Goal: Task Accomplishment & Management: Use online tool/utility

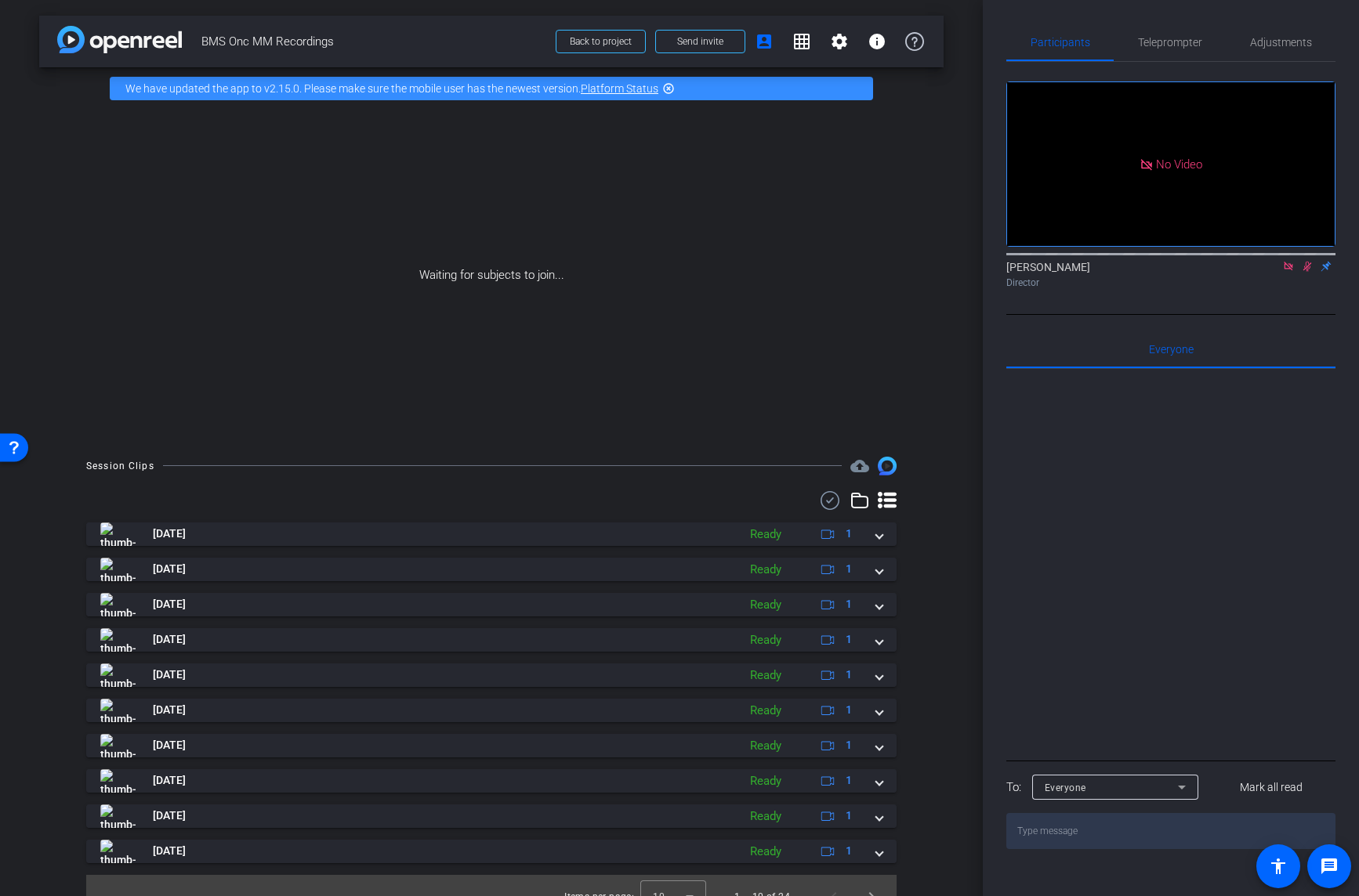
scroll to position [3, 0]
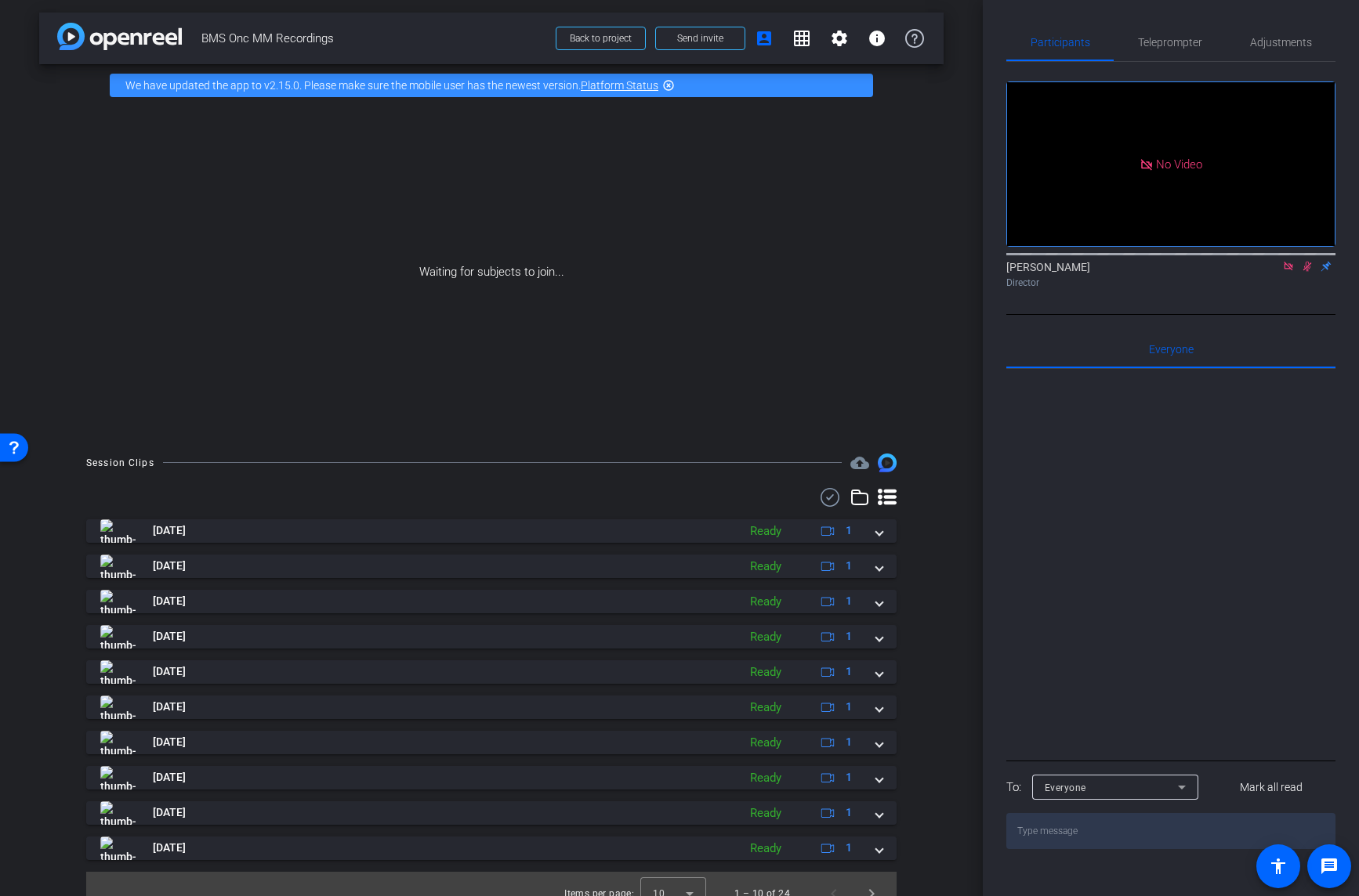
click at [1307, 272] on icon at bounding box center [1306, 266] width 13 height 11
click at [1306, 272] on icon at bounding box center [1306, 266] width 13 height 11
click at [1291, 270] on icon at bounding box center [1288, 265] width 9 height 9
click at [1270, 272] on icon at bounding box center [1269, 266] width 13 height 11
click at [1291, 272] on icon at bounding box center [1288, 266] width 13 height 11
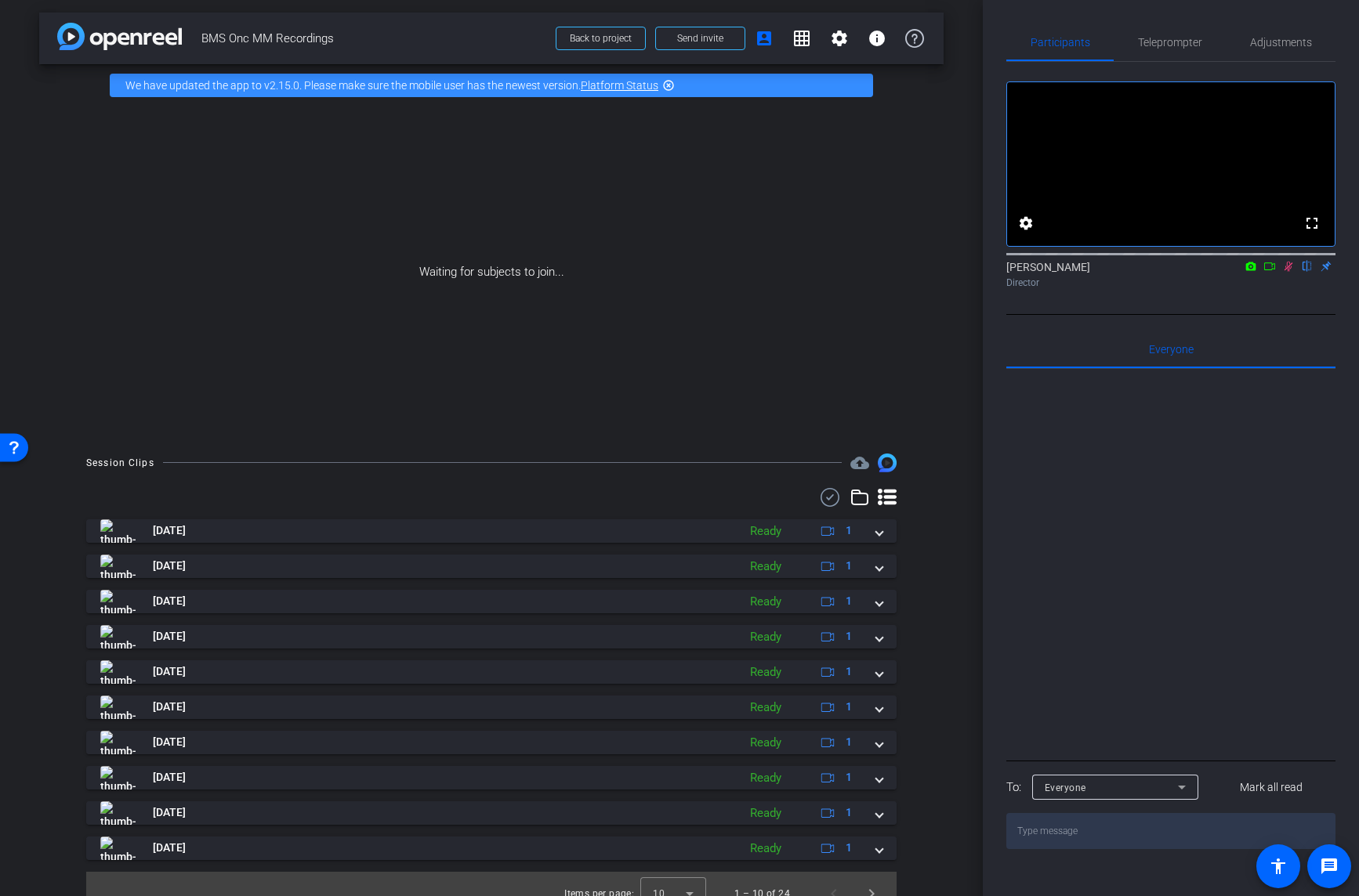
click at [1289, 272] on icon at bounding box center [1288, 266] width 9 height 10
click at [1289, 272] on icon at bounding box center [1288, 266] width 6 height 10
click at [1271, 272] on icon at bounding box center [1269, 266] width 13 height 11
click at [1290, 270] on icon at bounding box center [1288, 265] width 9 height 9
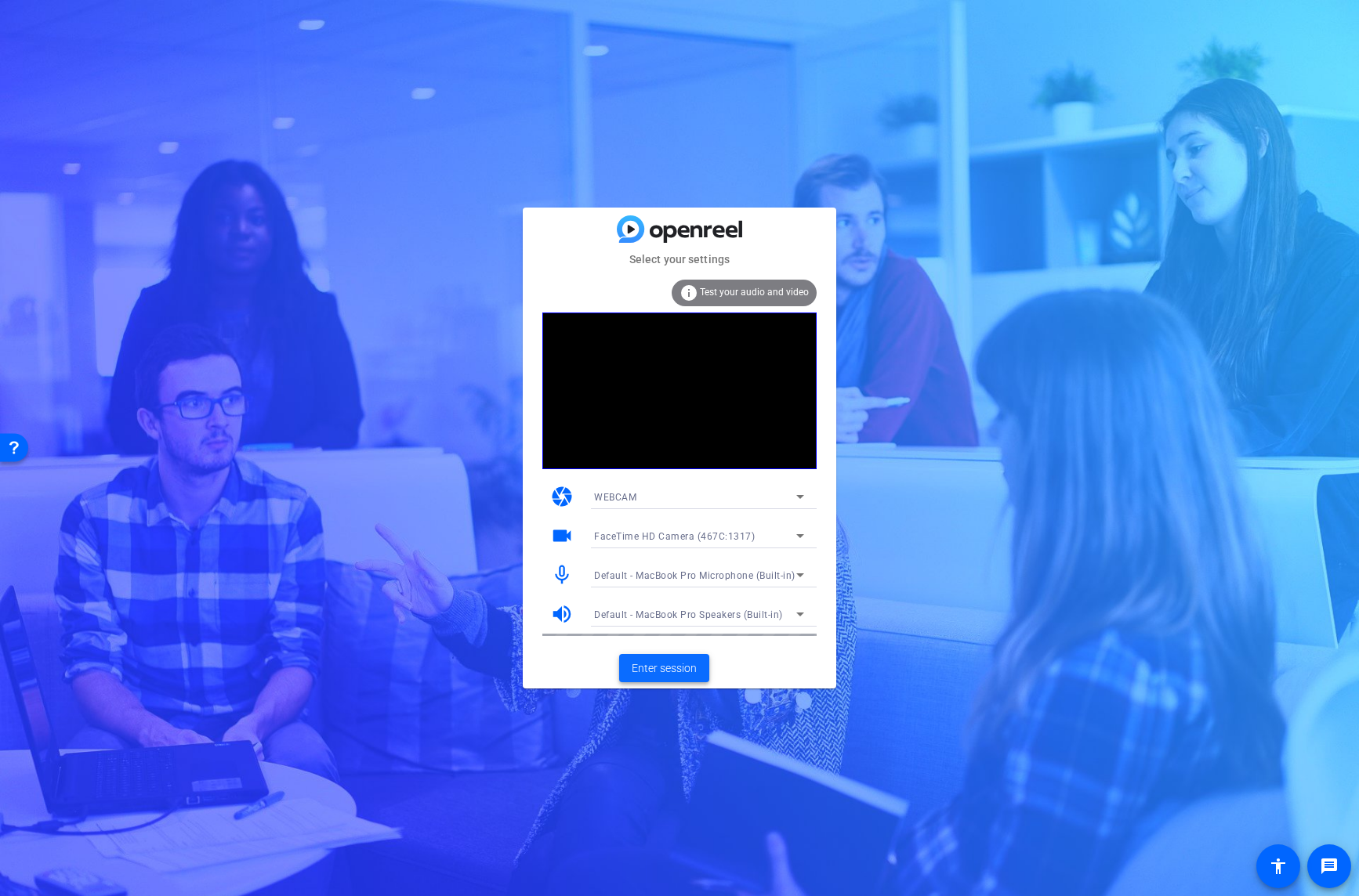
click at [671, 667] on span "Enter session" at bounding box center [664, 669] width 65 height 17
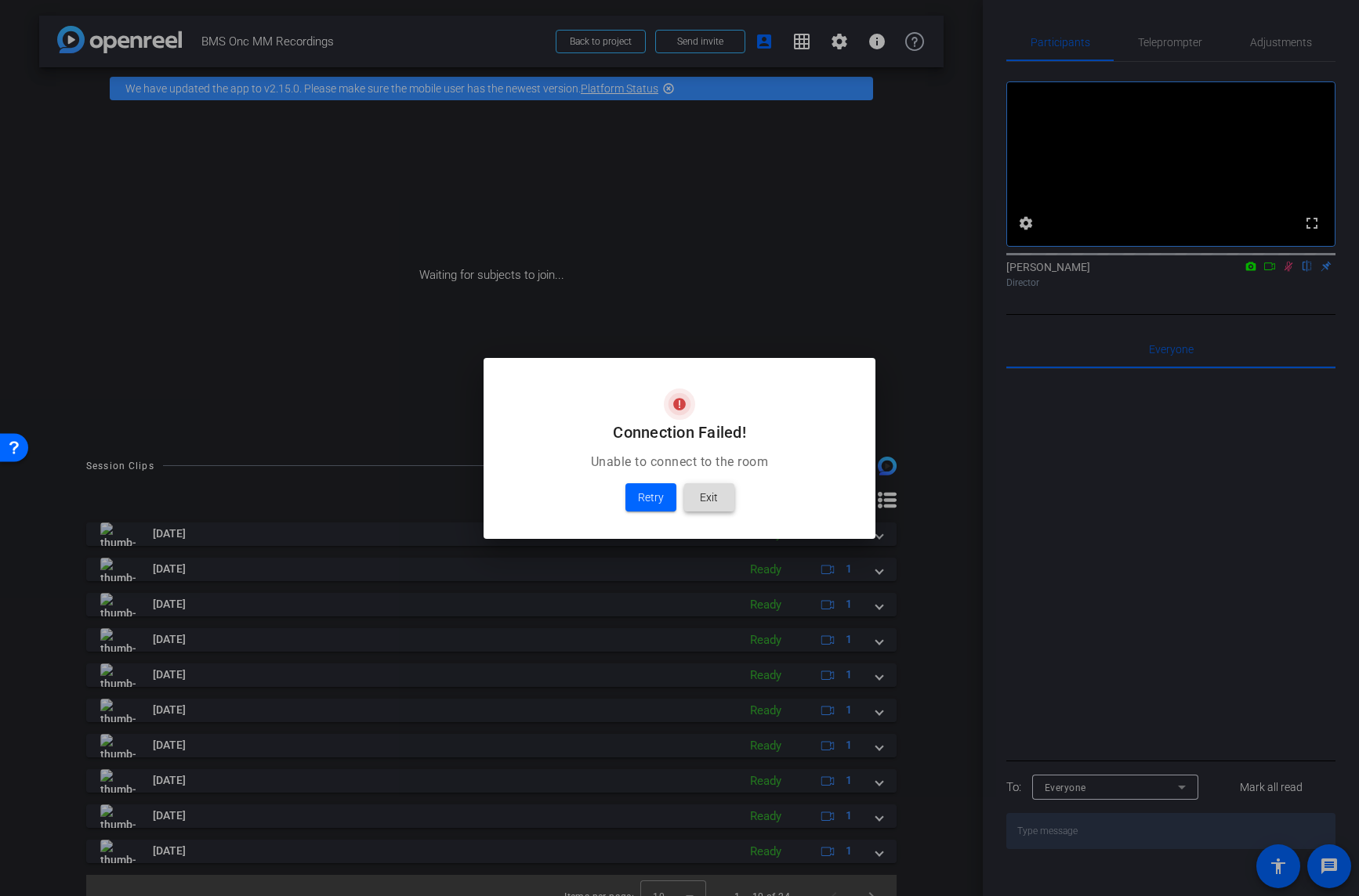
click at [704, 492] on span "Exit" at bounding box center [709, 497] width 18 height 19
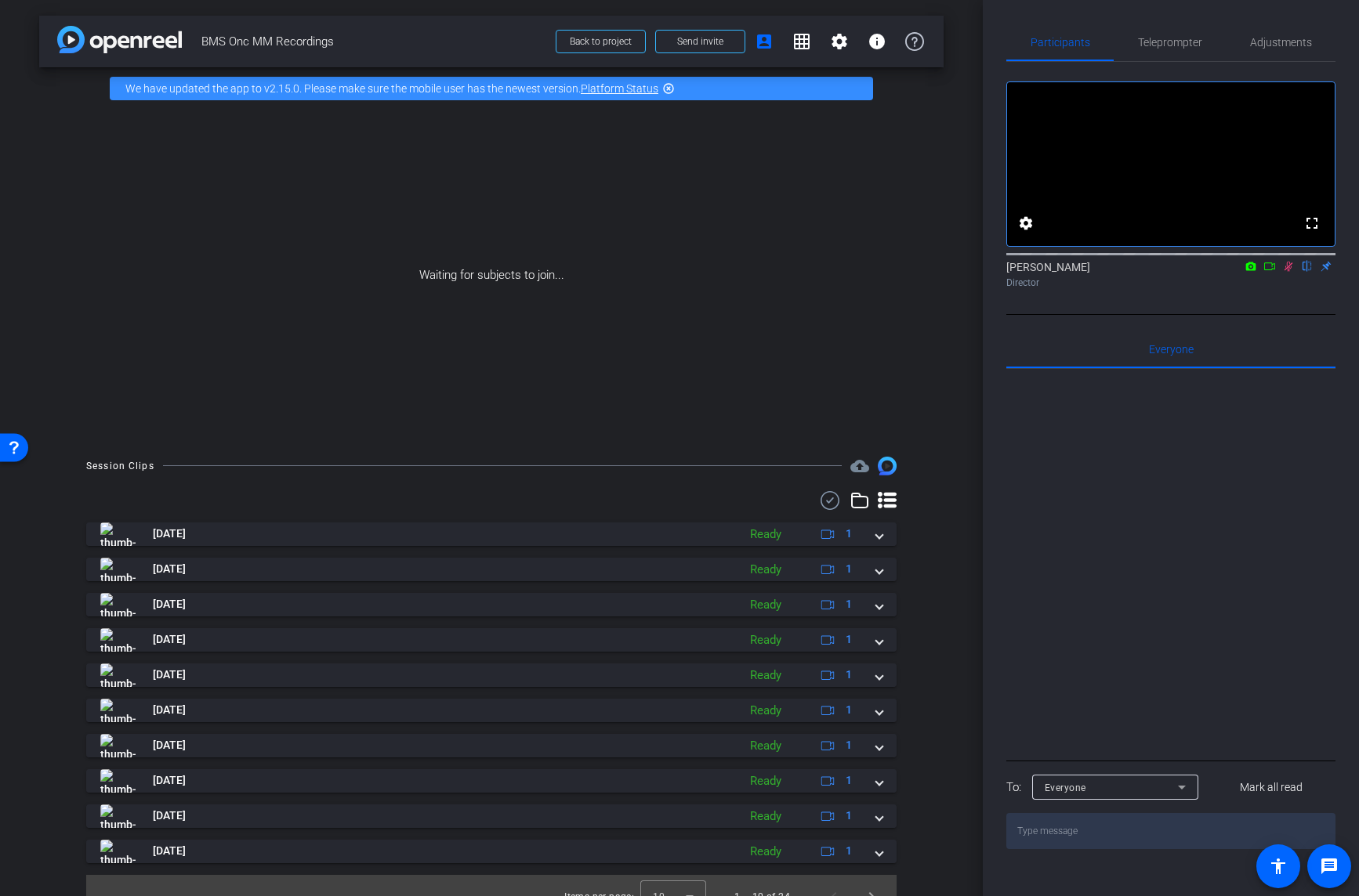
click at [1269, 272] on icon at bounding box center [1269, 266] width 13 height 11
click at [1269, 288] on div "Carlos Cuellar Director" at bounding box center [1171, 274] width 330 height 30
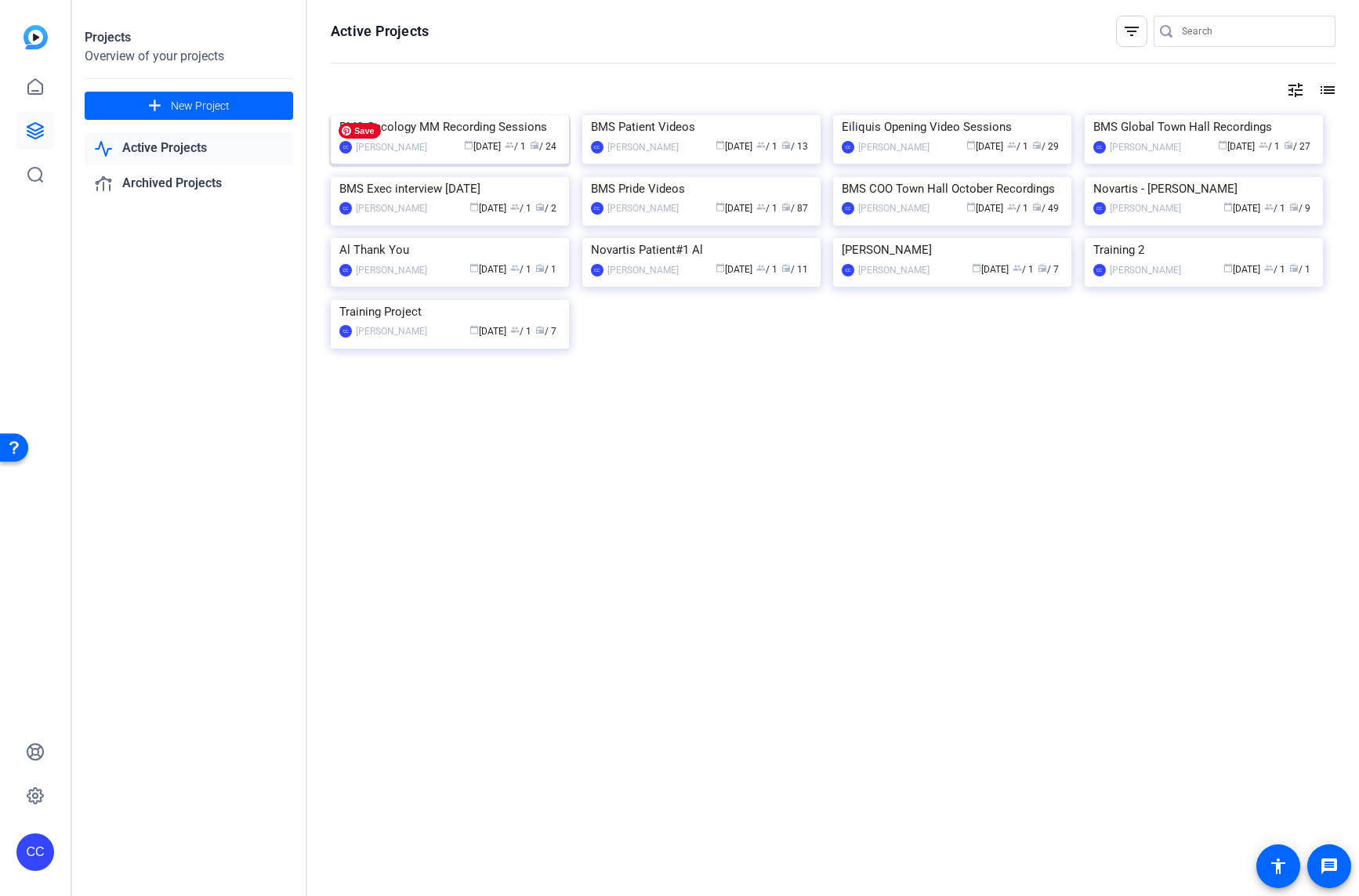
click at [476, 115] on img at bounding box center [449, 115] width 238 height 0
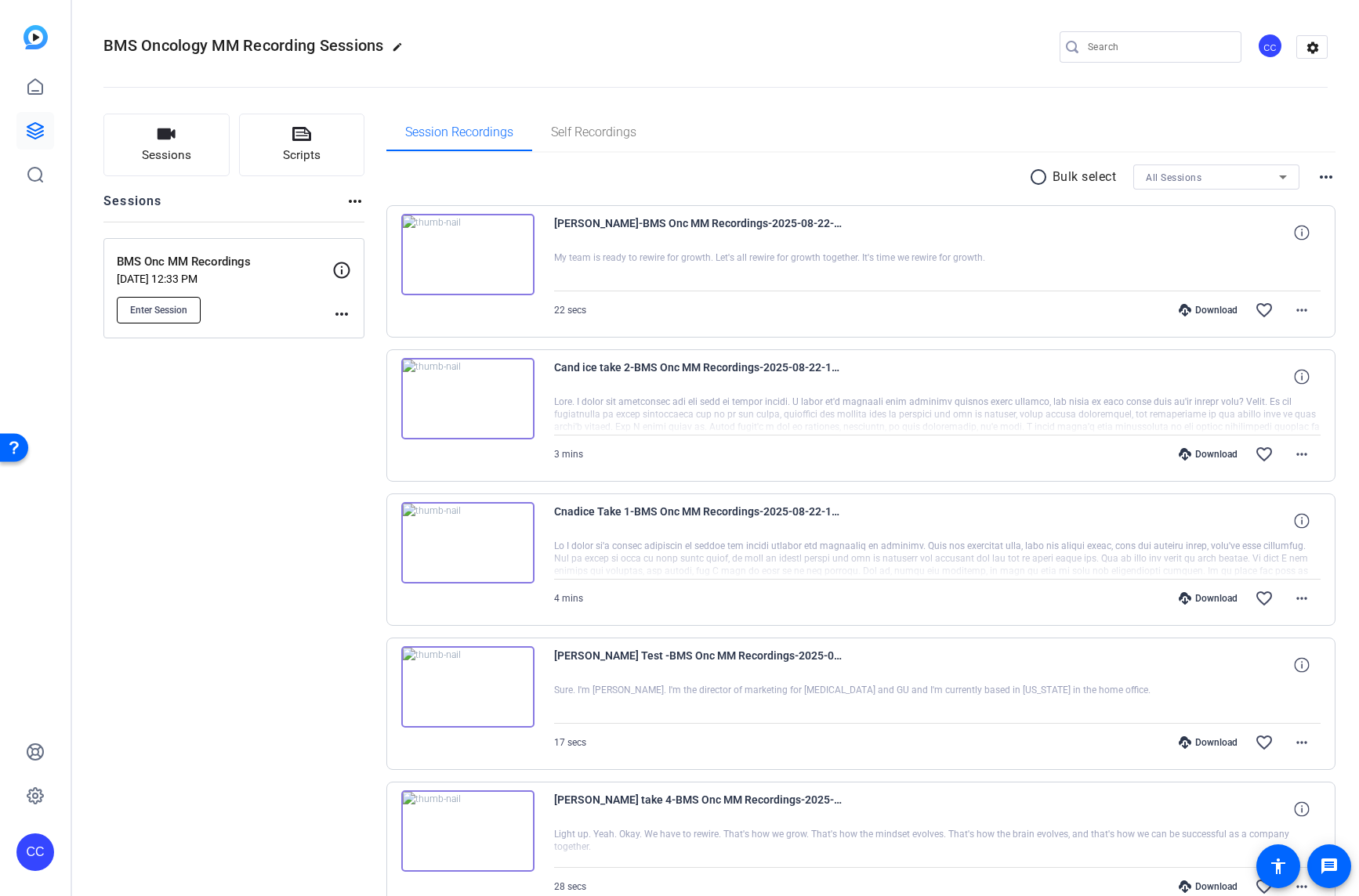
click at [174, 306] on span "Enter Session" at bounding box center [158, 310] width 58 height 13
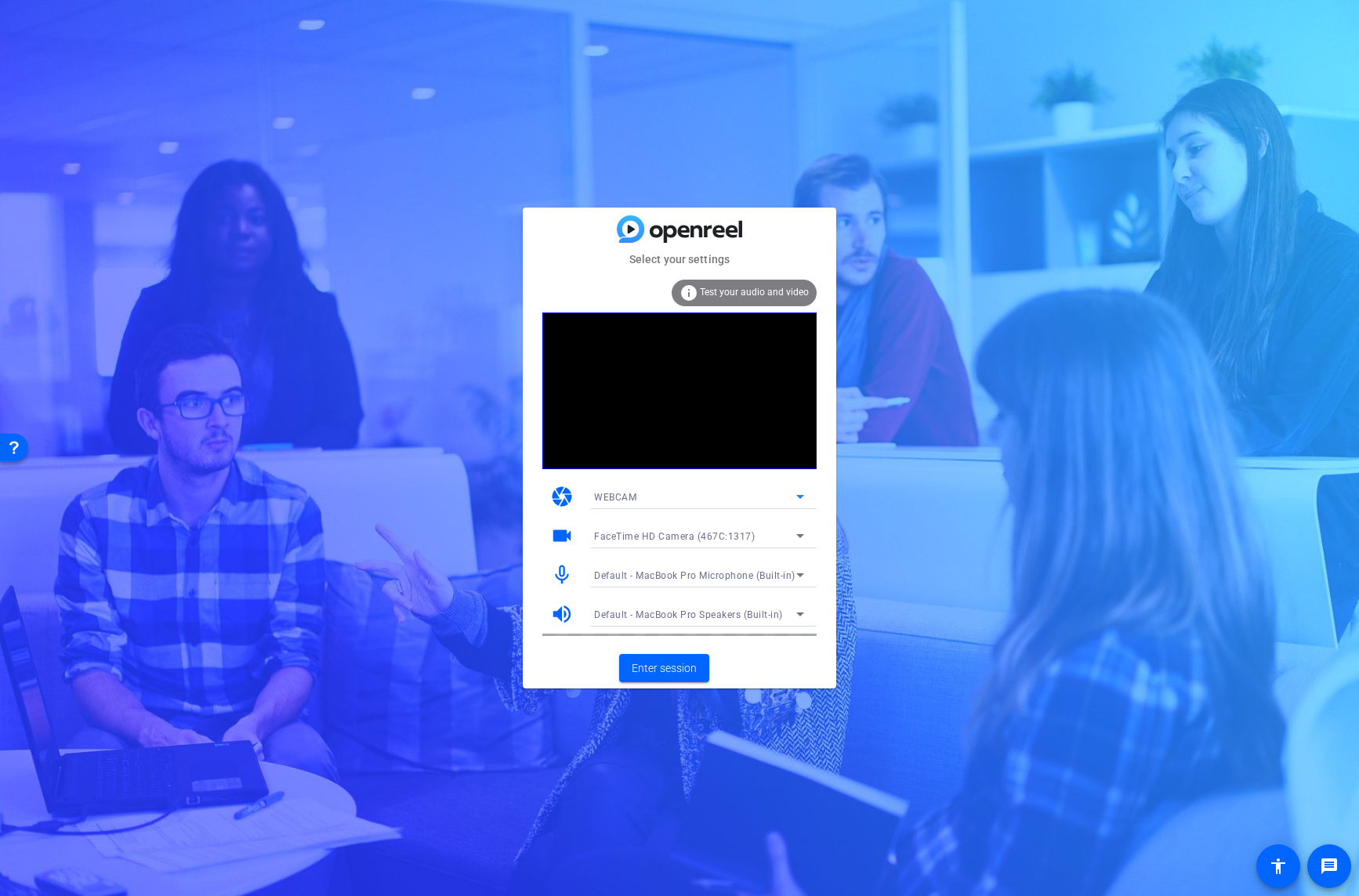
click at [799, 493] on icon at bounding box center [799, 496] width 19 height 19
click at [617, 555] on span "DESKTOP" at bounding box center [615, 553] width 44 height 19
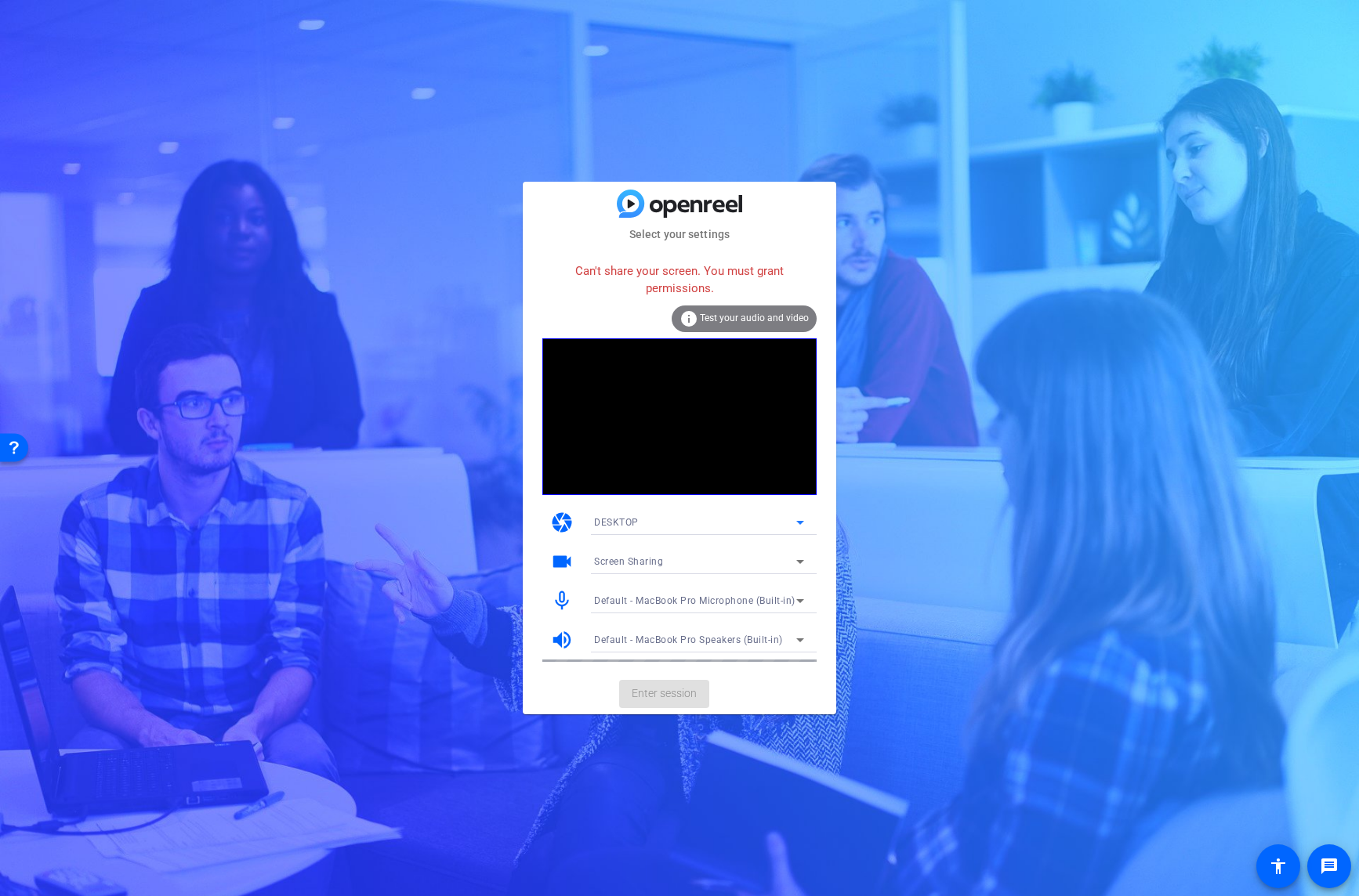
click at [796, 525] on icon at bounding box center [799, 522] width 19 height 19
click at [617, 551] on span "WEBCAM" at bounding box center [614, 554] width 42 height 19
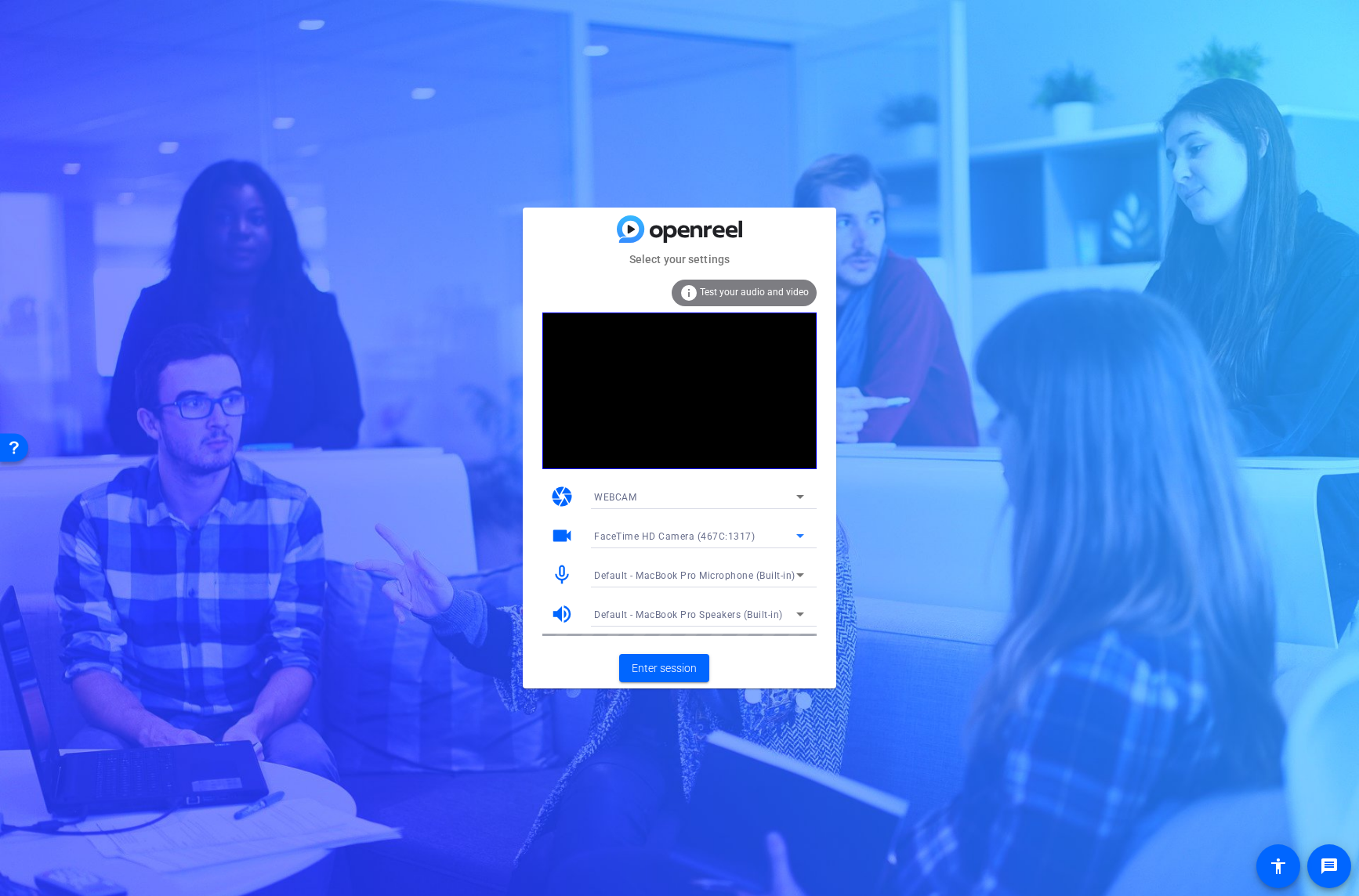
click at [795, 534] on icon at bounding box center [799, 535] width 19 height 19
click at [738, 589] on span "Dell U3224KB/A 4K Webcam (413c:c03d)" at bounding box center [686, 592] width 186 height 19
click at [675, 669] on span "Enter session" at bounding box center [664, 669] width 65 height 17
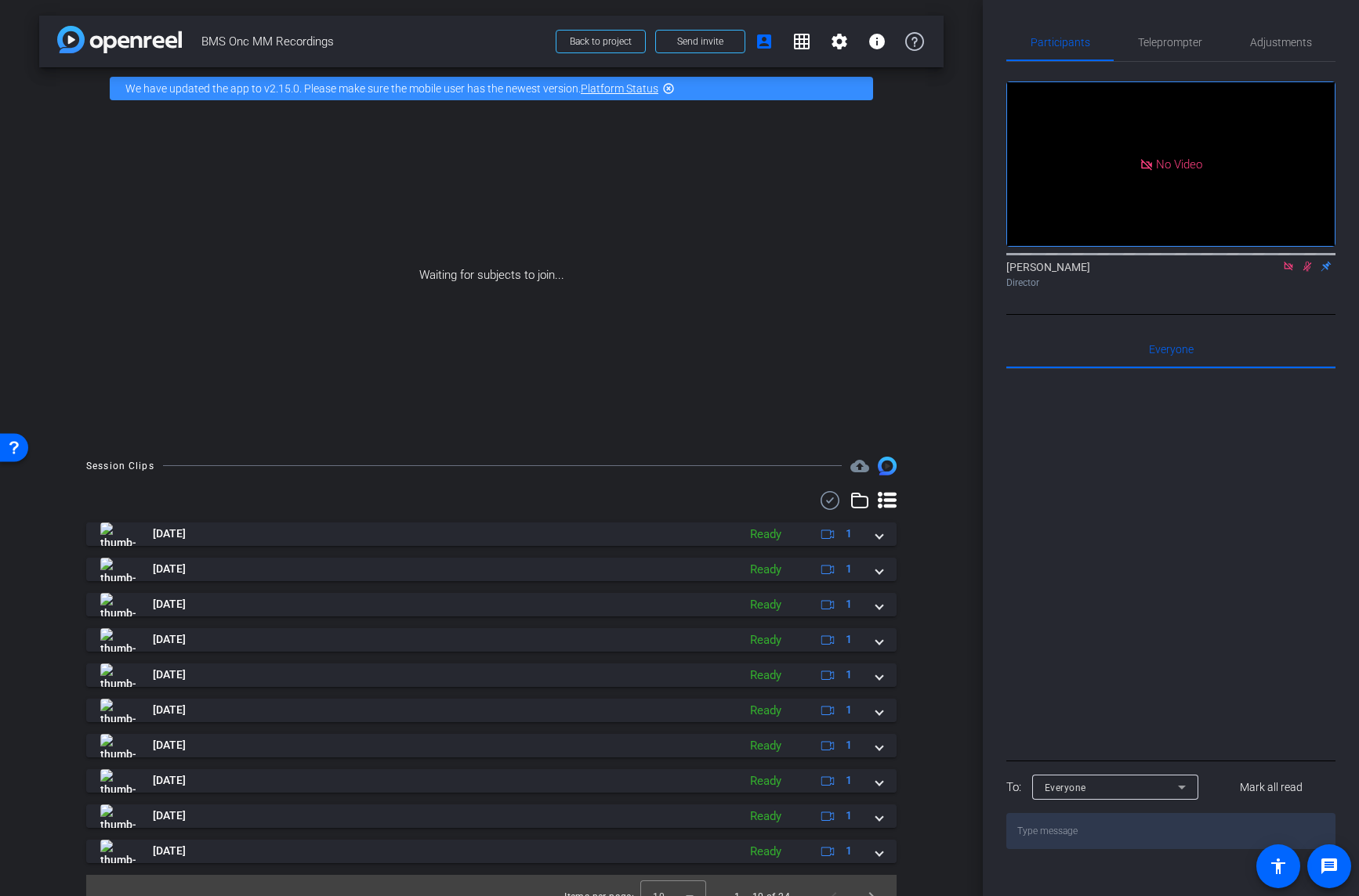
click at [1290, 270] on icon at bounding box center [1288, 265] width 9 height 9
click at [1289, 272] on icon at bounding box center [1288, 266] width 13 height 11
click at [1272, 272] on icon at bounding box center [1269, 266] width 13 height 11
click at [1284, 42] on span "Adjustments" at bounding box center [1280, 42] width 61 height 11
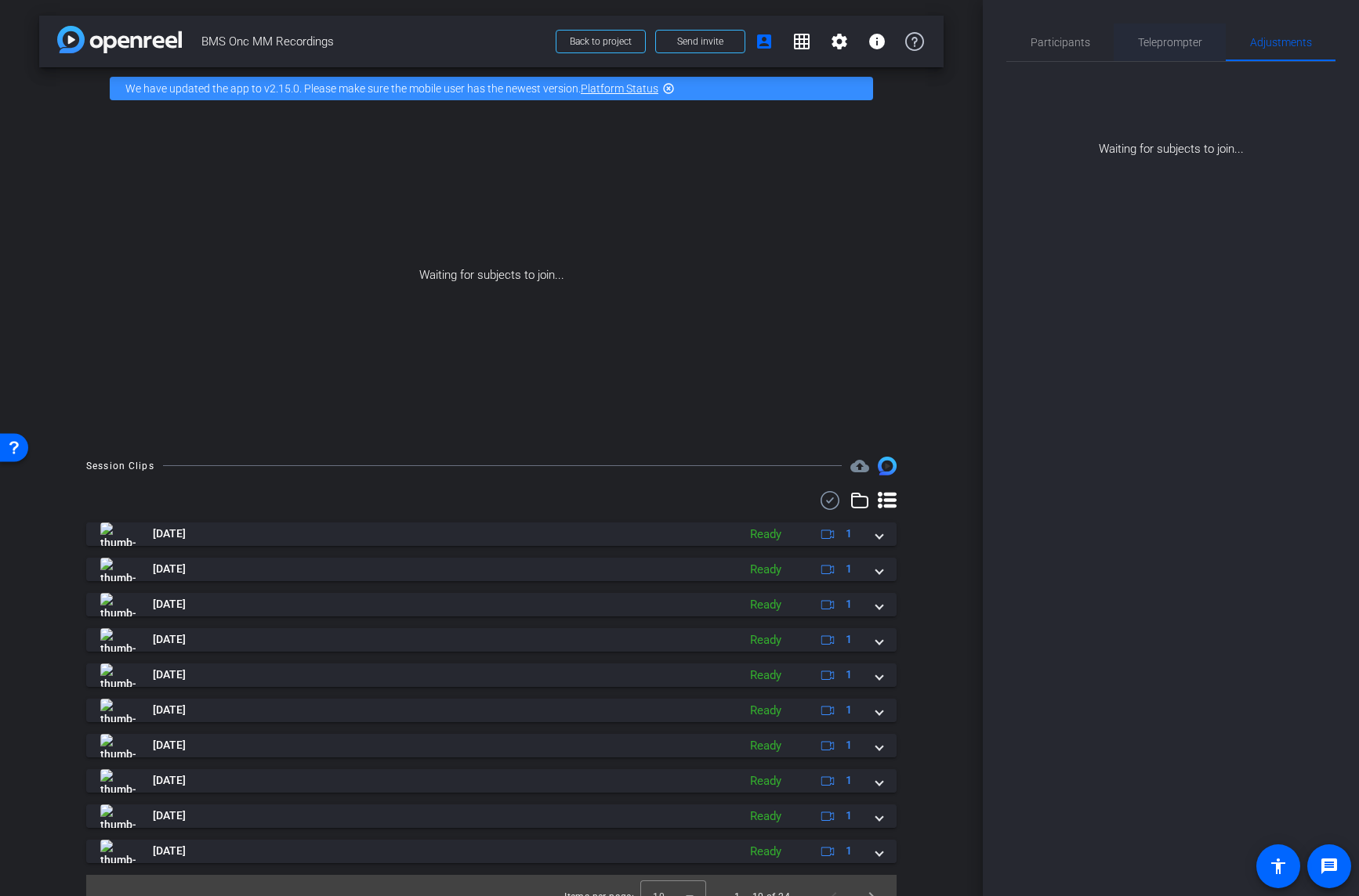
click at [1168, 46] on span "Teleprompter" at bounding box center [1170, 42] width 64 height 11
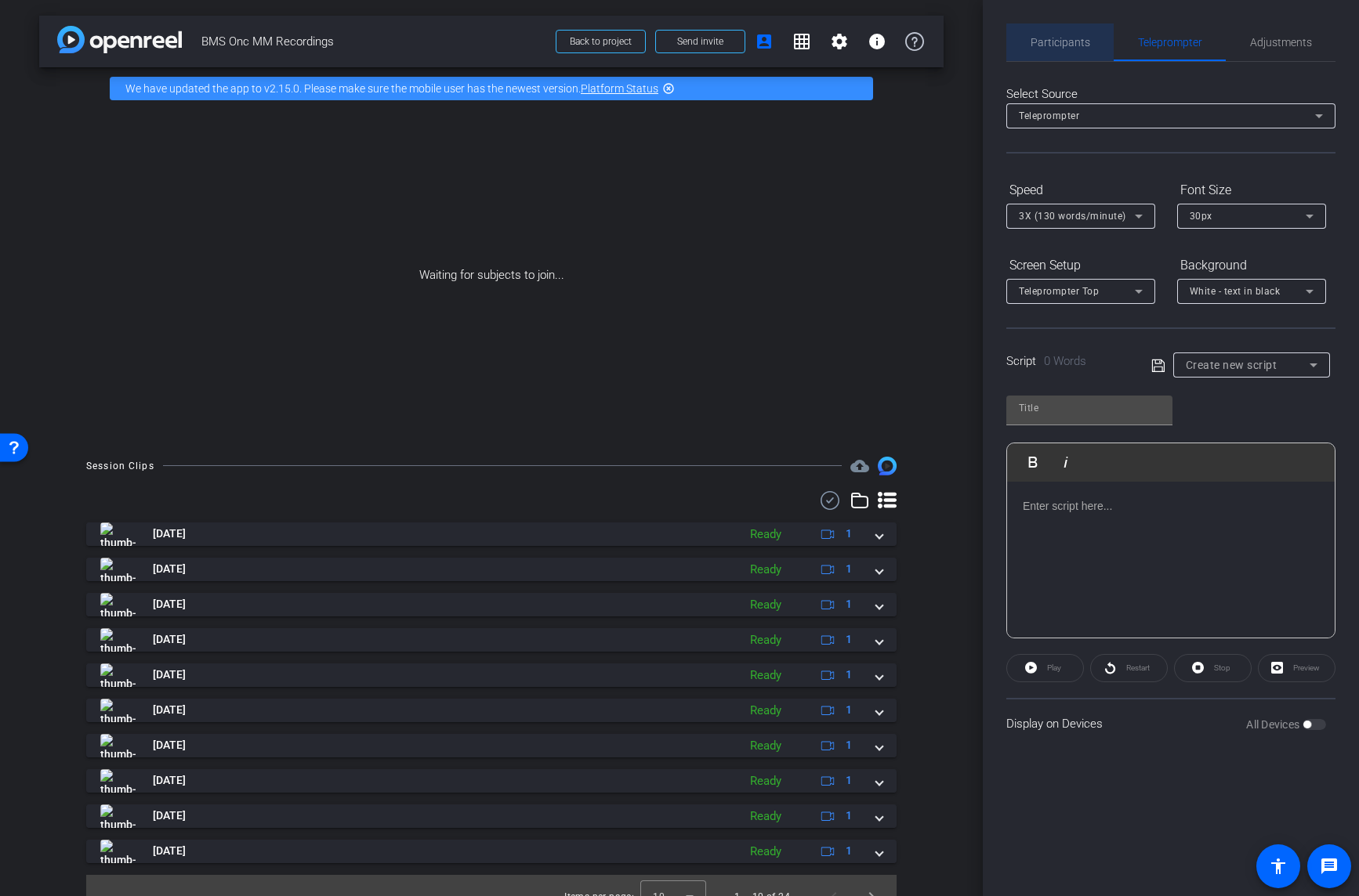
click at [1064, 50] on span "Participants" at bounding box center [1060, 42] width 59 height 38
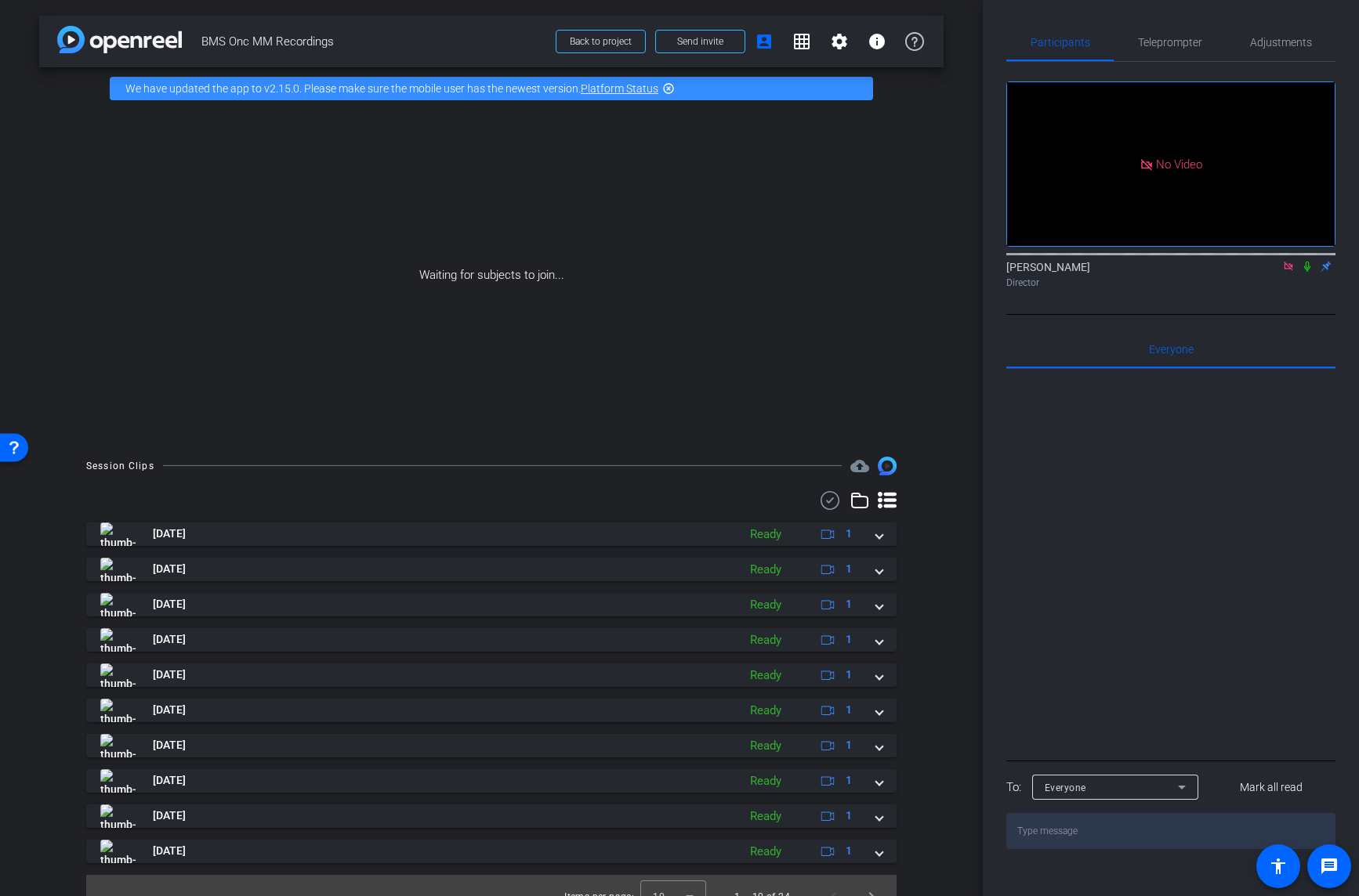
click at [1289, 261] on icon at bounding box center [1288, 265] width 9 height 9
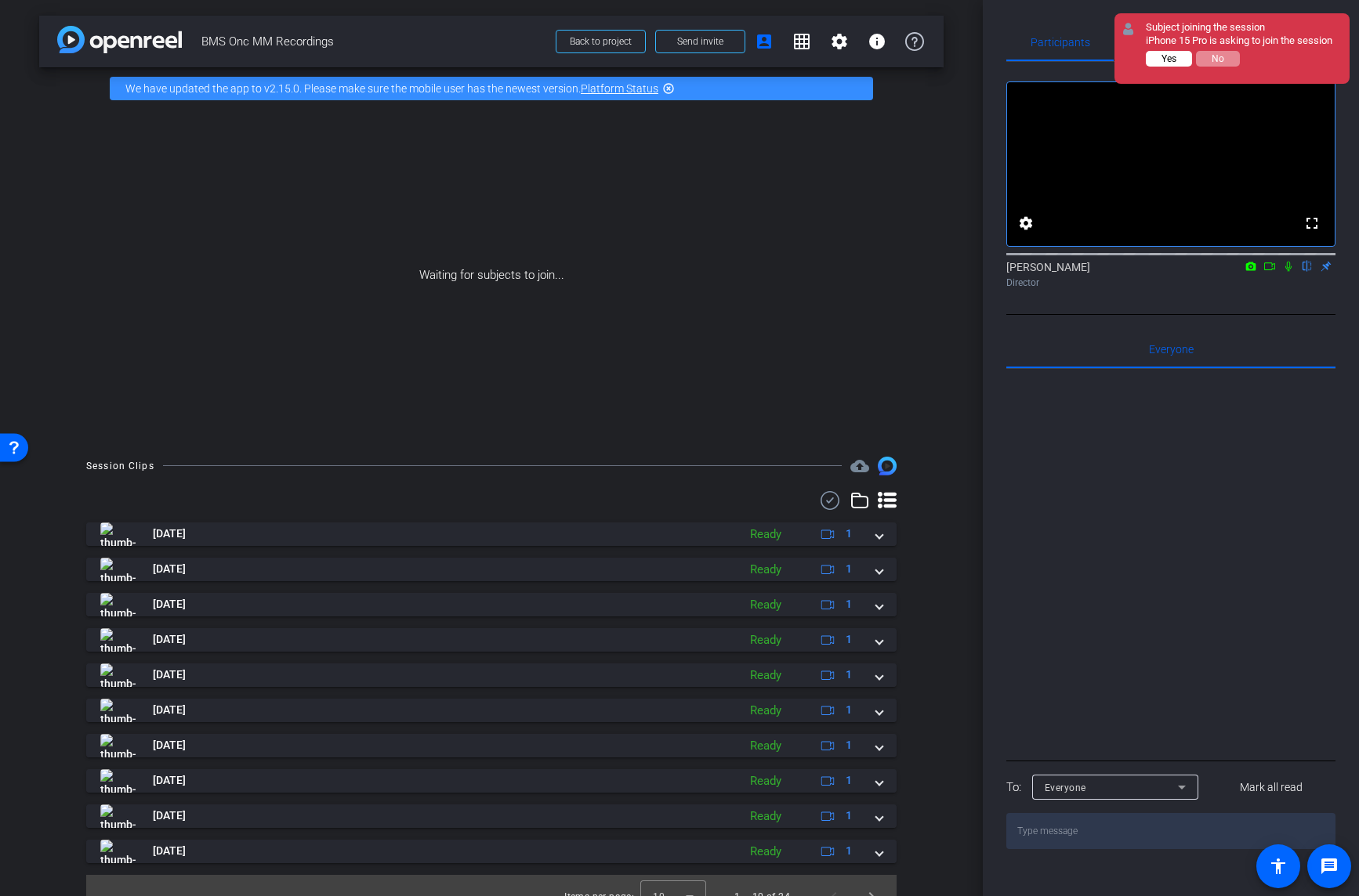
click at [1159, 58] on button "Yes" at bounding box center [1168, 58] width 46 height 16
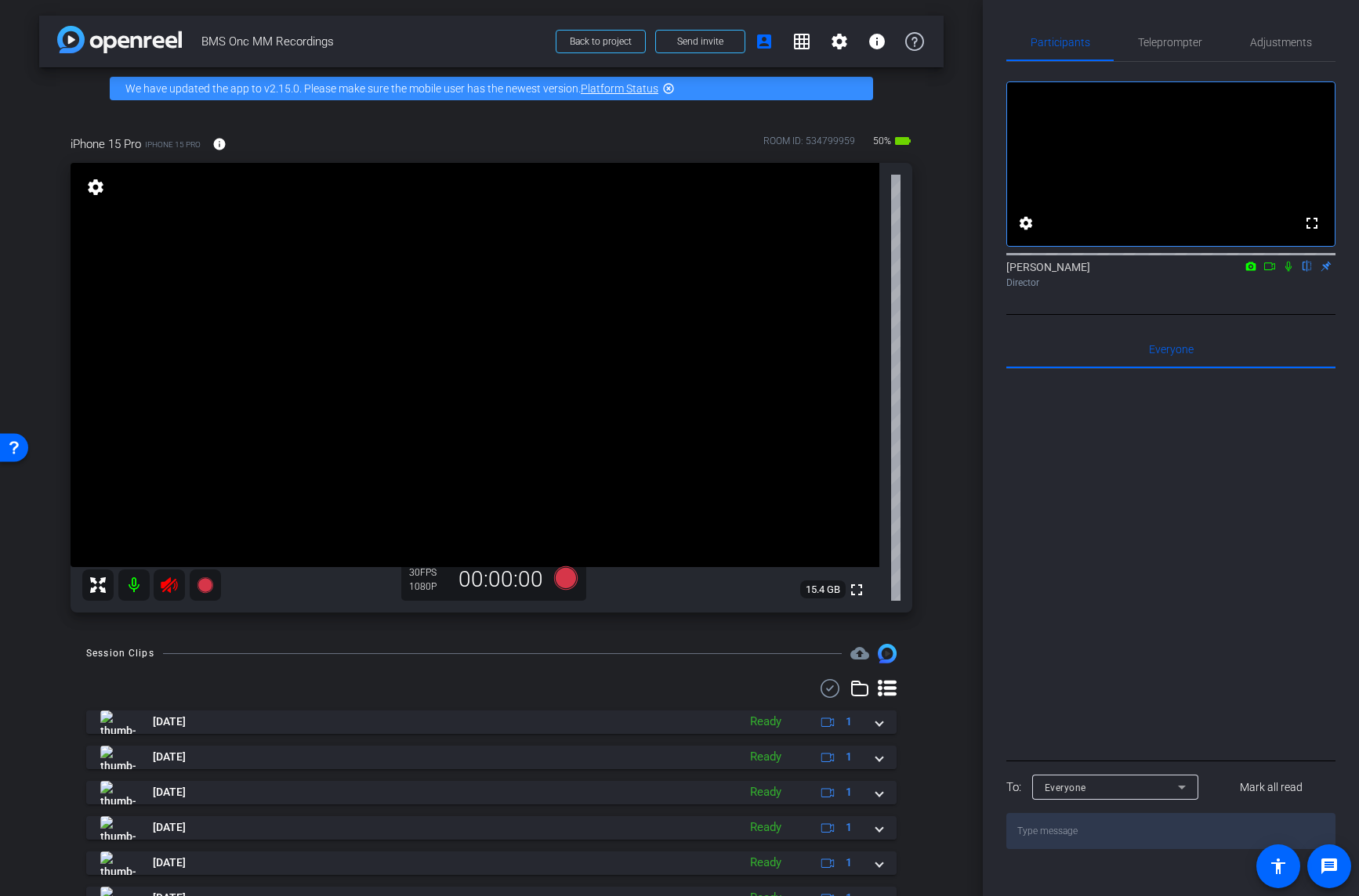
click at [165, 581] on icon at bounding box center [169, 585] width 19 height 19
click at [1164, 41] on span "Teleprompter" at bounding box center [1170, 42] width 64 height 11
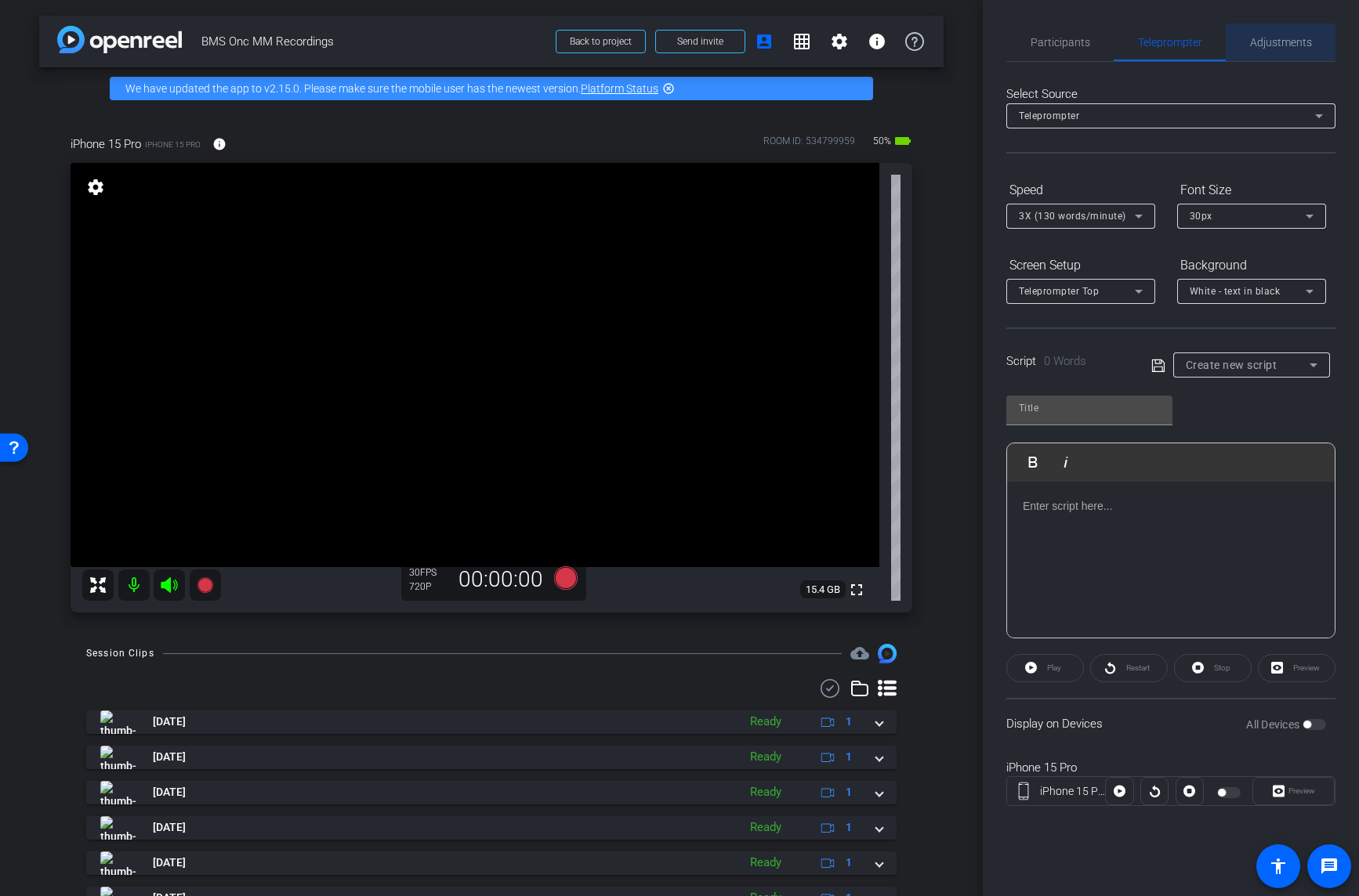
click at [1272, 45] on span "Adjustments" at bounding box center [1280, 42] width 61 height 11
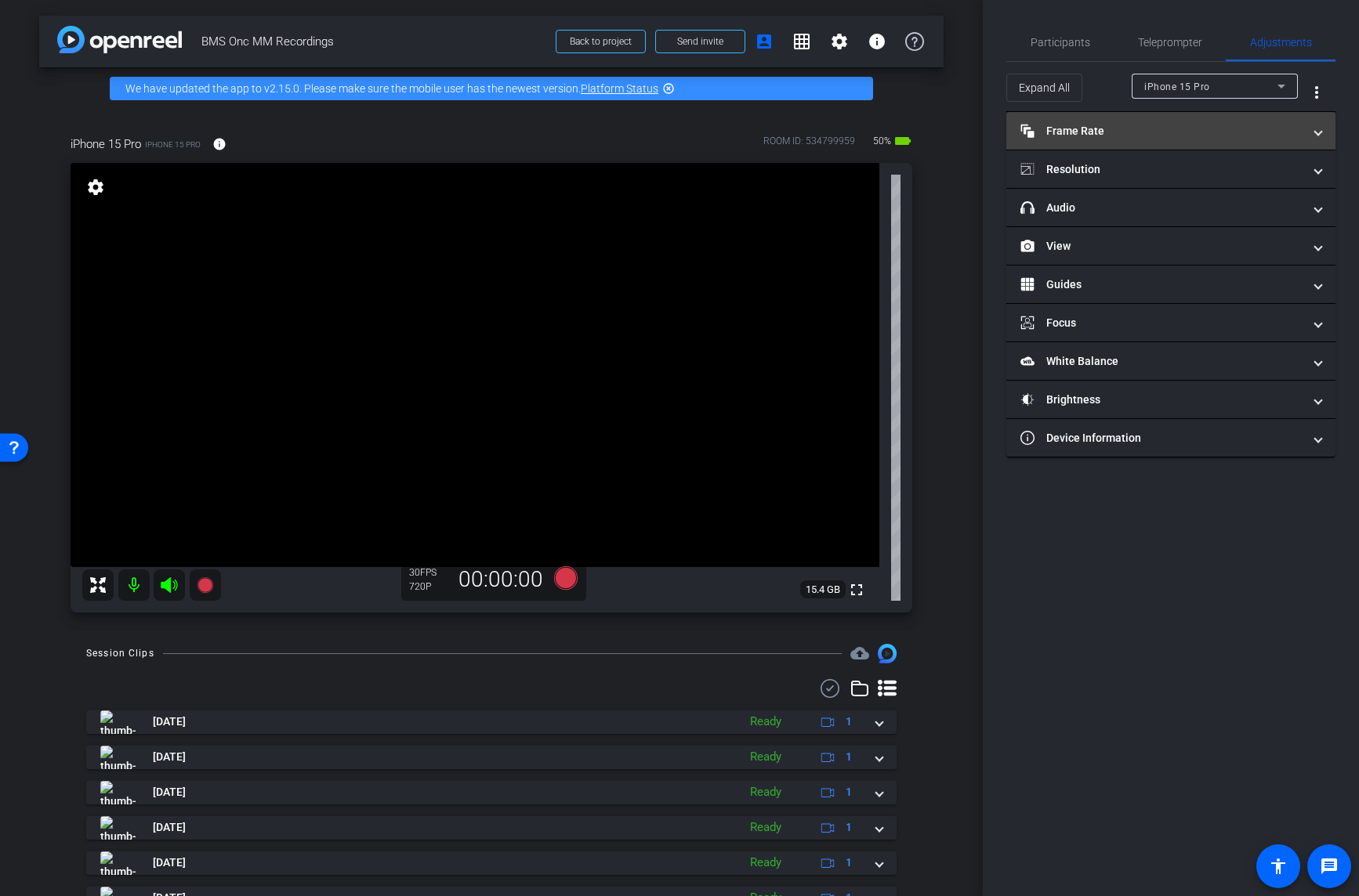
click at [1320, 129] on span at bounding box center [1318, 131] width 6 height 17
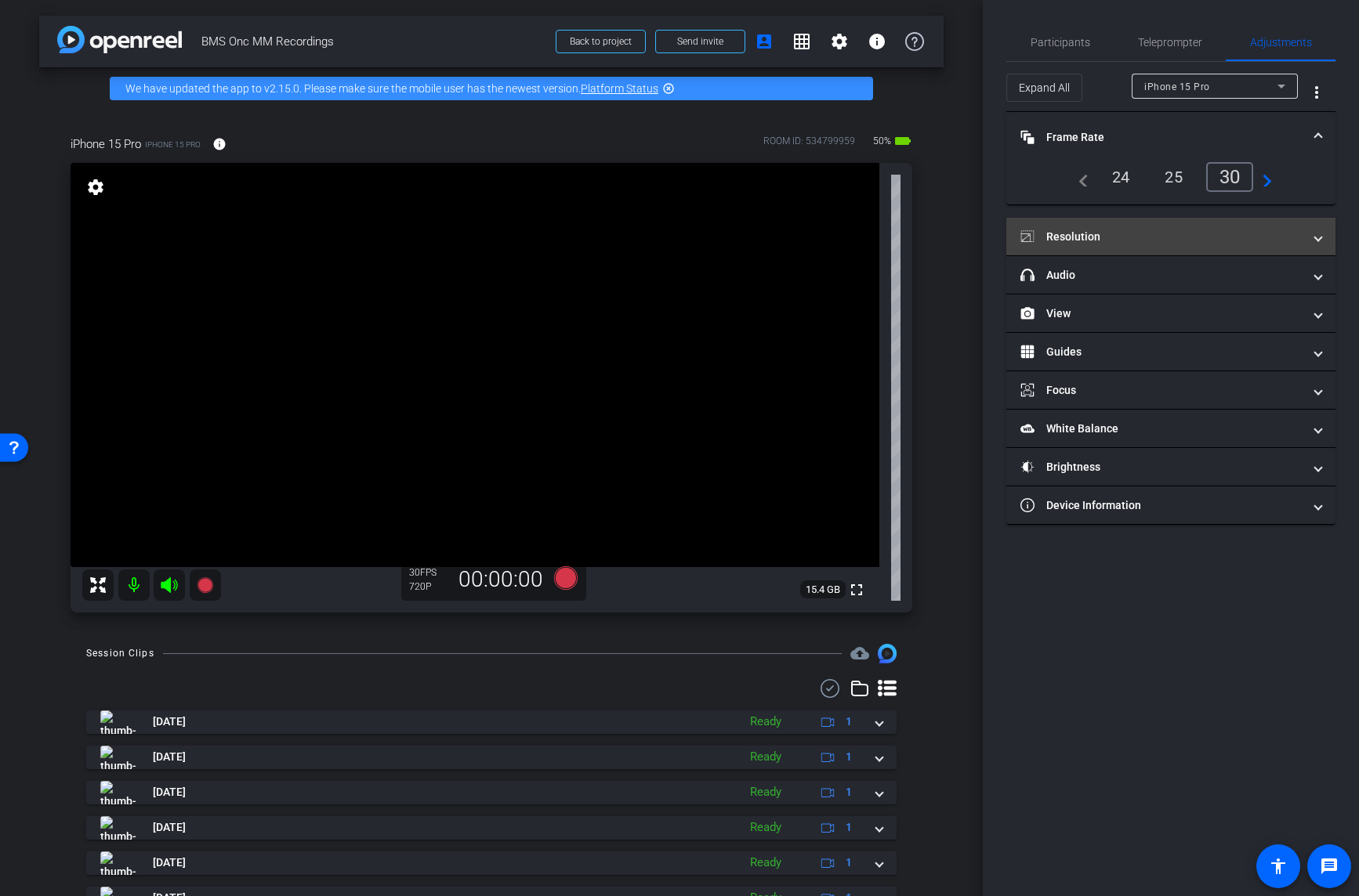
click at [1319, 242] on span at bounding box center [1318, 237] width 6 height 17
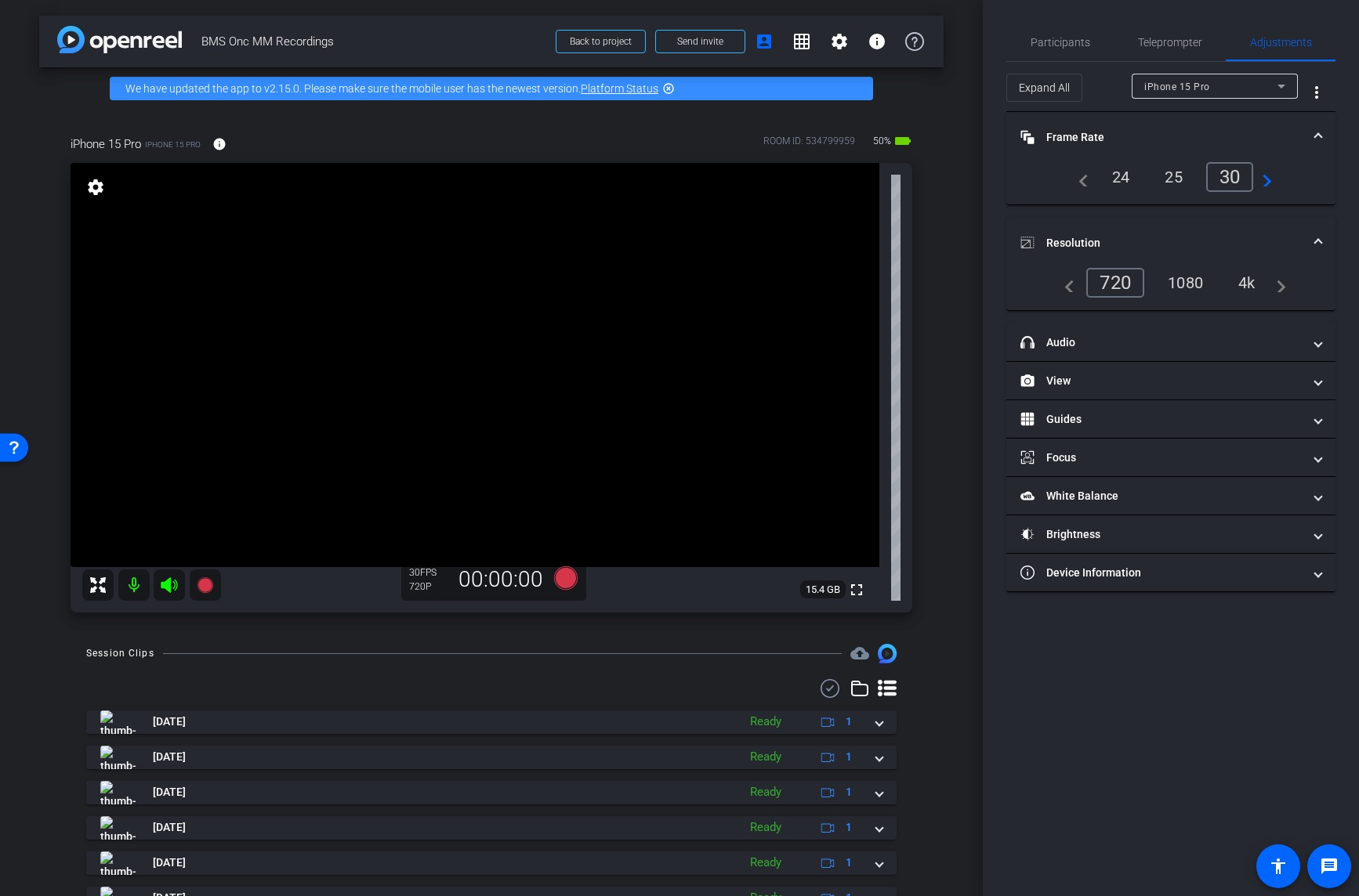
click at [1250, 280] on div "4k" at bounding box center [1247, 282] width 41 height 26
click at [901, 344] on div "fullscreen settings 15.4 GB" at bounding box center [490, 387] width 841 height 449
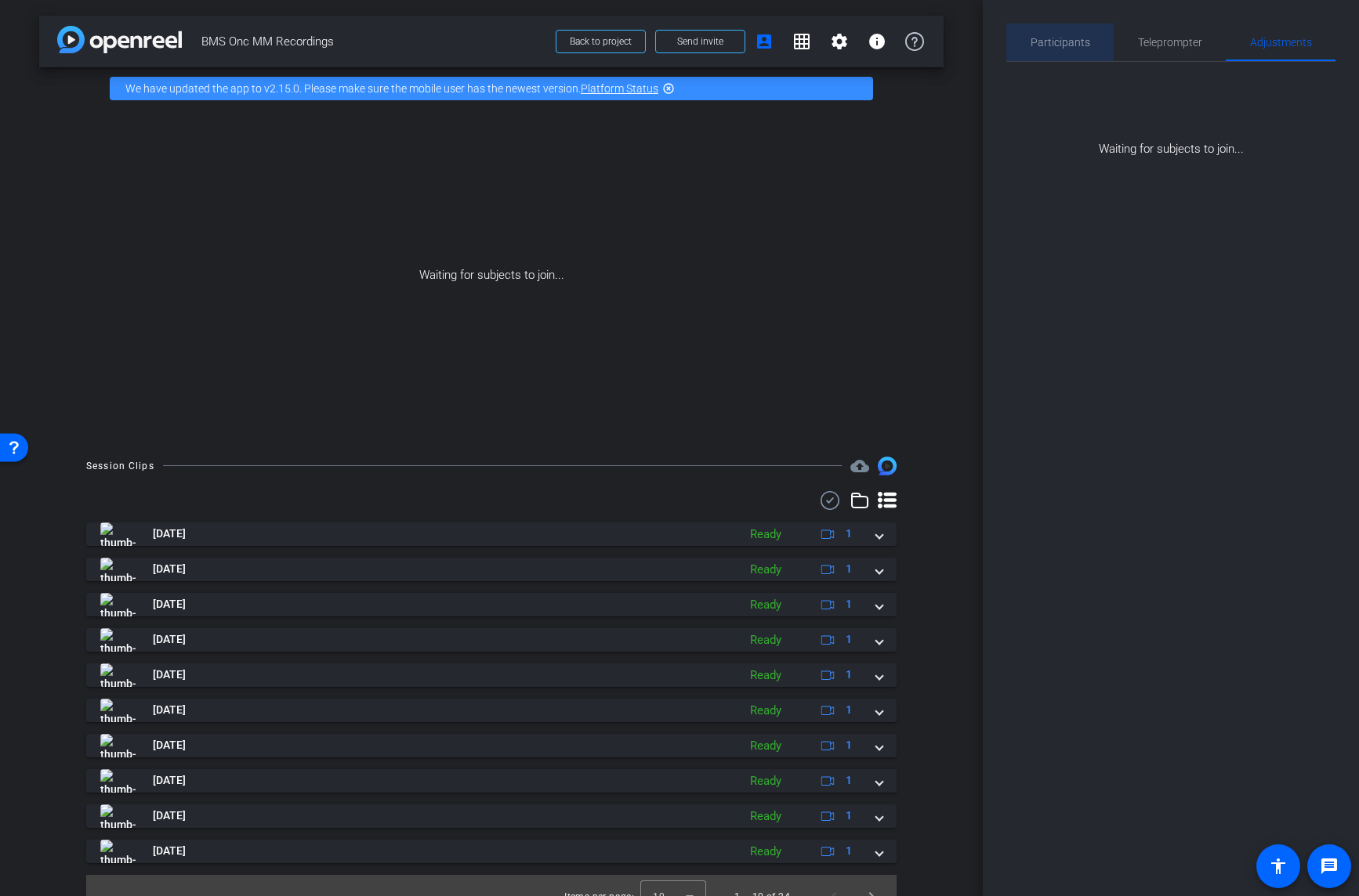
click at [1060, 45] on span "Participants" at bounding box center [1060, 42] width 59 height 11
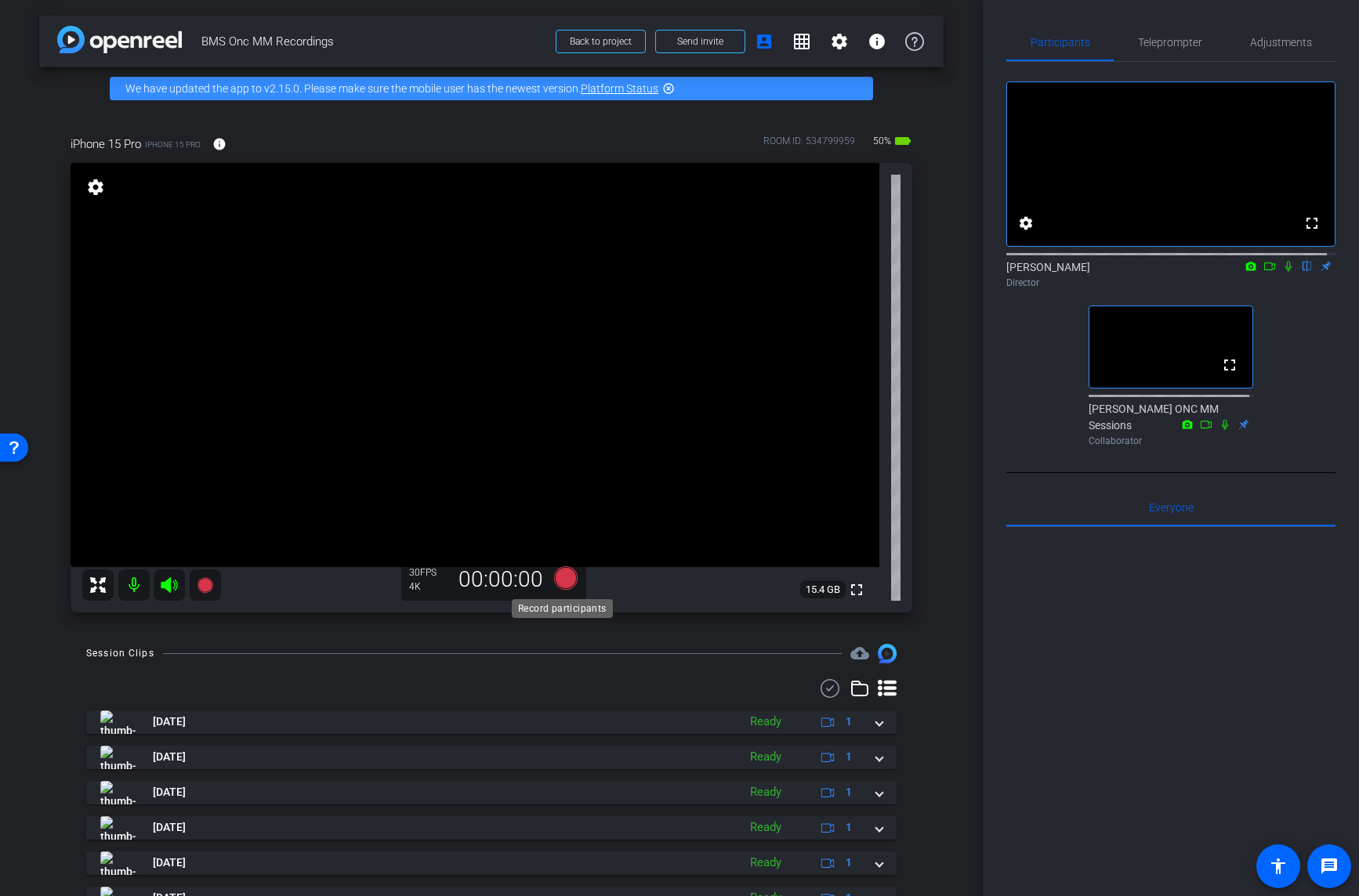
click at [563, 577] on icon at bounding box center [565, 578] width 23 height 23
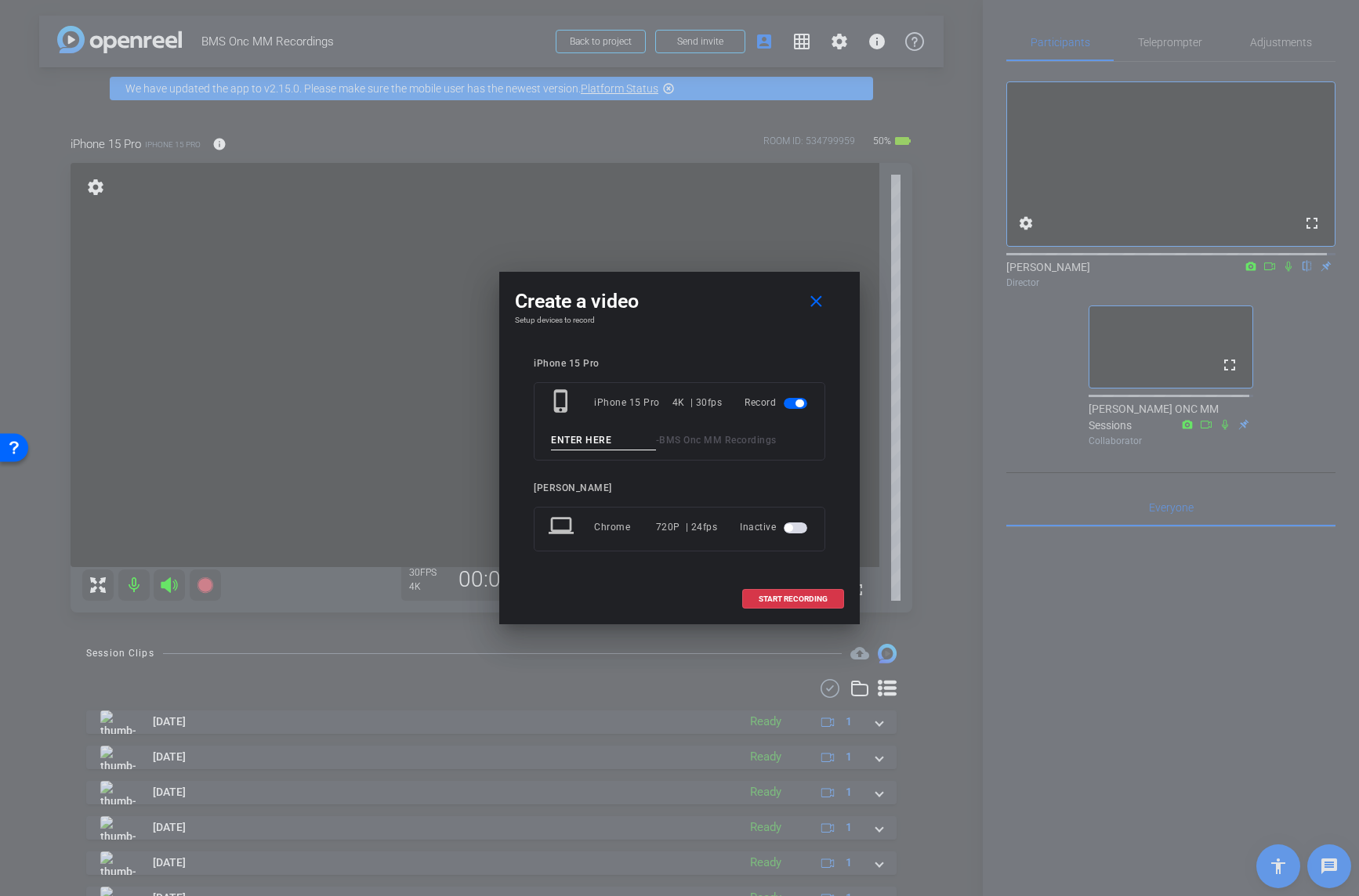
click at [597, 440] on input at bounding box center [603, 441] width 105 height 19
type input "Jess Test"
click at [774, 596] on span "START RECORDING" at bounding box center [793, 600] width 69 height 8
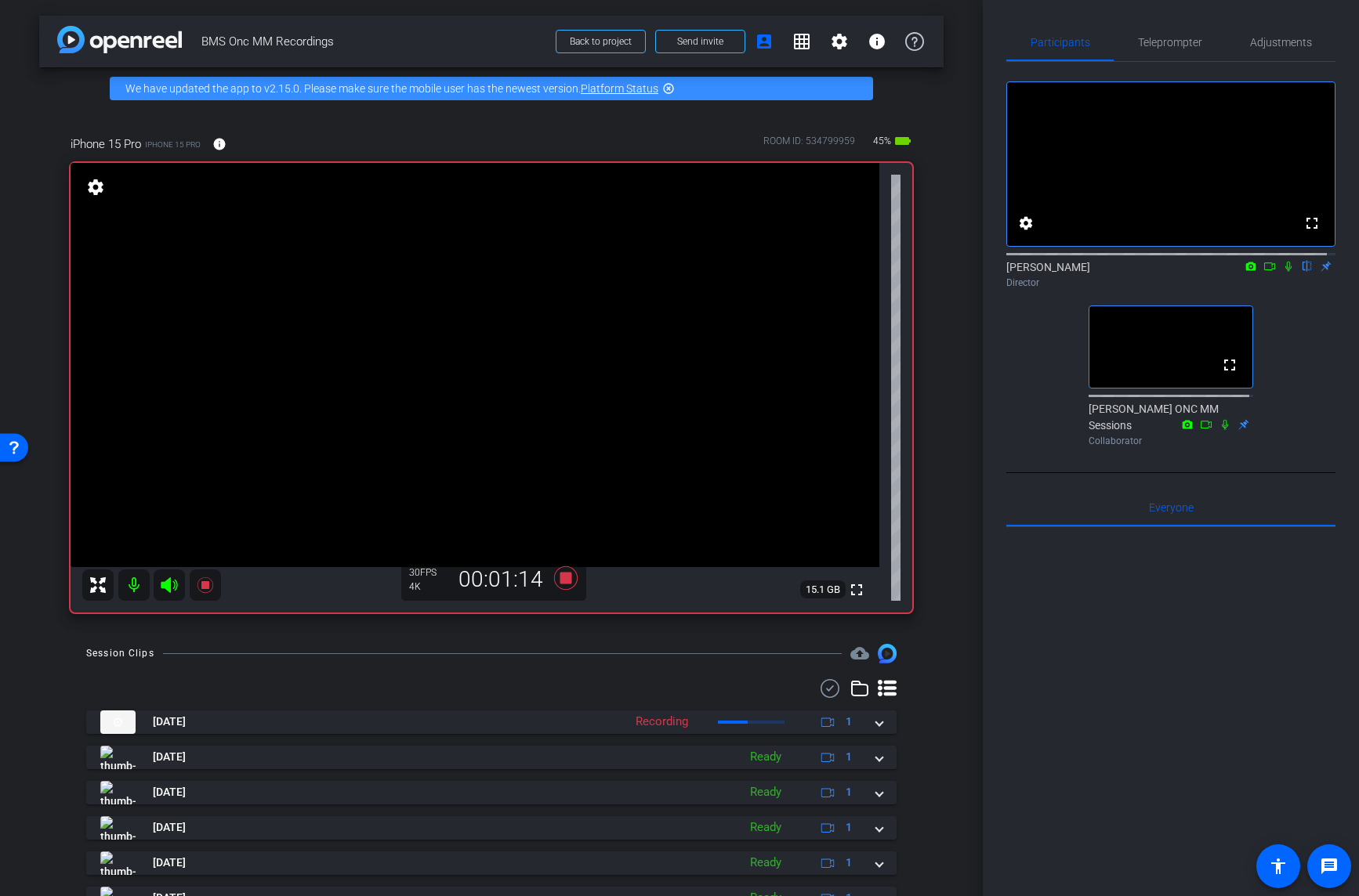
click at [563, 579] on icon at bounding box center [565, 578] width 23 height 23
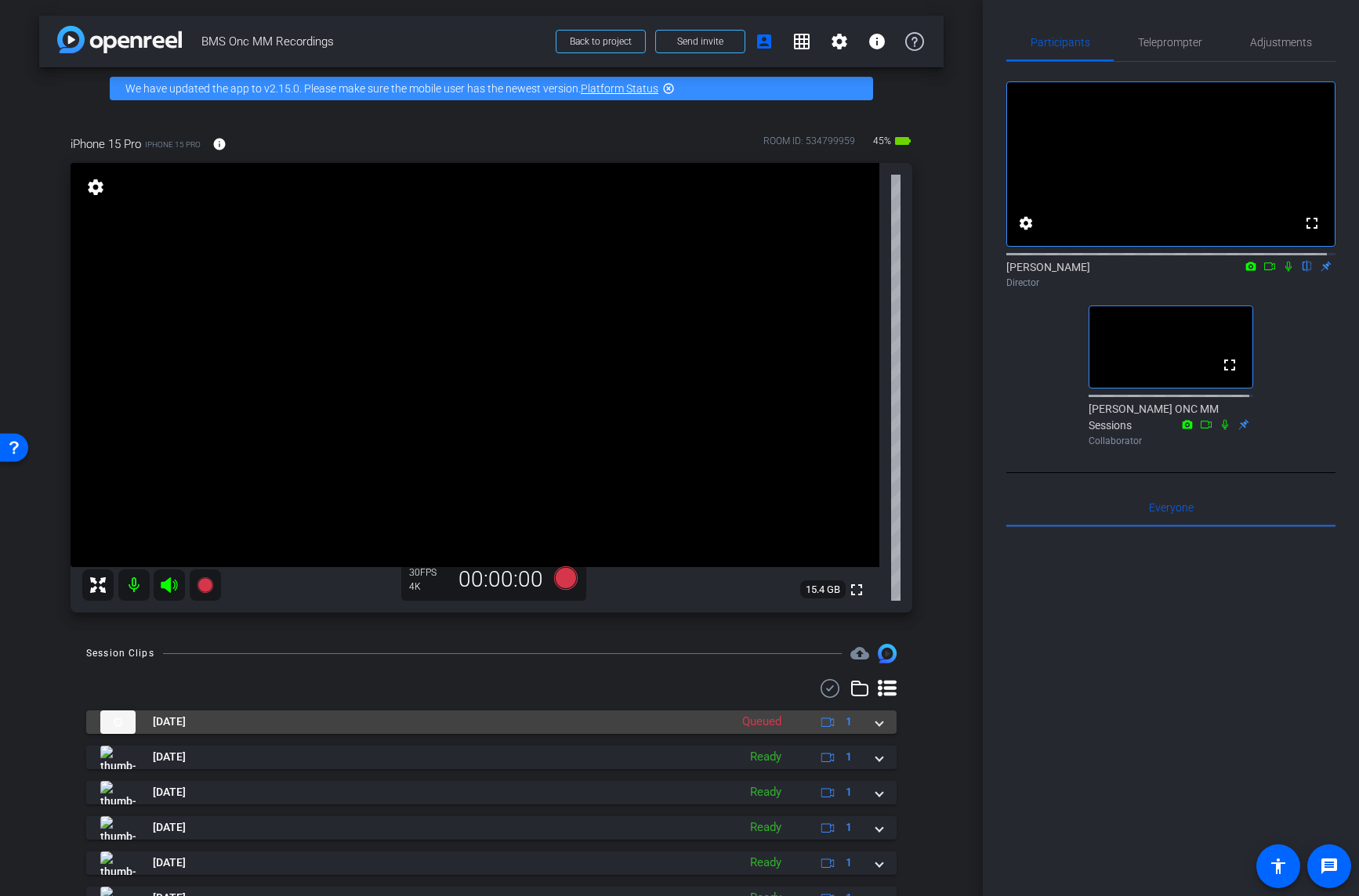
click at [876, 724] on span at bounding box center [879, 721] width 6 height 17
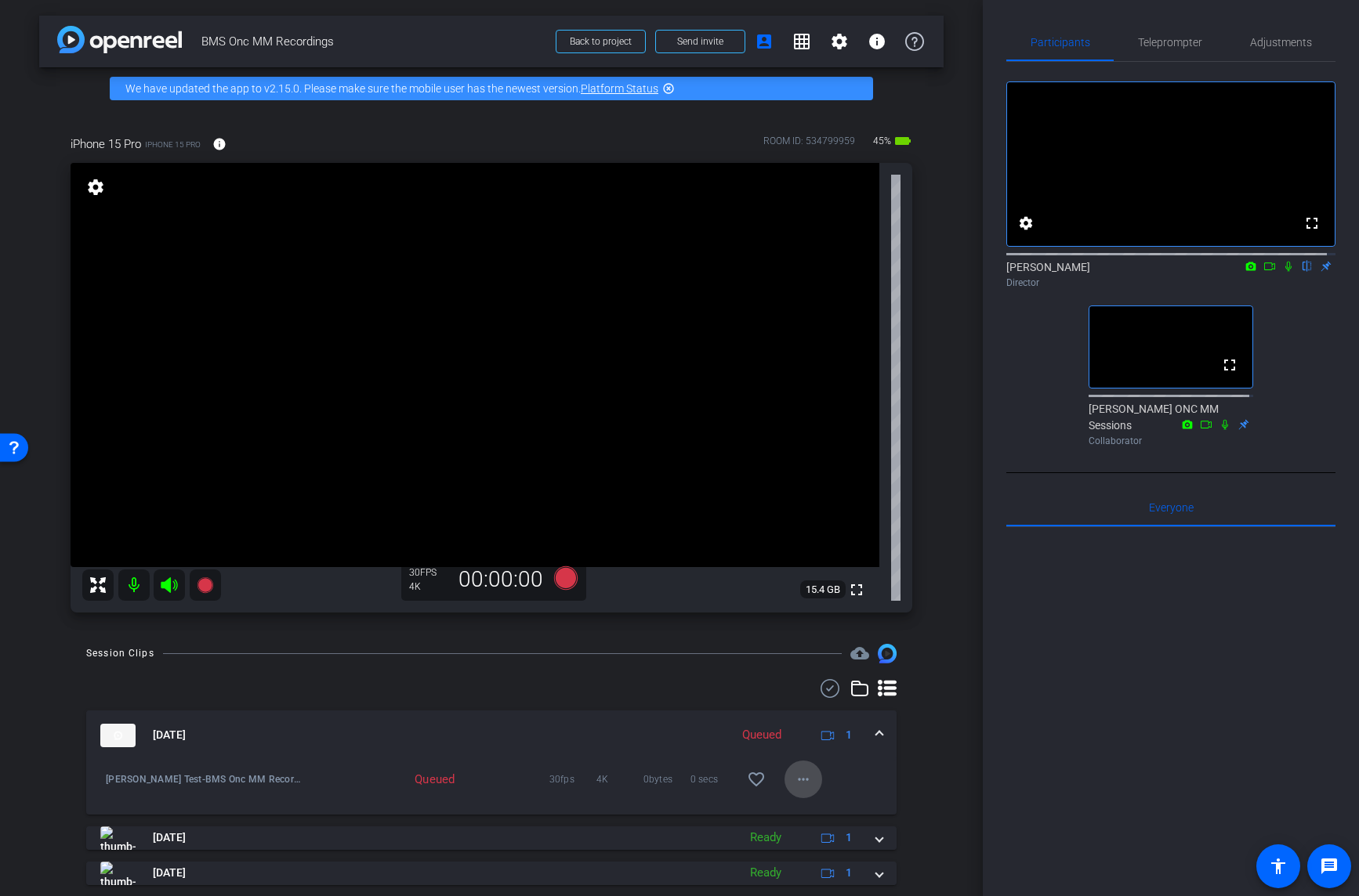
click at [800, 781] on mat-icon "more_horiz" at bounding box center [802, 779] width 19 height 19
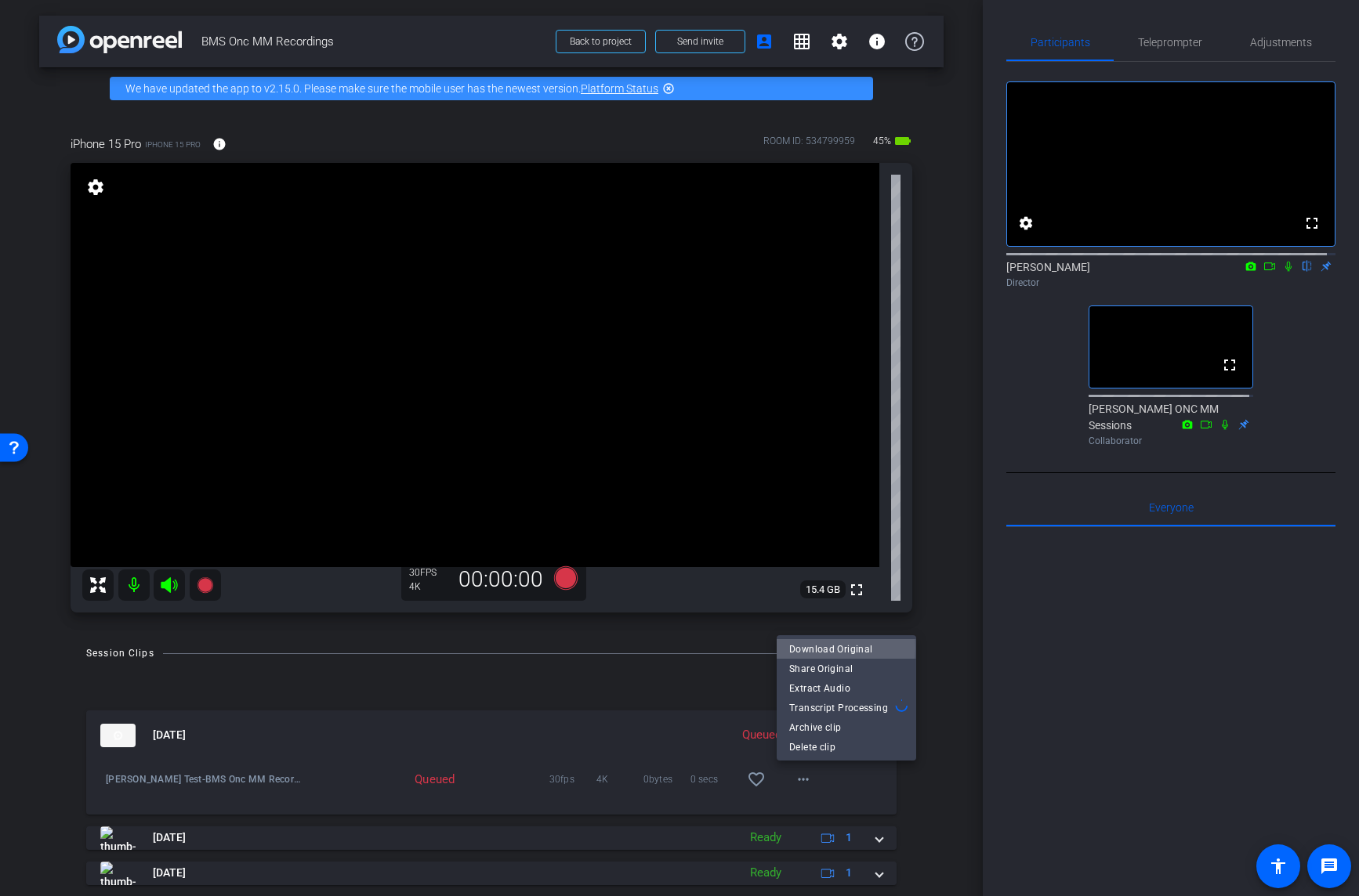
click at [825, 648] on span "Download Original" at bounding box center [845, 648] width 114 height 19
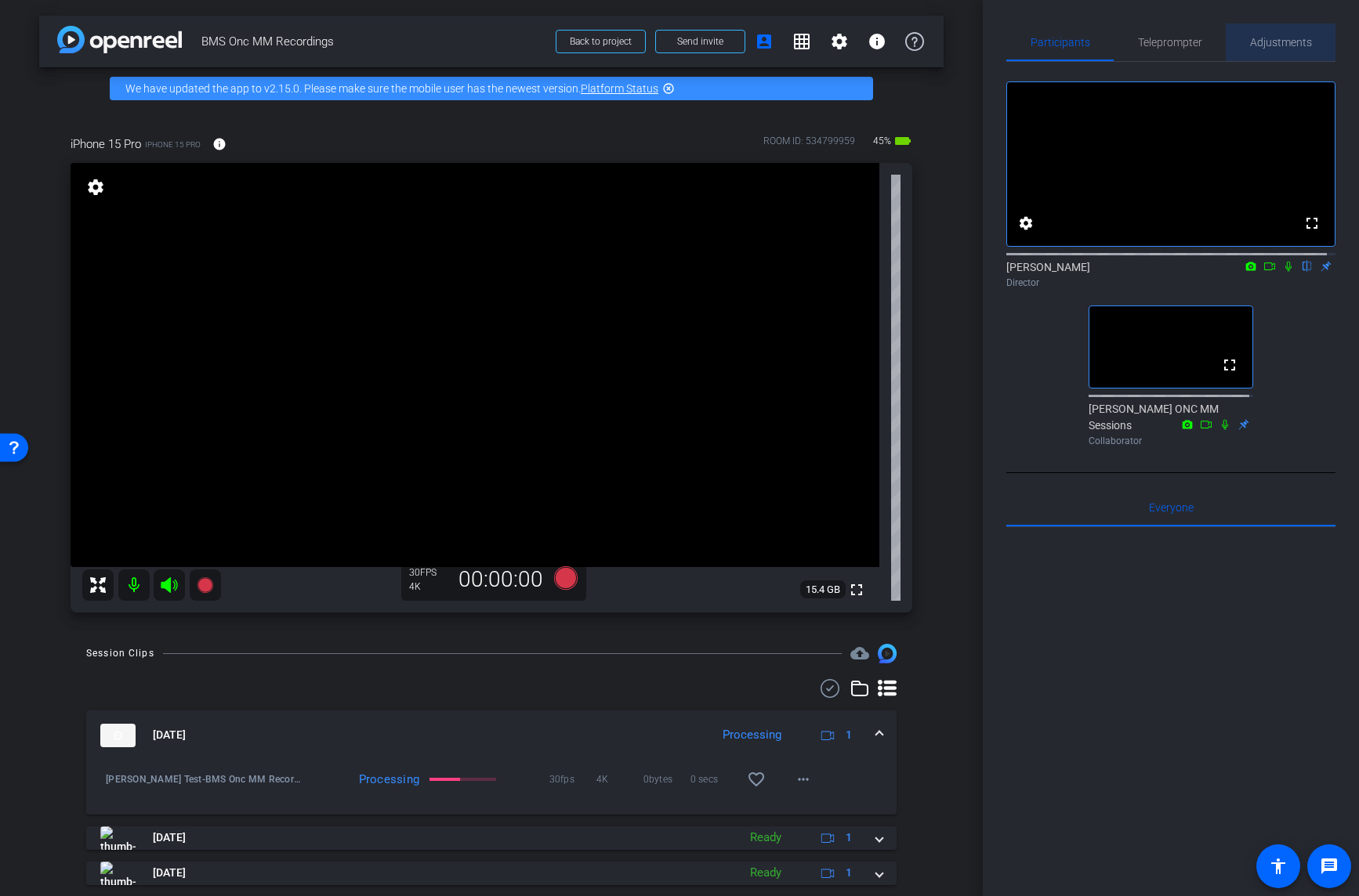
click at [1286, 41] on span "Adjustments" at bounding box center [1280, 42] width 61 height 11
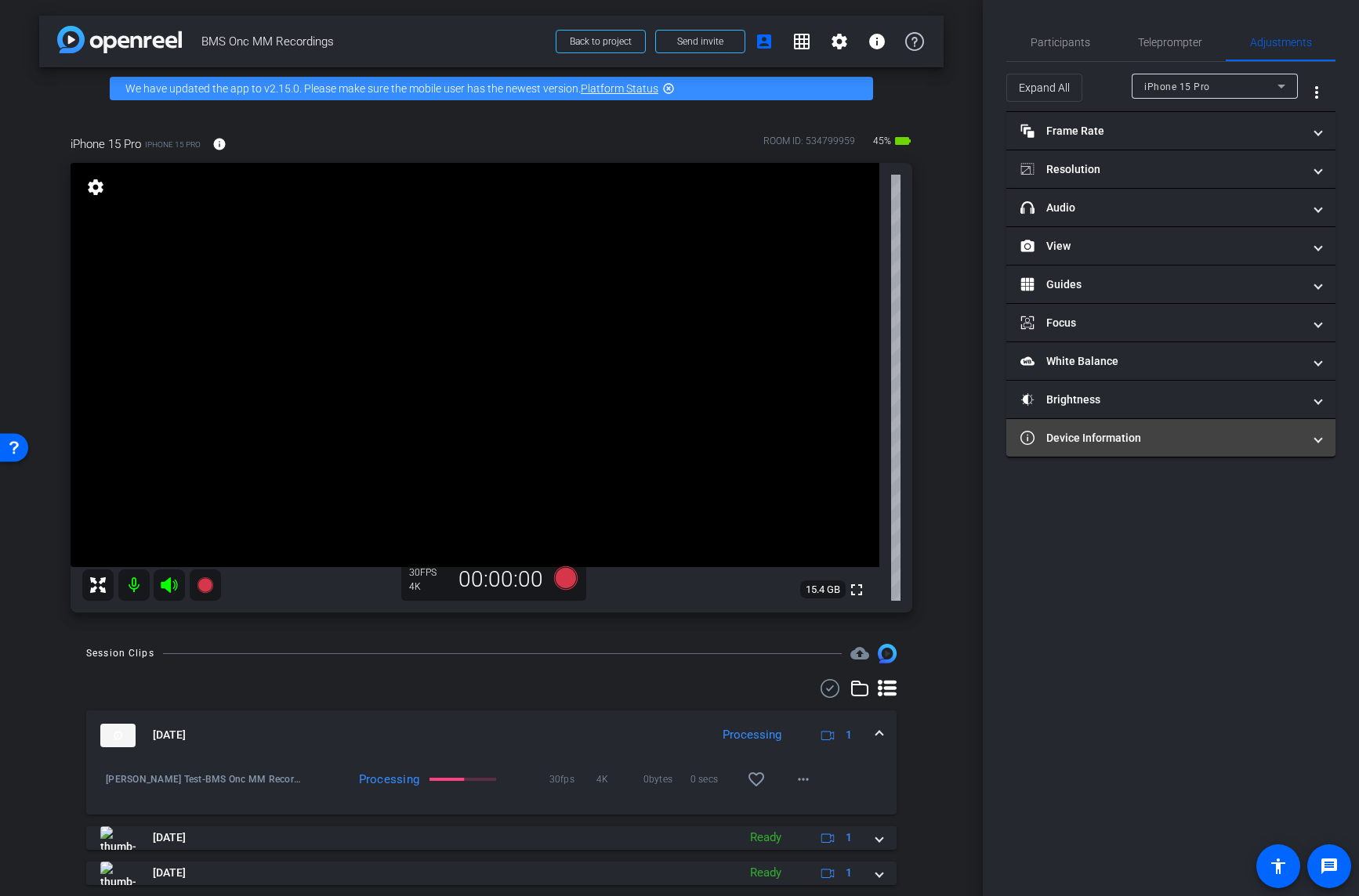
click at [1311, 440] on span "Device Information" at bounding box center [1167, 438] width 294 height 17
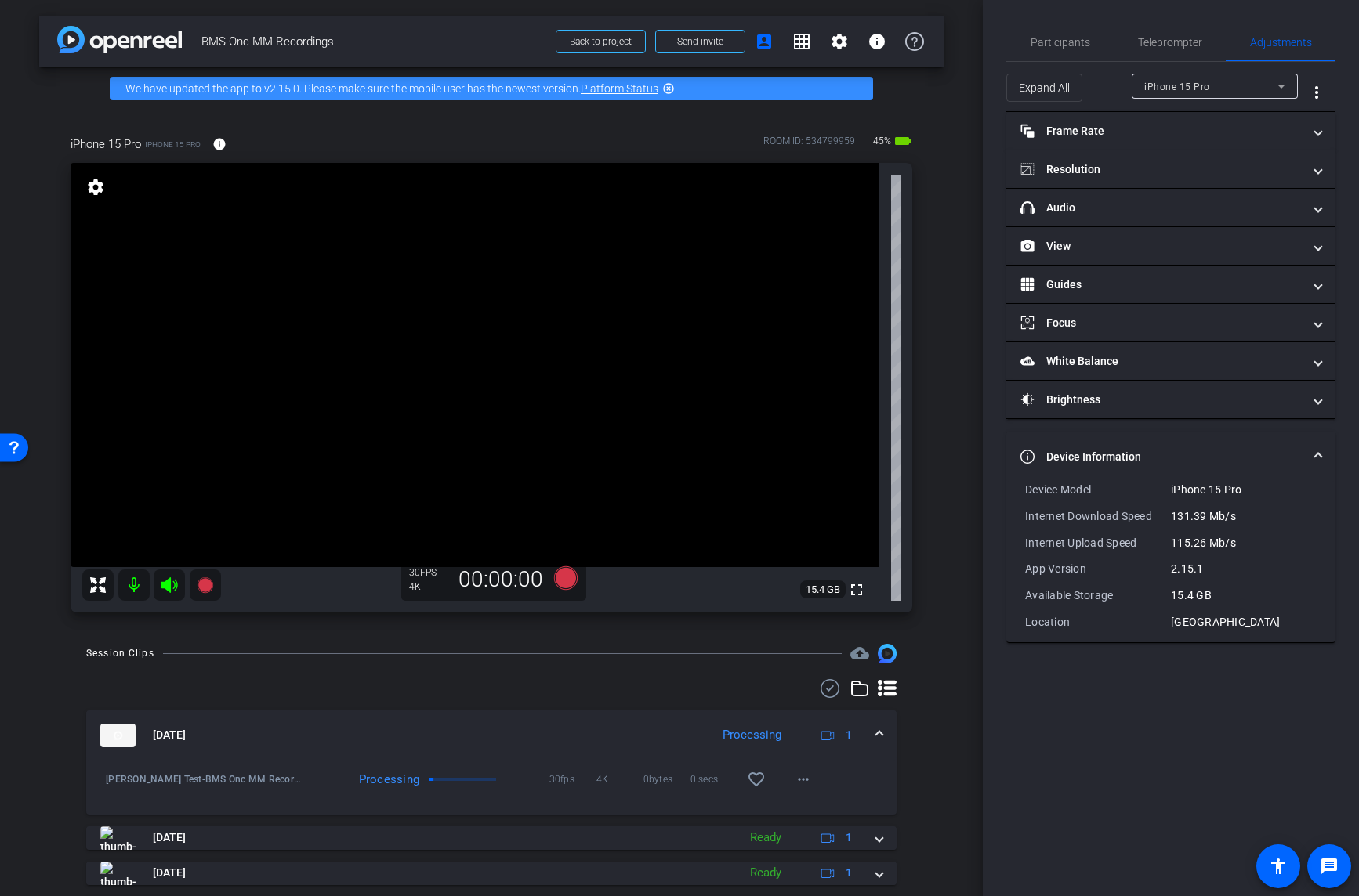
click at [1285, 537] on div "115.26 Mb/s" at bounding box center [1243, 543] width 145 height 16
click at [1079, 44] on span "Participants" at bounding box center [1060, 42] width 59 height 11
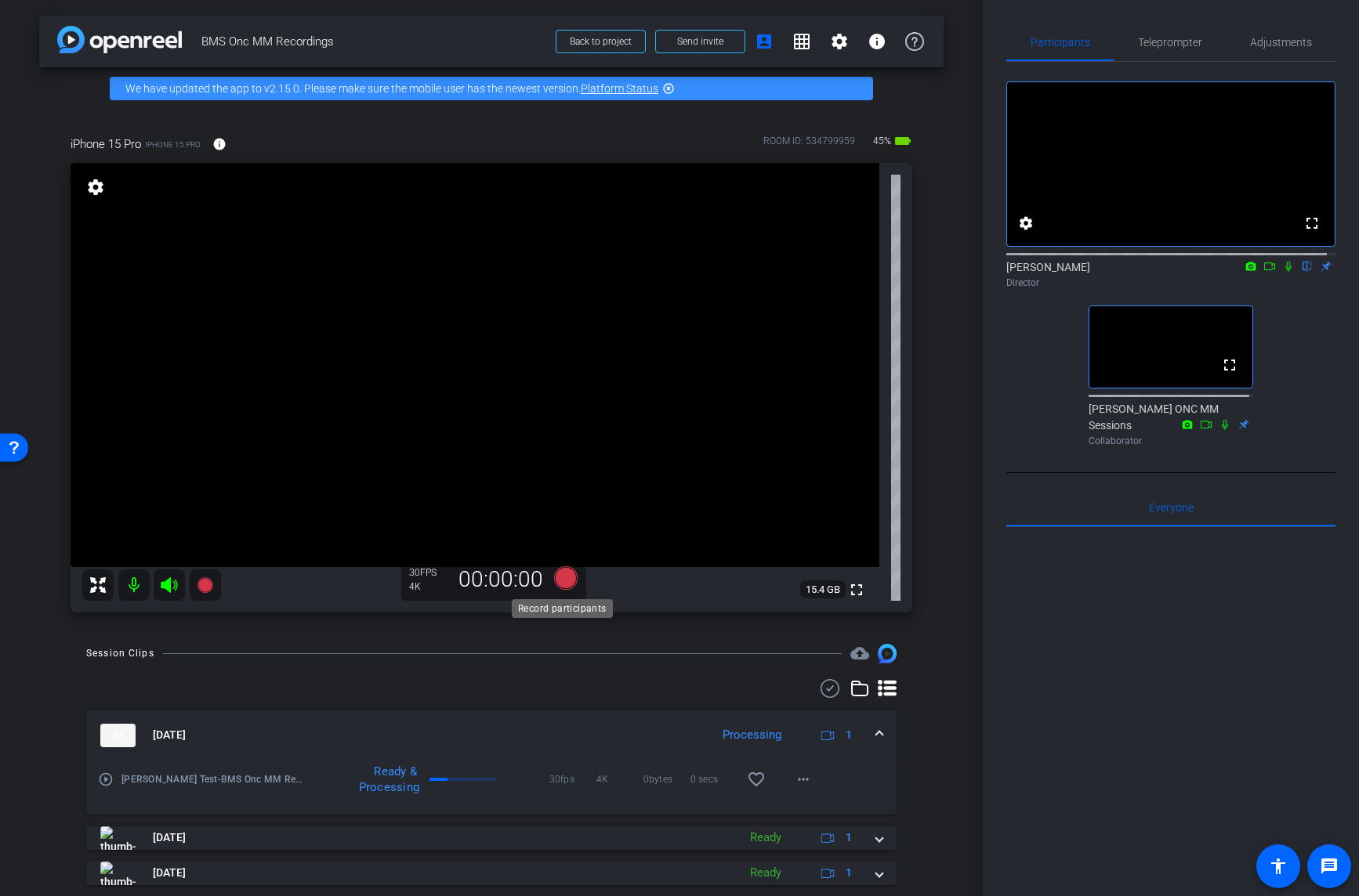
click at [561, 580] on icon at bounding box center [565, 578] width 23 height 23
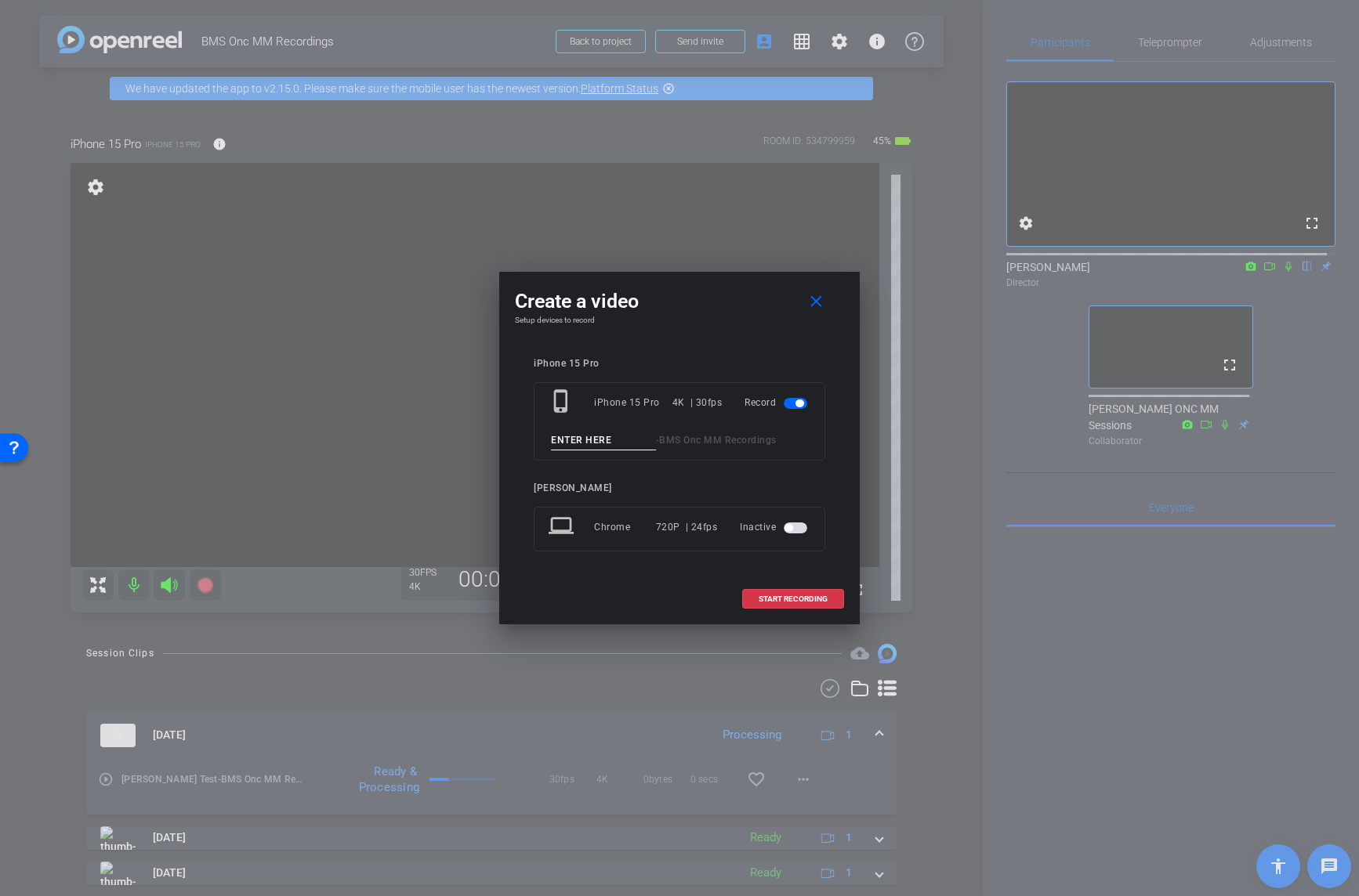
click at [611, 443] on input at bounding box center [603, 441] width 105 height 19
type input "Jess Take 1"
click at [812, 596] on span "START RECORDING" at bounding box center [793, 600] width 69 height 8
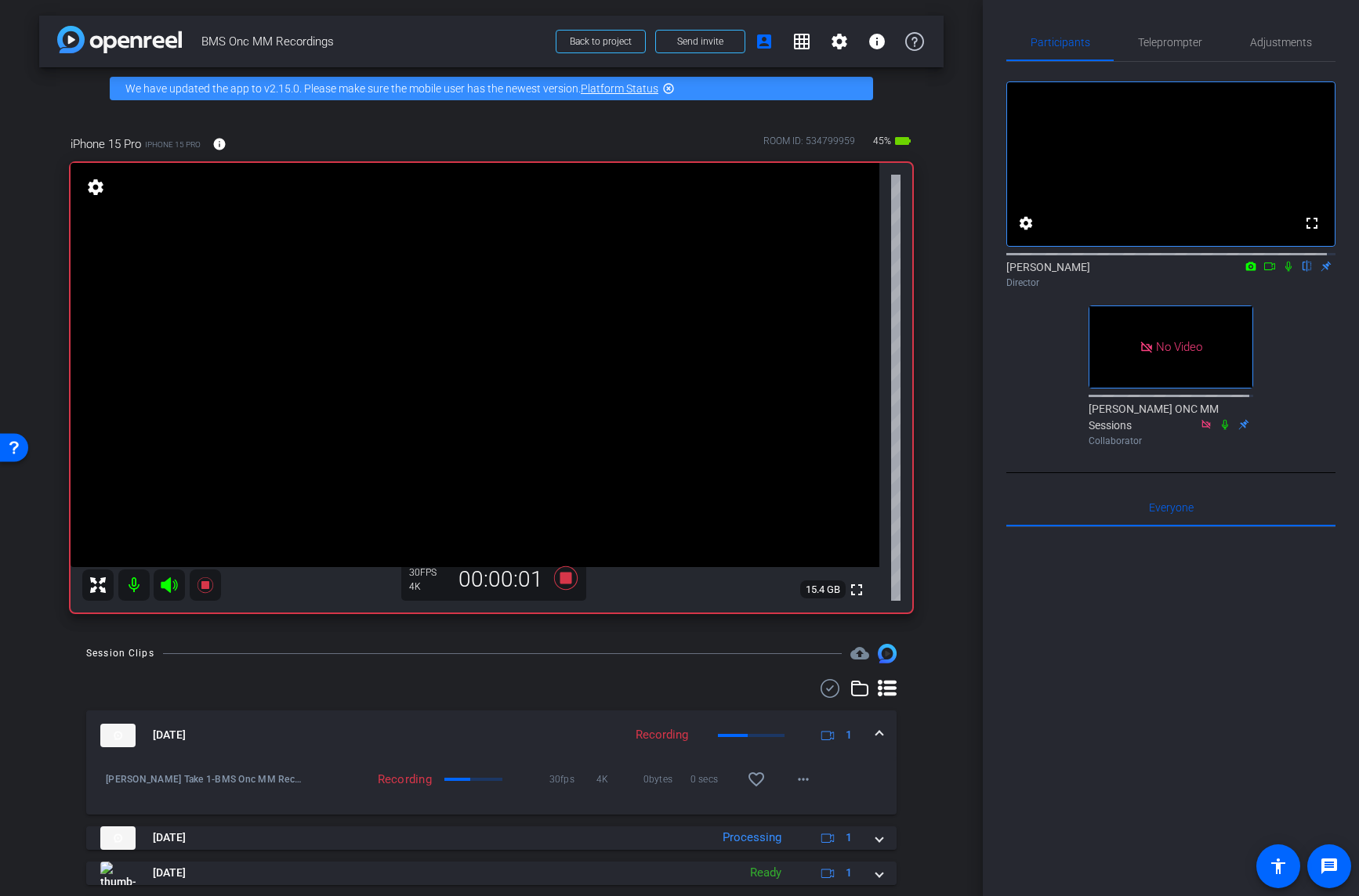
click at [1282, 272] on icon at bounding box center [1288, 266] width 13 height 11
click at [1263, 270] on icon at bounding box center [1268, 266] width 11 height 8
click at [565, 577] on icon at bounding box center [565, 578] width 23 height 23
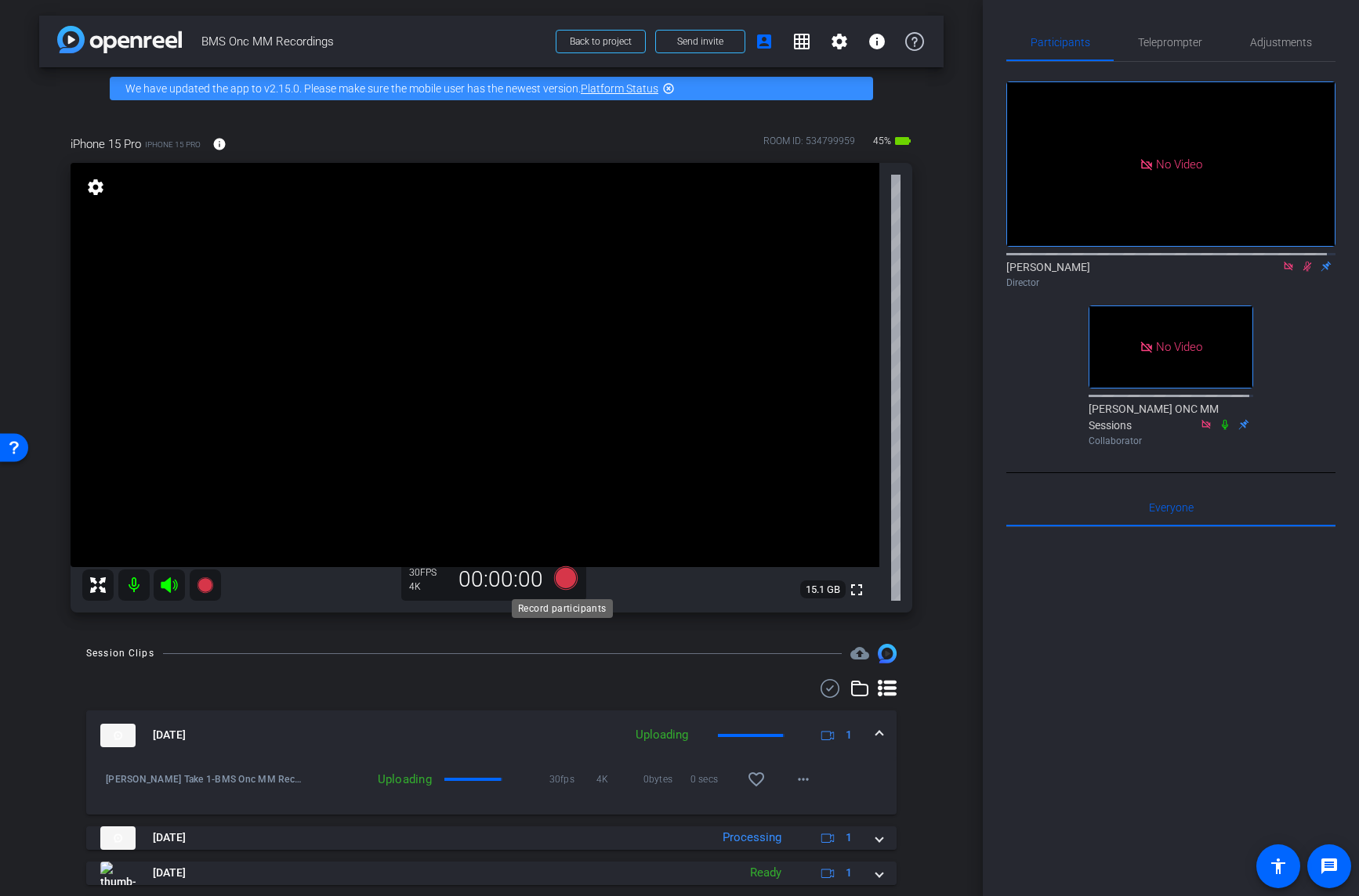
click at [565, 577] on icon at bounding box center [565, 578] width 23 height 23
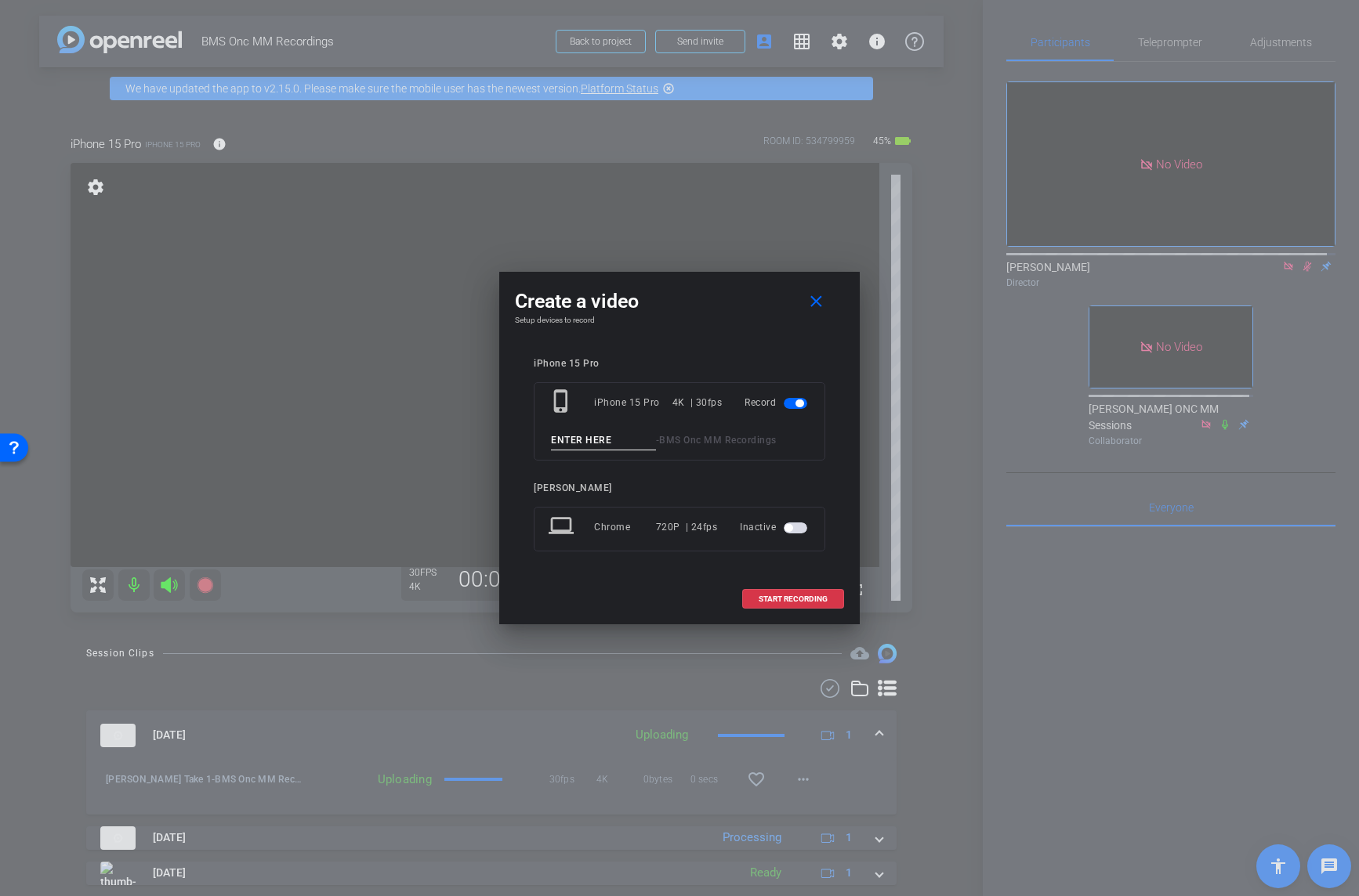
click at [608, 441] on input at bounding box center [603, 441] width 105 height 19
type input "Jest ZTake 2"
click at [760, 596] on span "START RECORDING" at bounding box center [793, 600] width 69 height 8
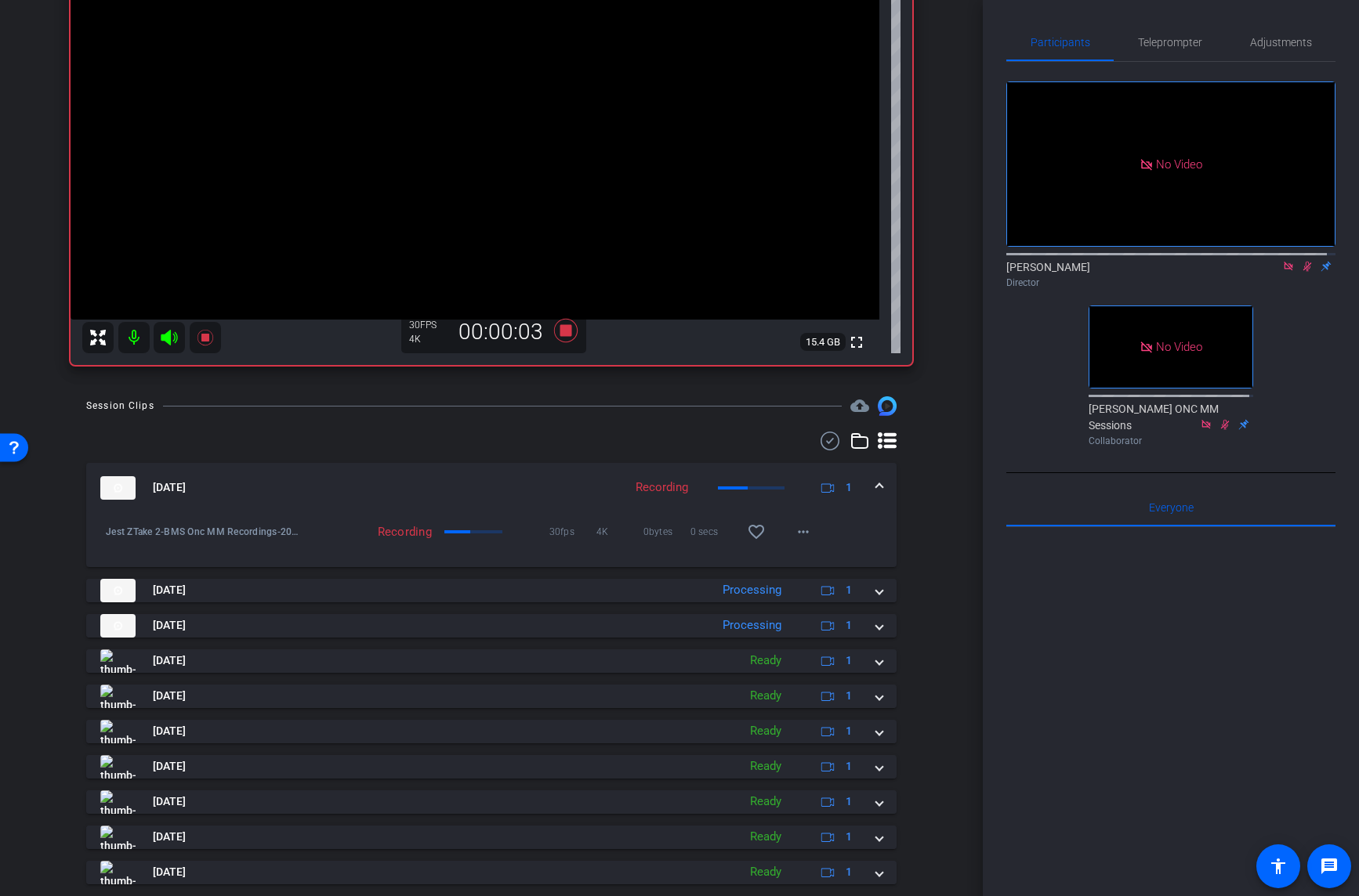
scroll to position [292, 0]
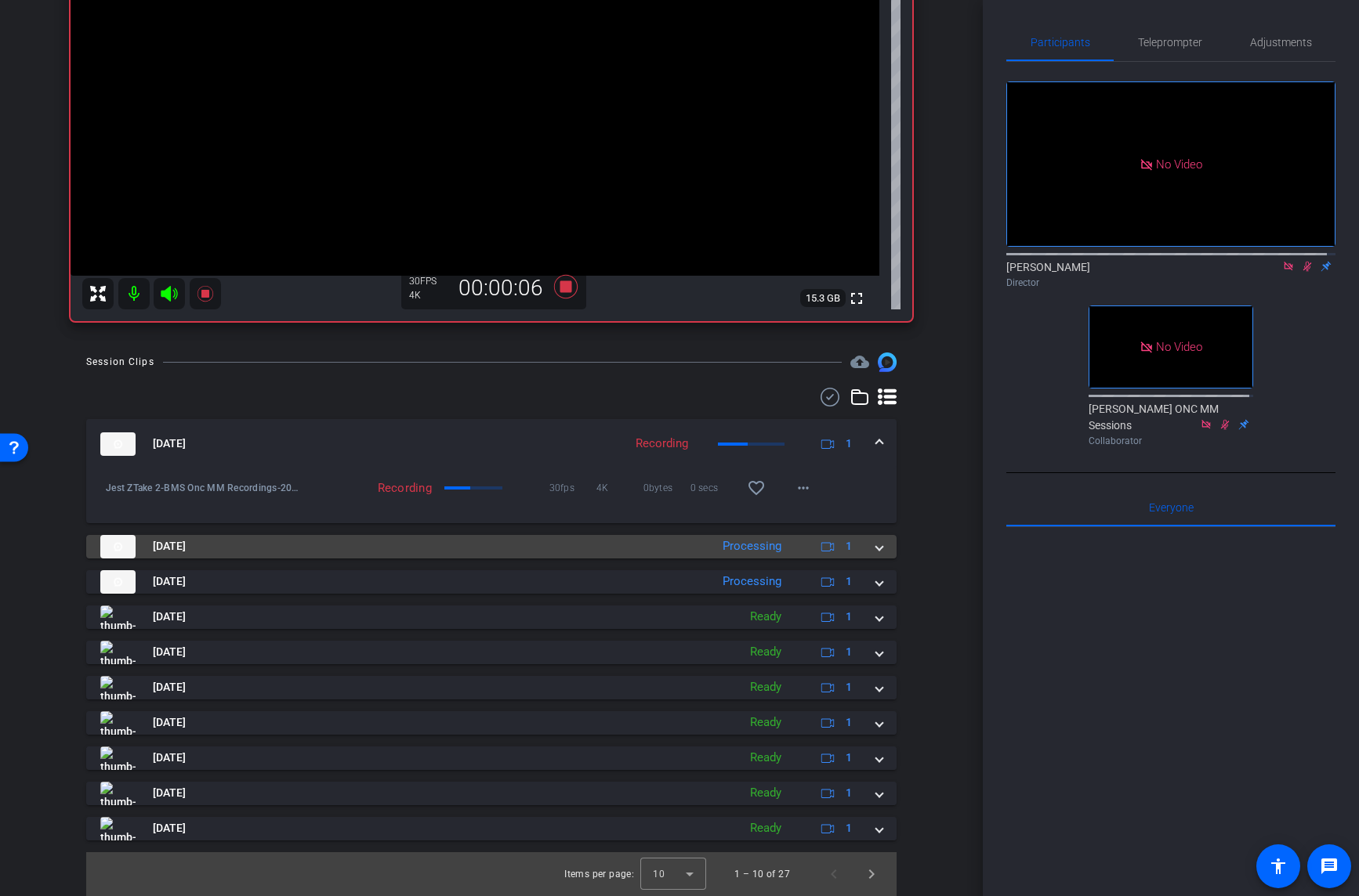
click at [876, 547] on span at bounding box center [879, 546] width 6 height 17
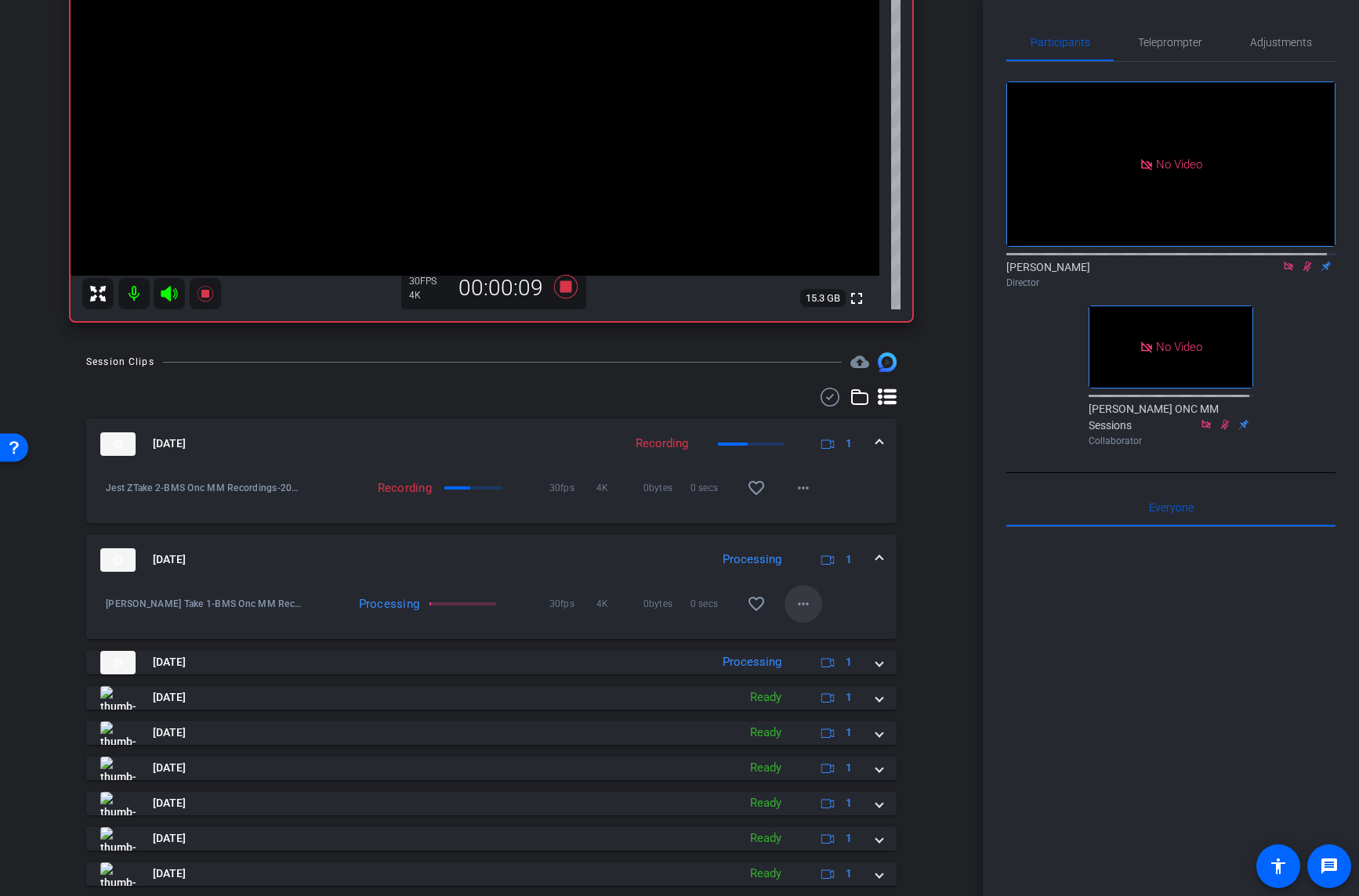
click at [799, 604] on mat-icon "more_horiz" at bounding box center [802, 604] width 19 height 19
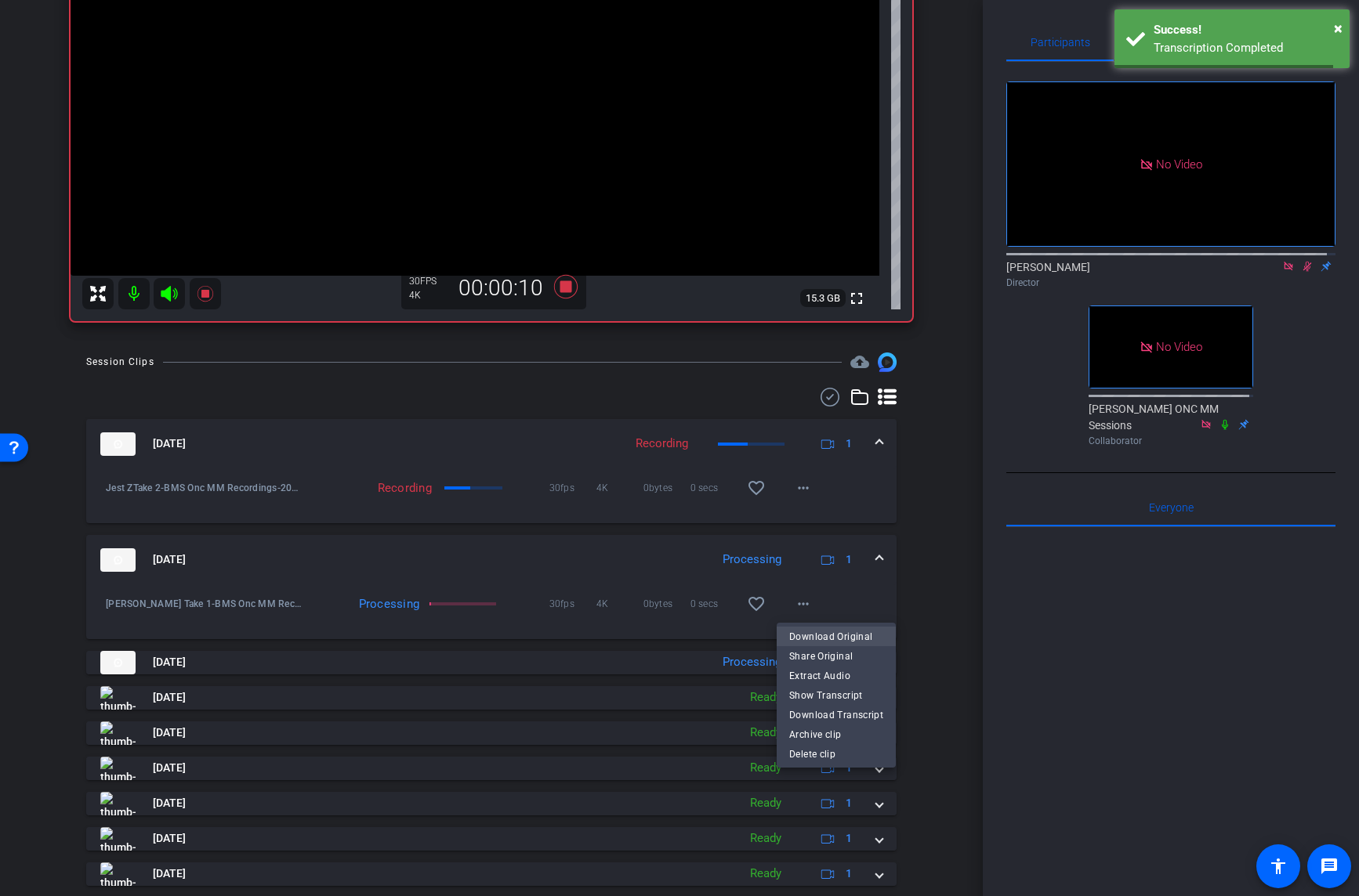
click at [818, 635] on span "Download Original" at bounding box center [835, 636] width 94 height 19
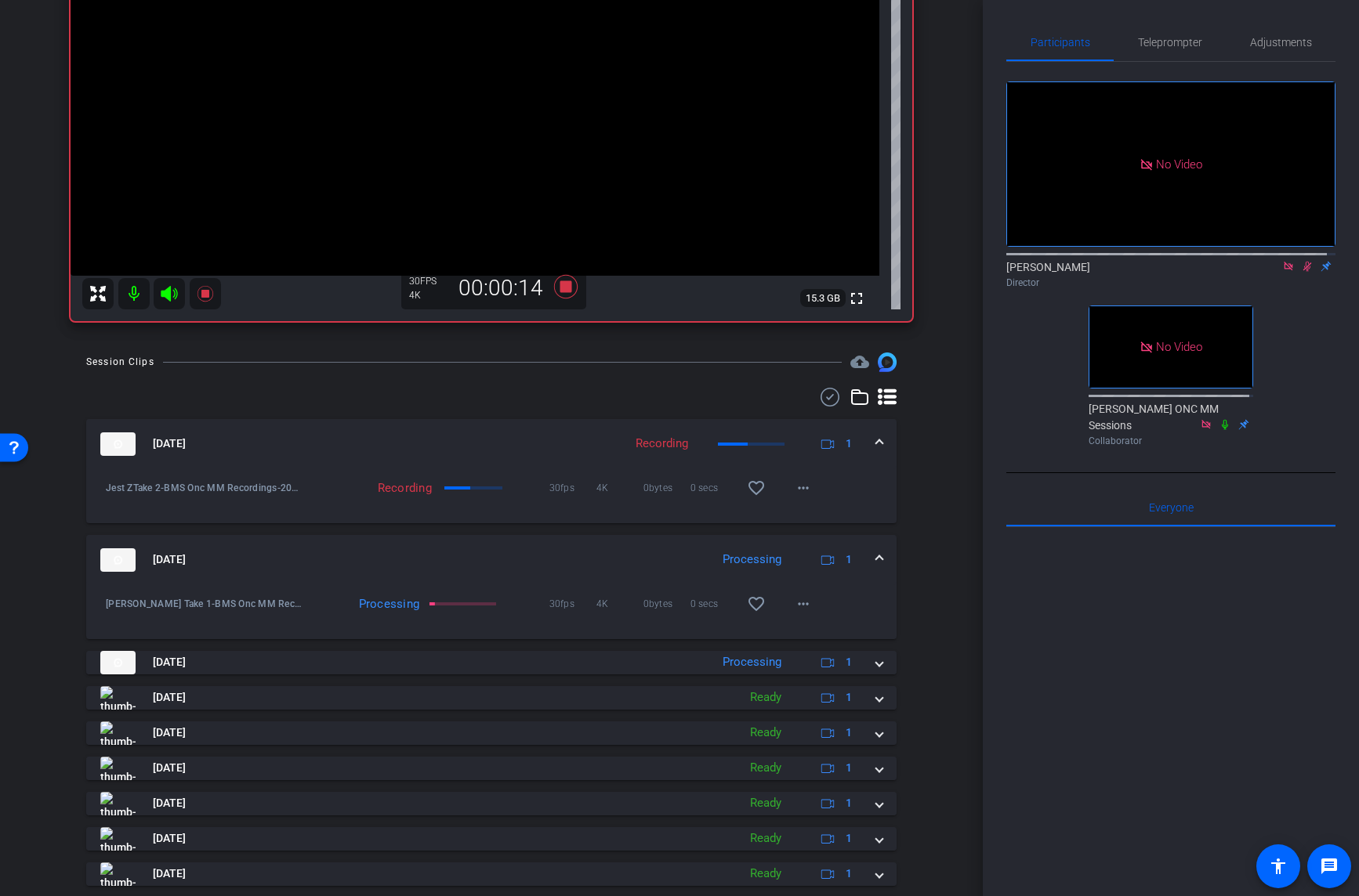
scroll to position [261, 0]
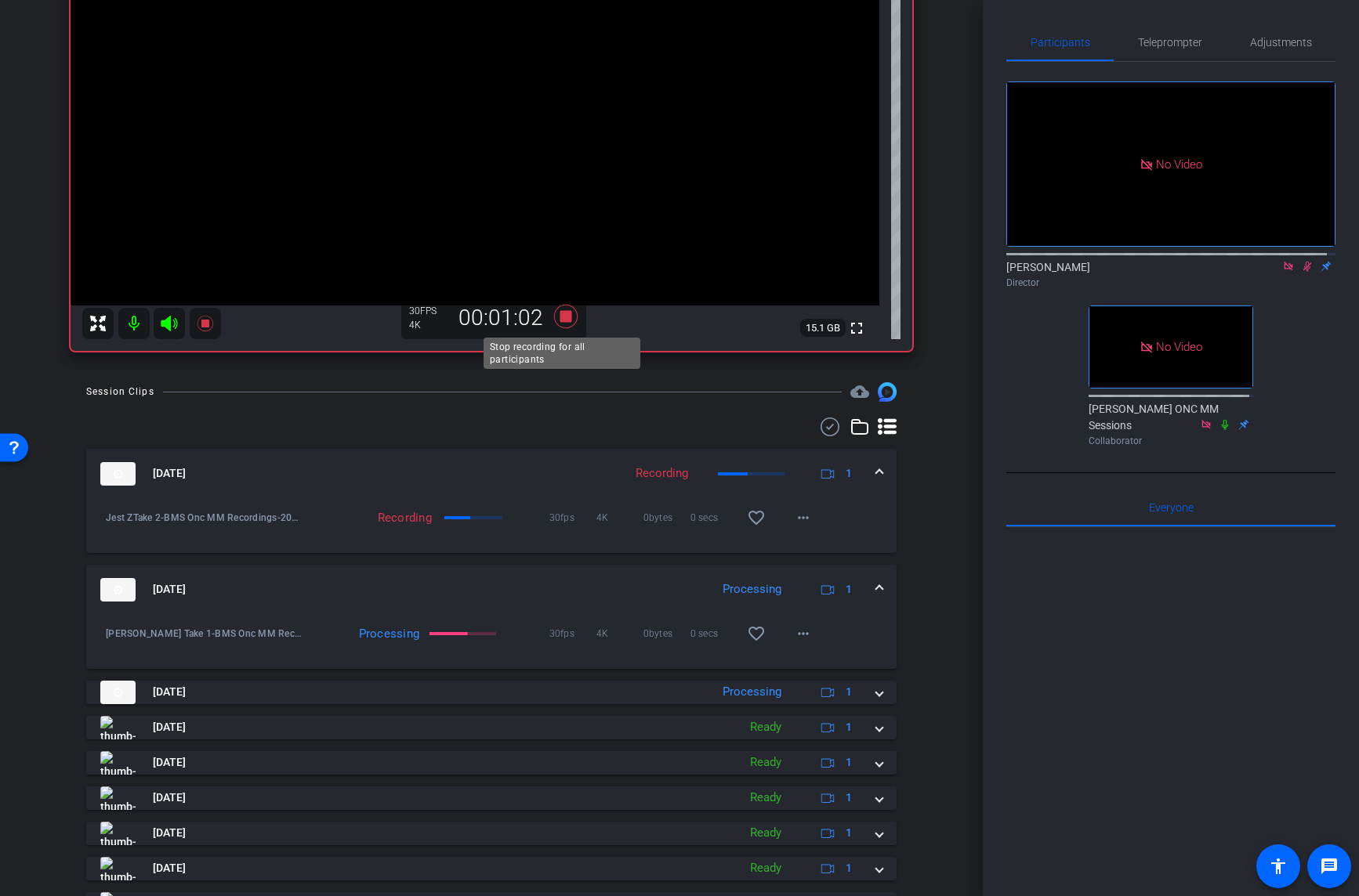
click at [563, 317] on icon at bounding box center [565, 317] width 23 height 23
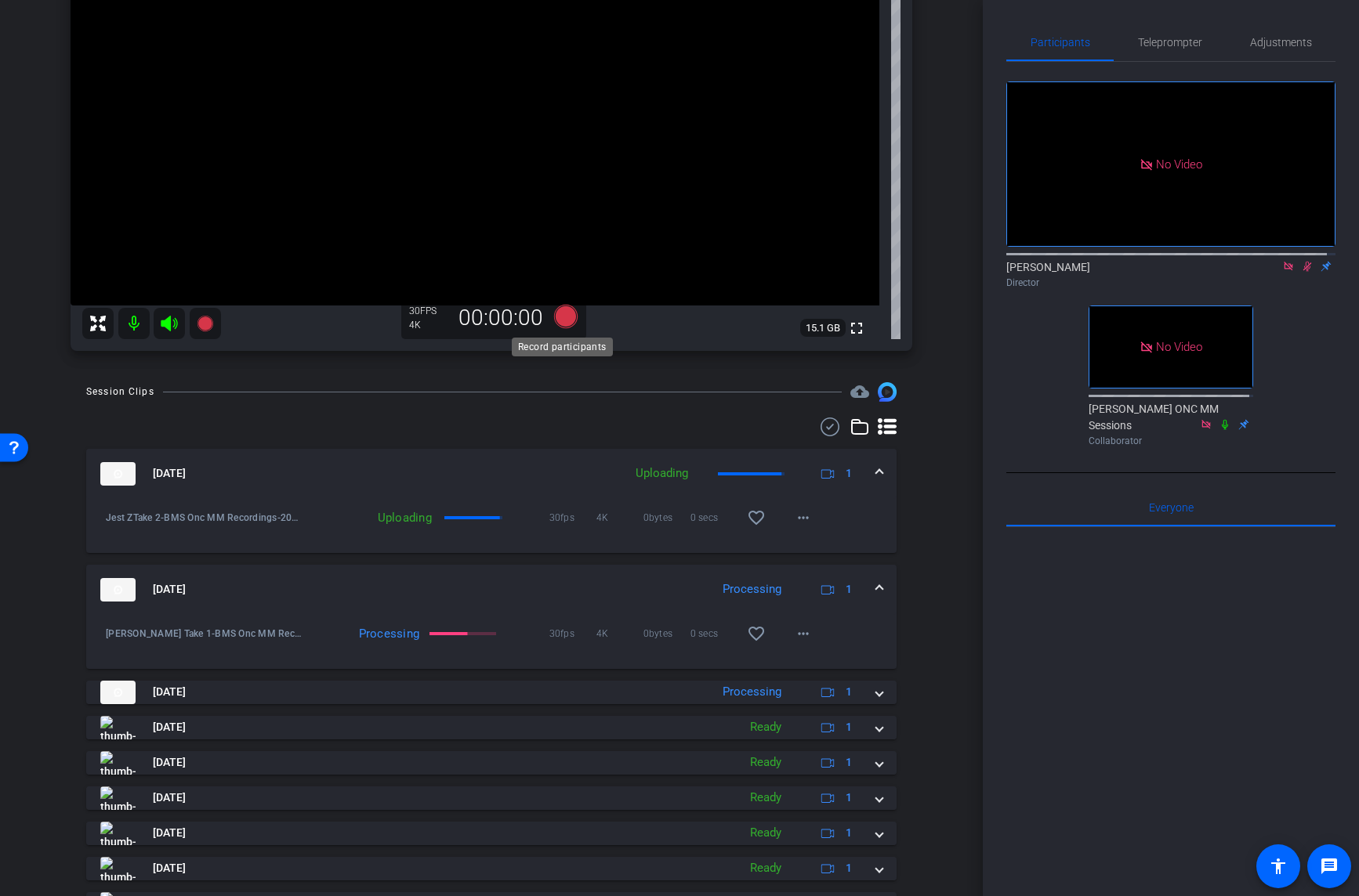
click at [564, 317] on icon at bounding box center [565, 317] width 23 height 23
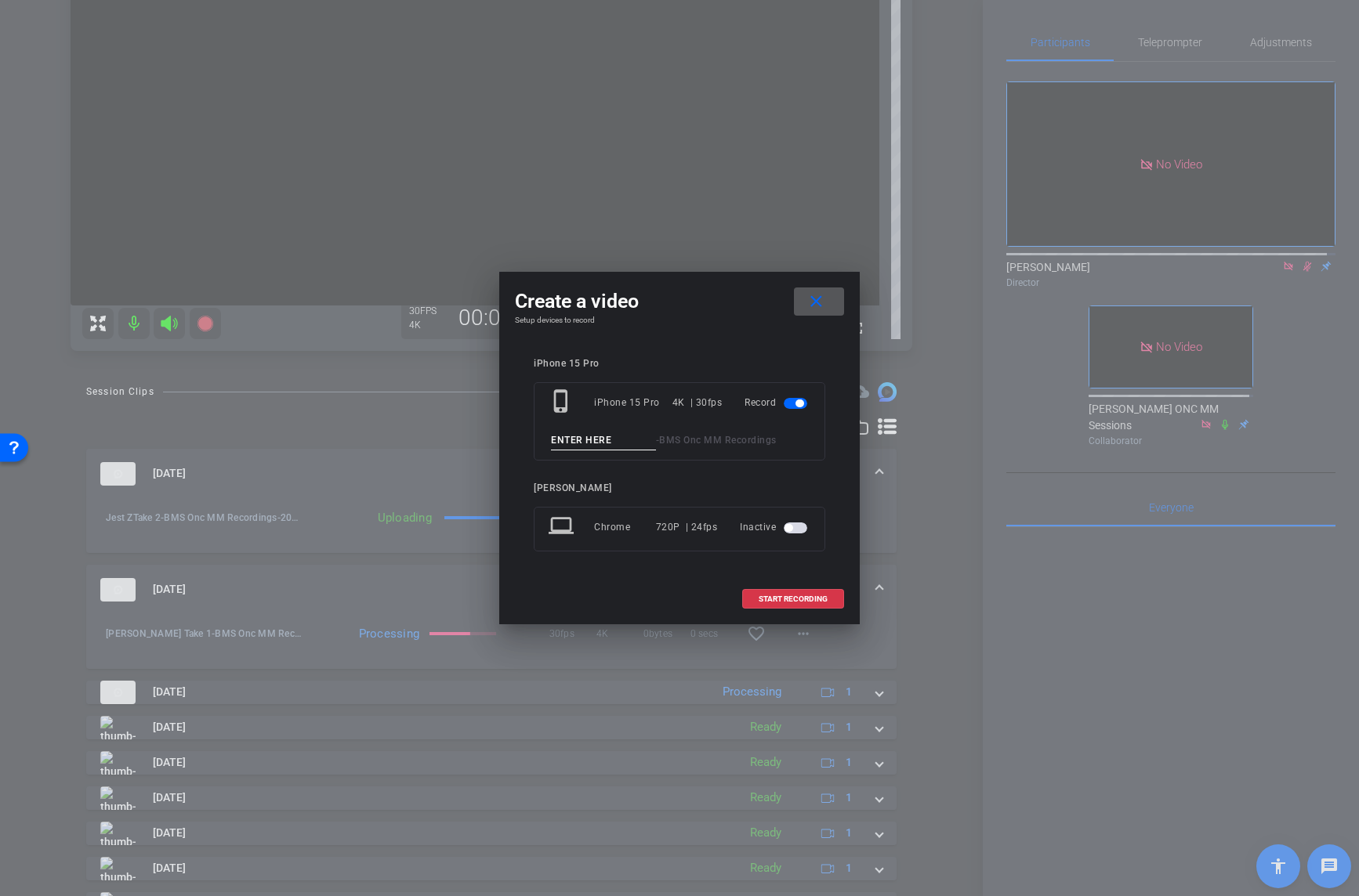
click at [610, 439] on input at bounding box center [603, 441] width 105 height 19
type input "Jess Take 3"
drag, startPoint x: 787, startPoint y: 608, endPoint x: 790, endPoint y: 593, distance: 15.3
click at [787, 607] on span at bounding box center [793, 600] width 100 height 38
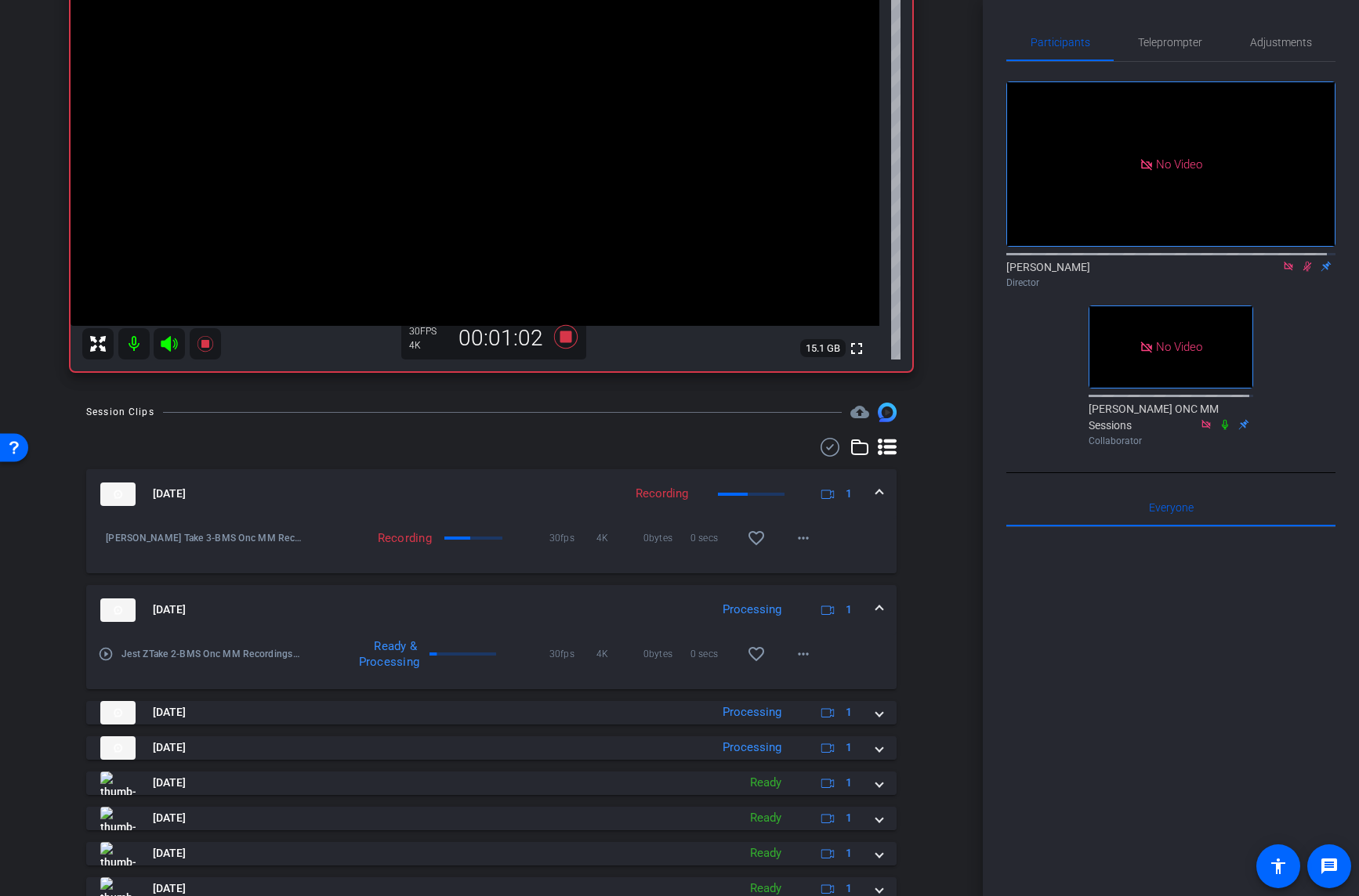
scroll to position [204, 0]
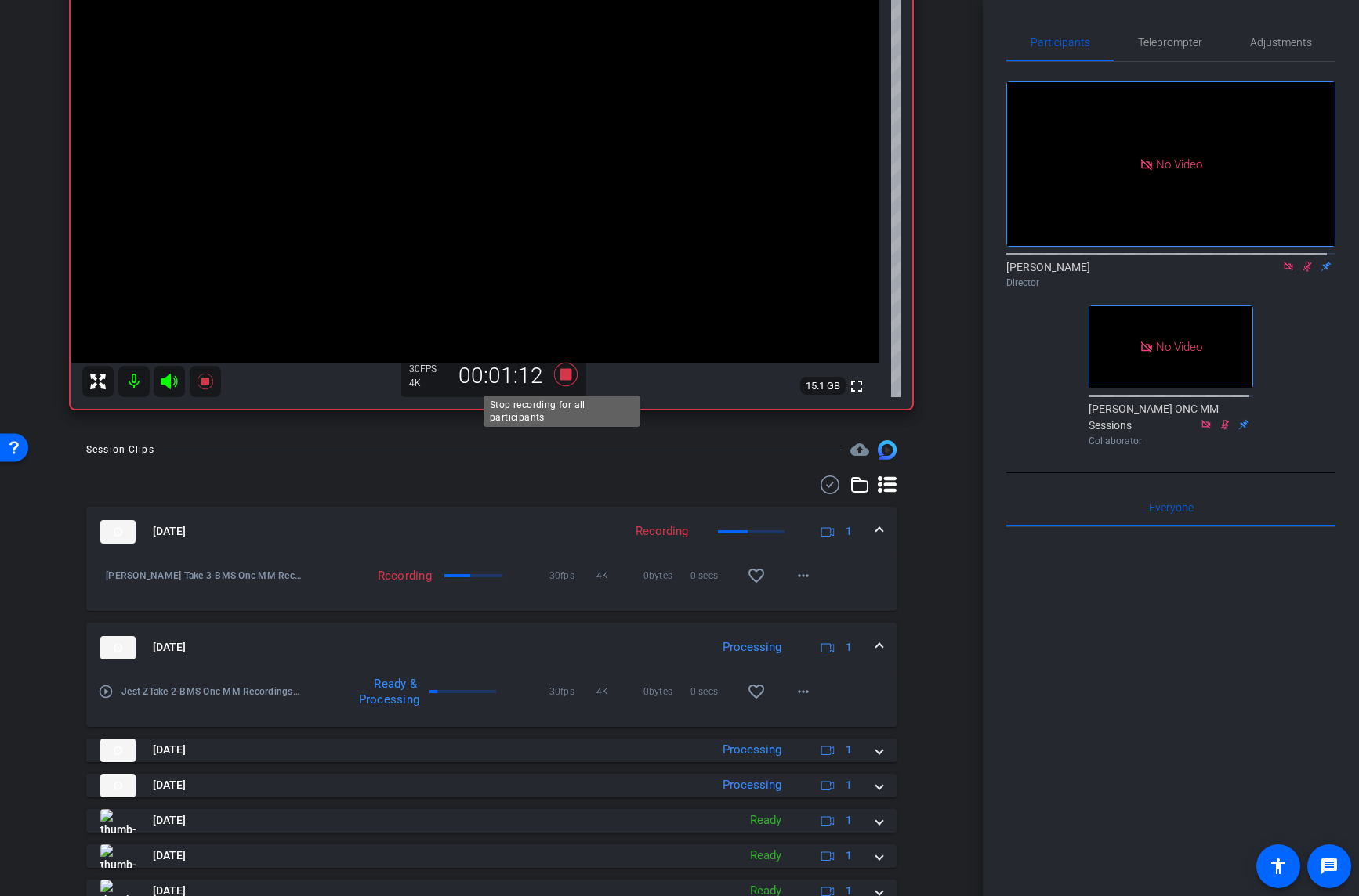
click at [563, 373] on icon at bounding box center [565, 374] width 23 height 23
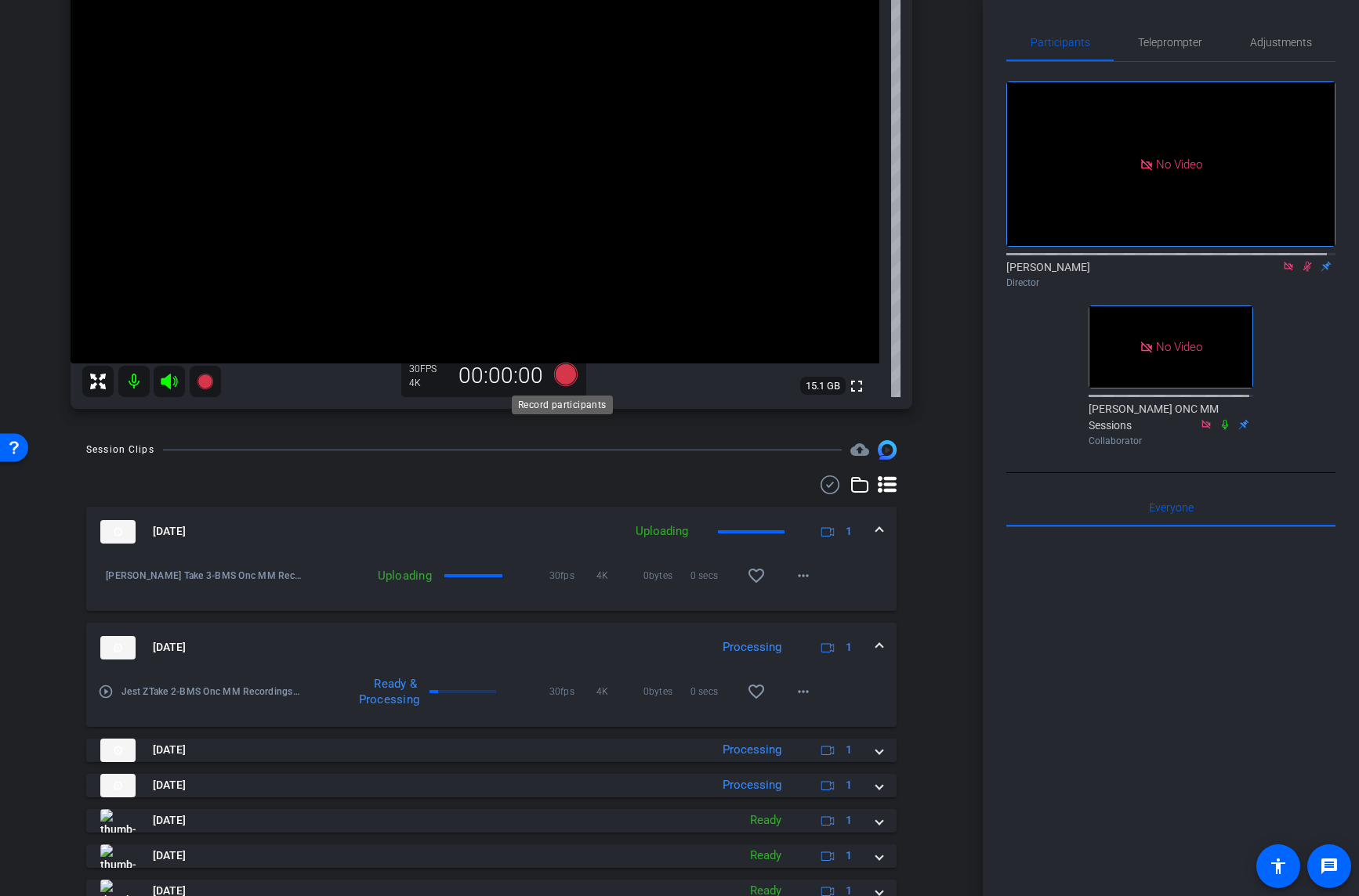
click at [563, 373] on icon at bounding box center [565, 374] width 23 height 23
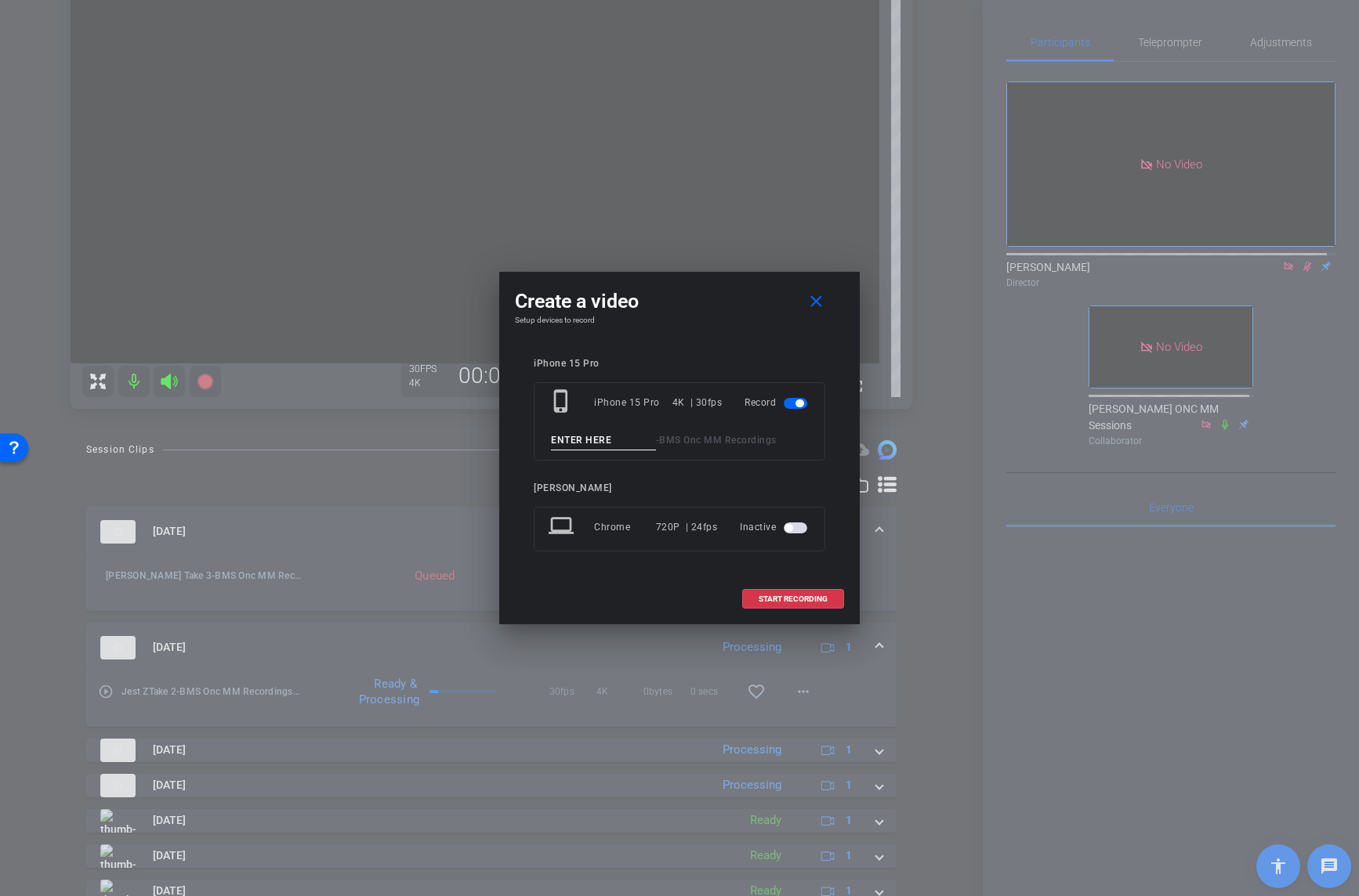
click at [593, 437] on input at bounding box center [603, 441] width 105 height 19
paste input "Jess Take"
type input "Jess Take 4"
click at [803, 598] on span "START RECORDING" at bounding box center [793, 600] width 69 height 8
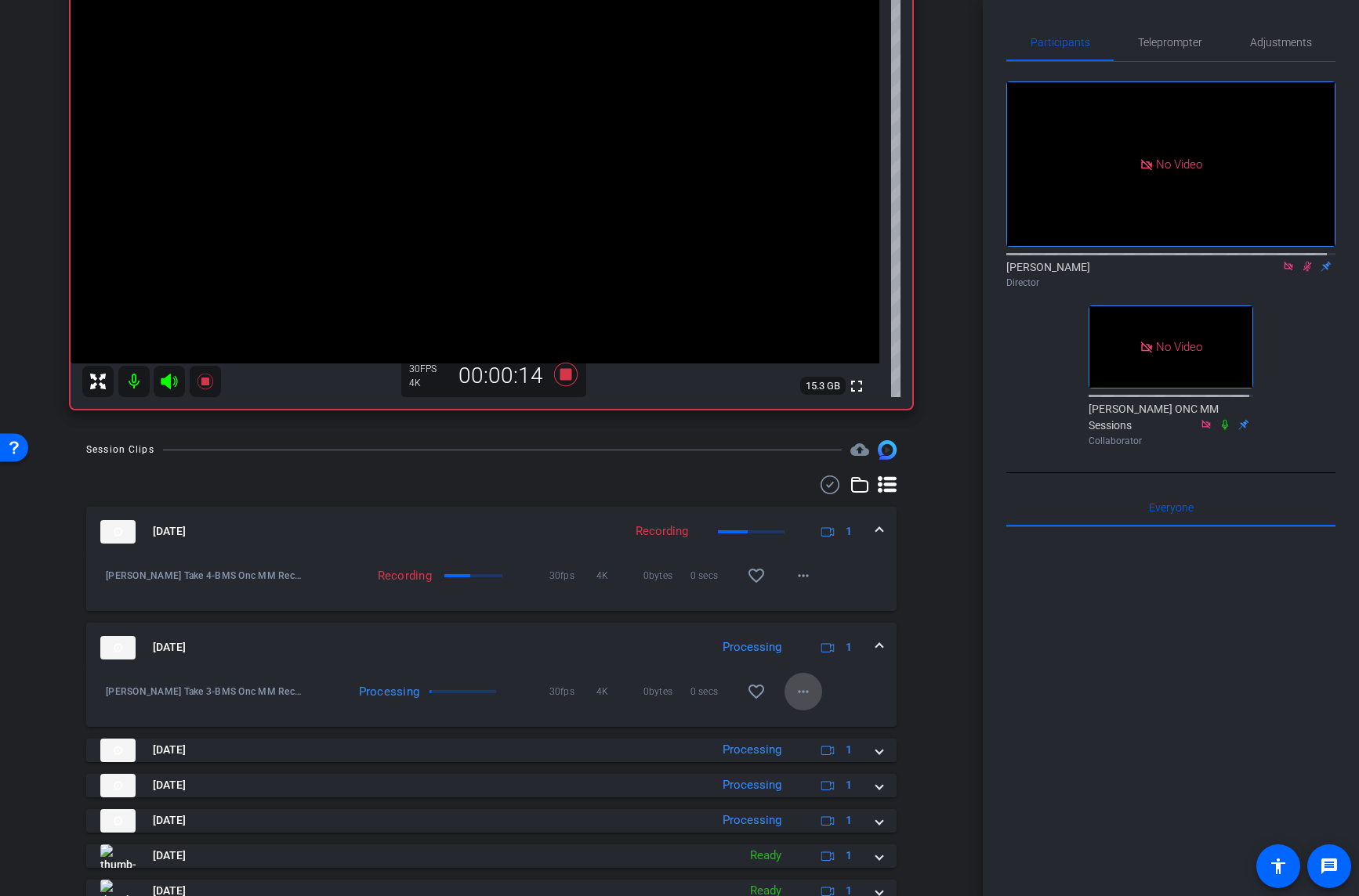
click at [800, 691] on mat-icon "more_horiz" at bounding box center [802, 691] width 19 height 19
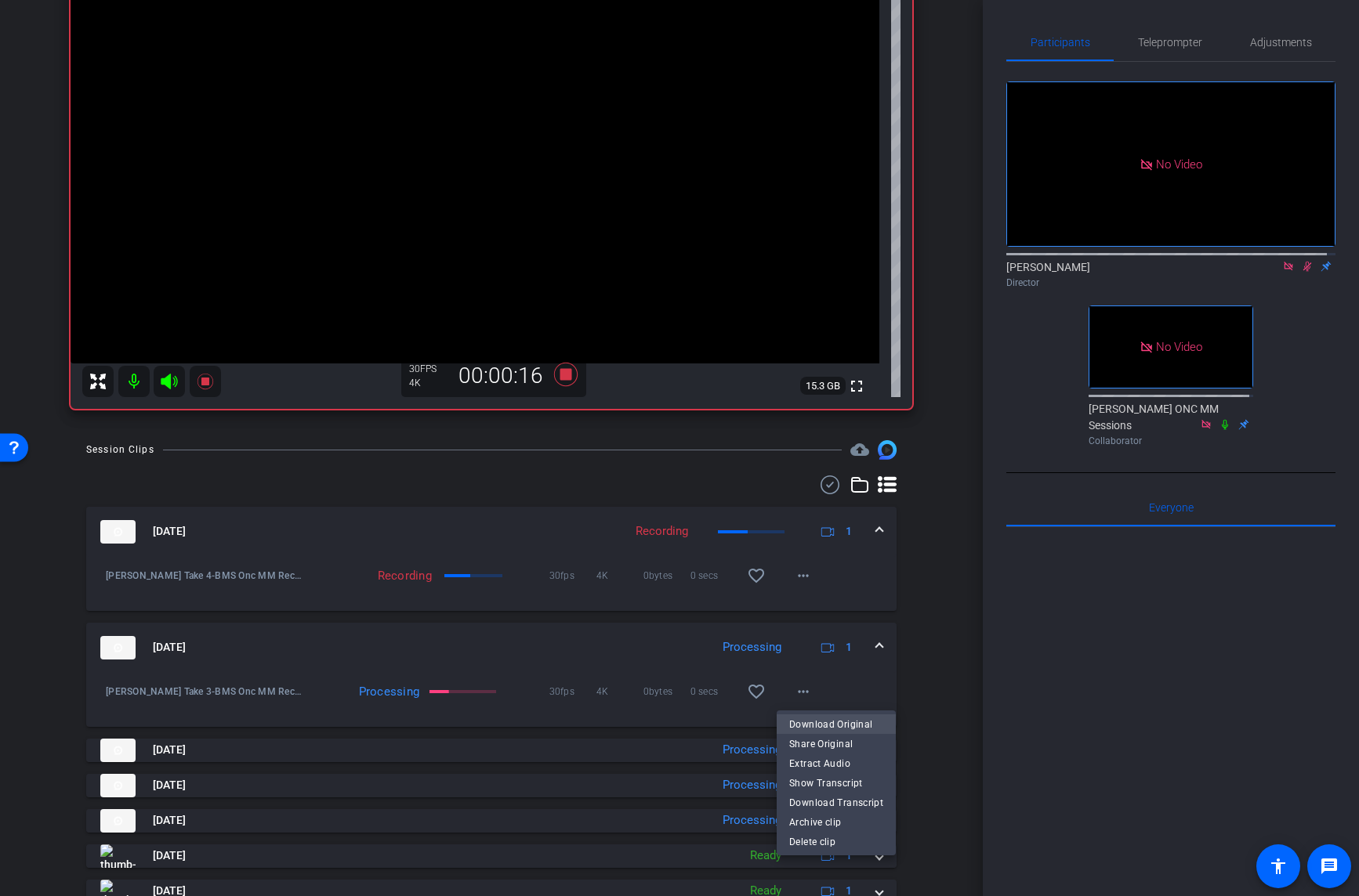
click at [829, 722] on span "Download Original" at bounding box center [835, 723] width 94 height 19
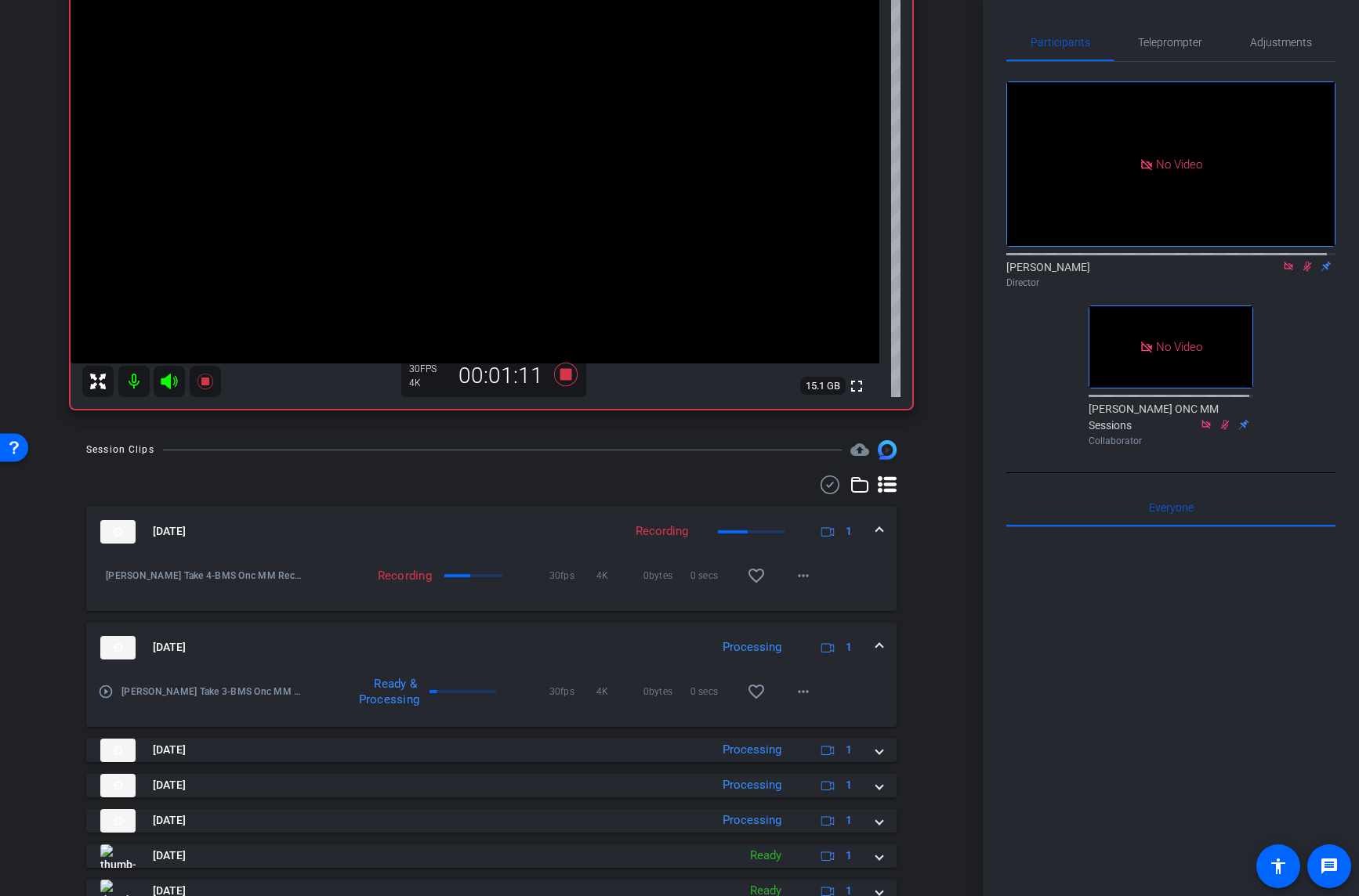
click at [909, 536] on div "Session Clips cloud_upload Sep 5, 2025 Recording 1 Jess Take 4-BMS Onc MM Recor…" at bounding box center [491, 753] width 905 height 624
click at [559, 375] on icon at bounding box center [565, 374] width 23 height 23
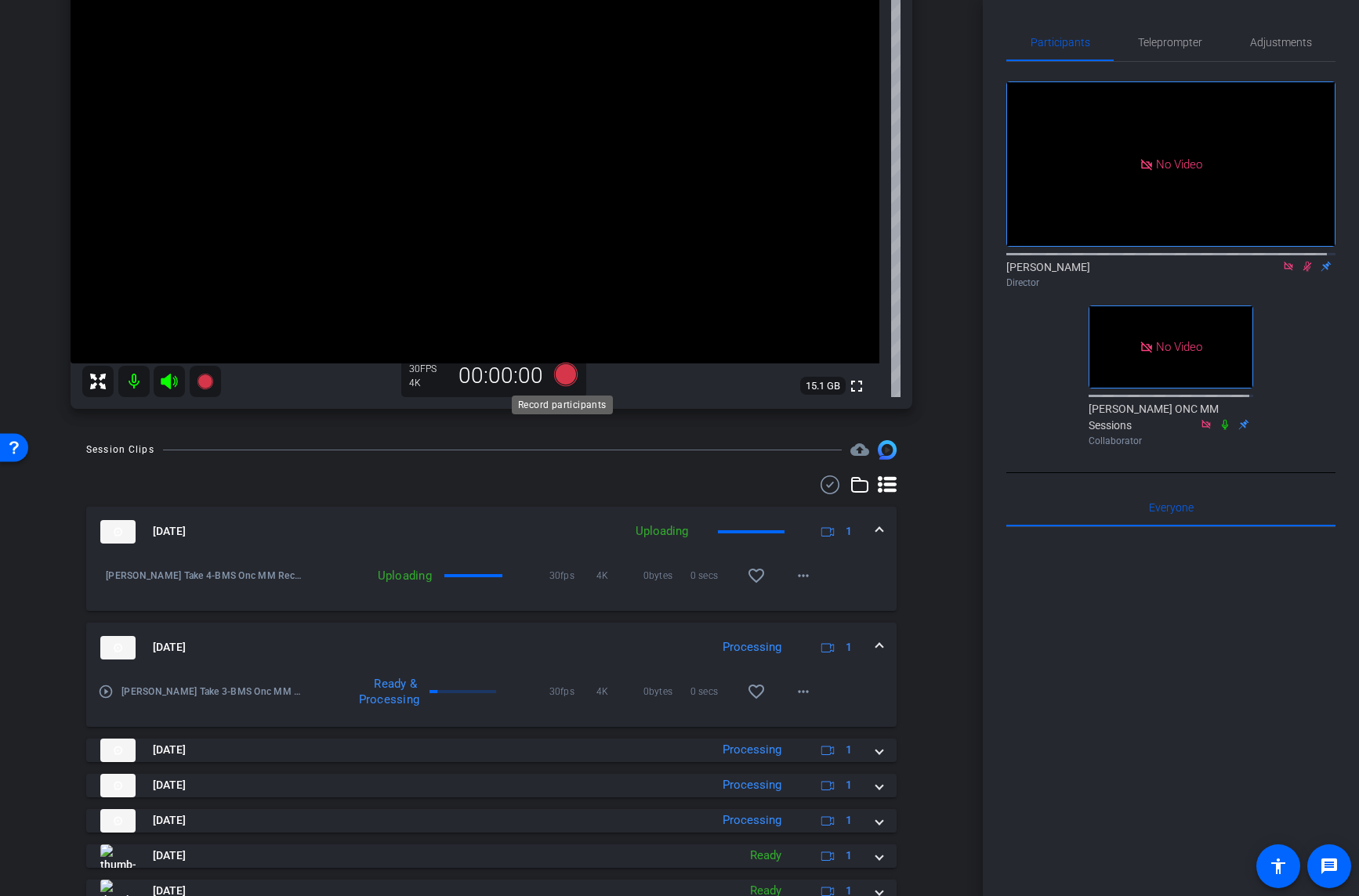
click at [559, 375] on icon at bounding box center [565, 374] width 23 height 23
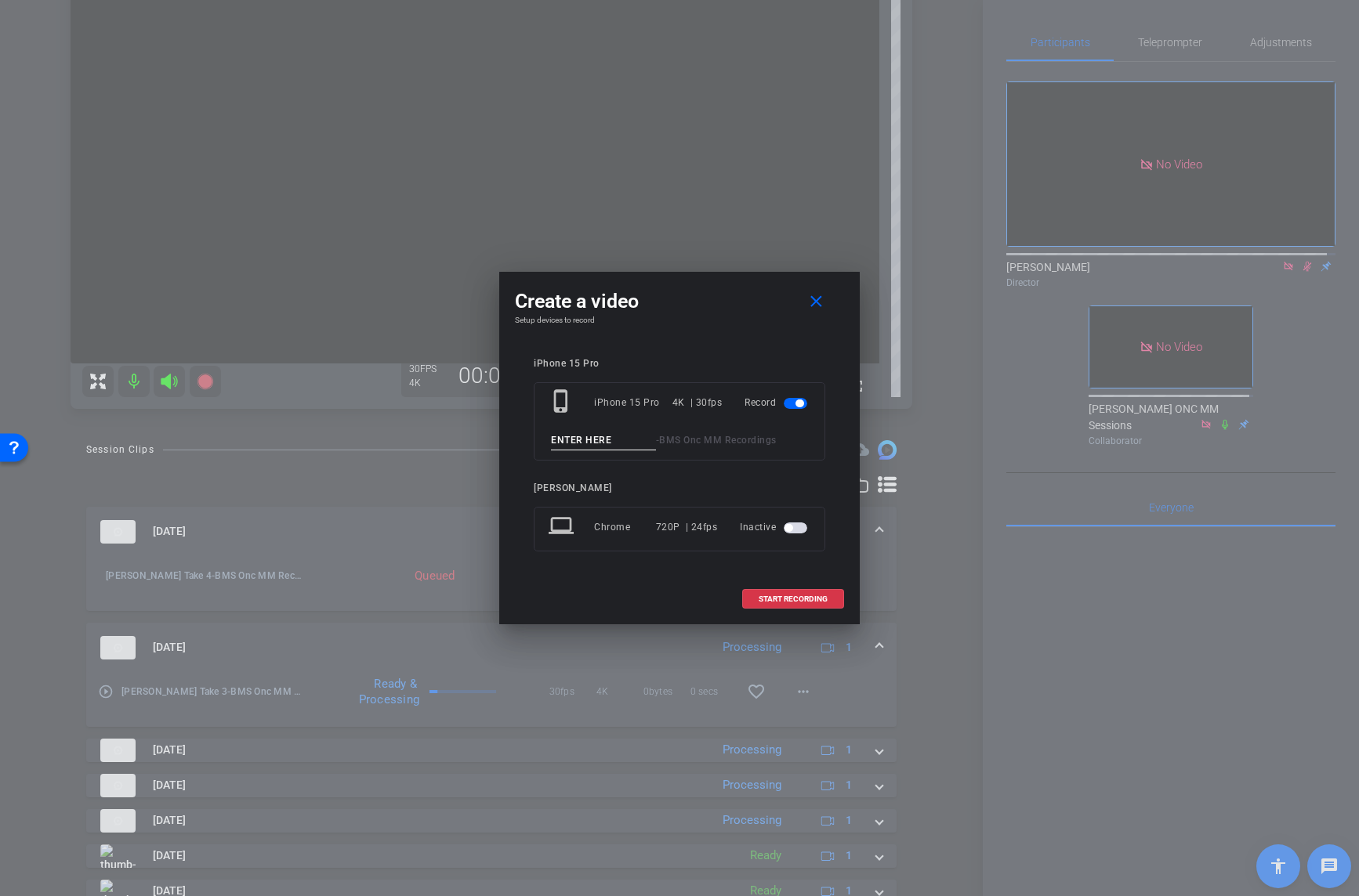
click at [622, 443] on input at bounding box center [603, 441] width 105 height 19
paste input "Jess Take"
type input "Jess Take 5"
click at [788, 598] on span "START RECORDING" at bounding box center [793, 600] width 69 height 8
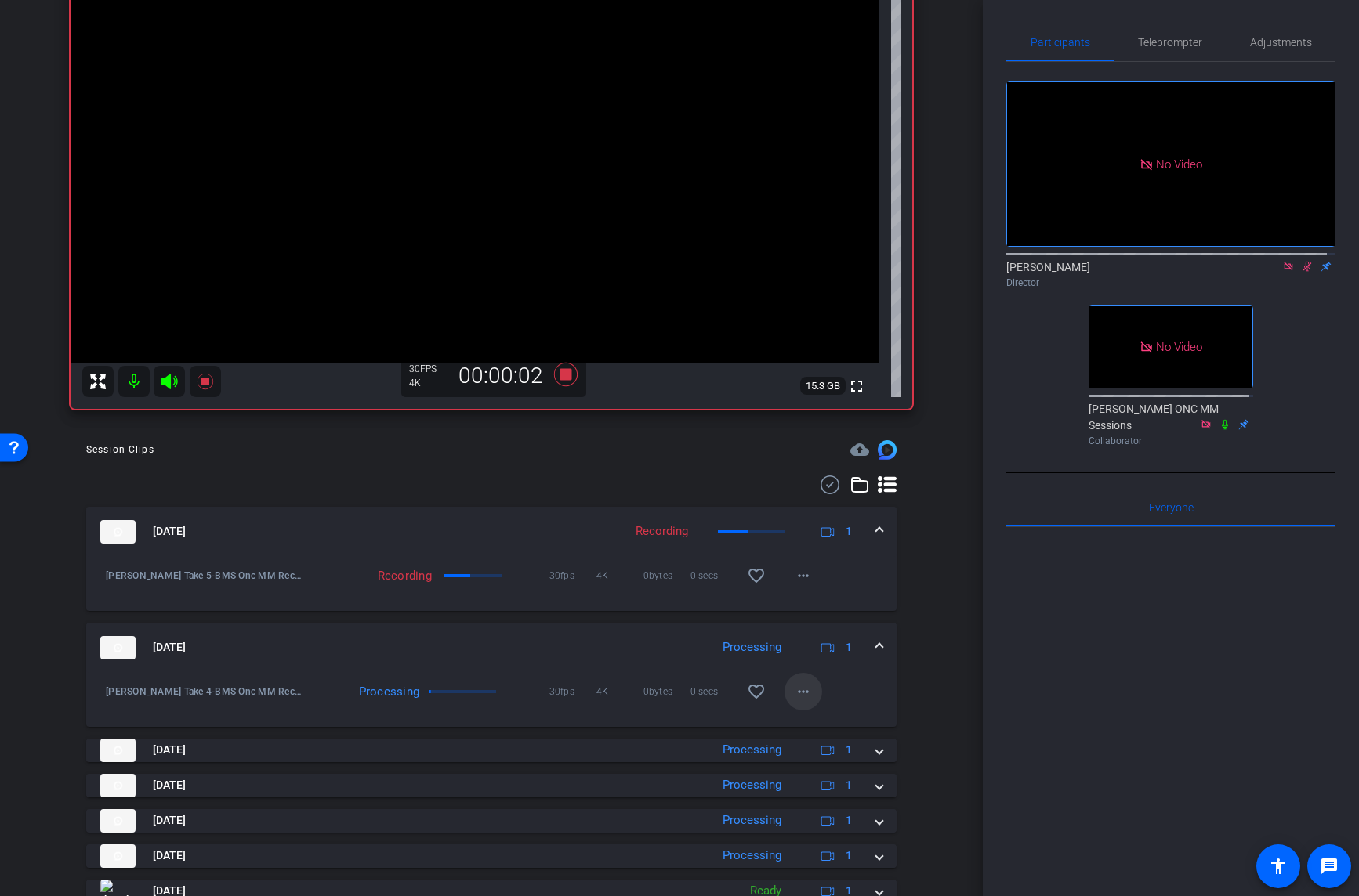
click at [798, 690] on mat-icon "more_horiz" at bounding box center [802, 691] width 19 height 19
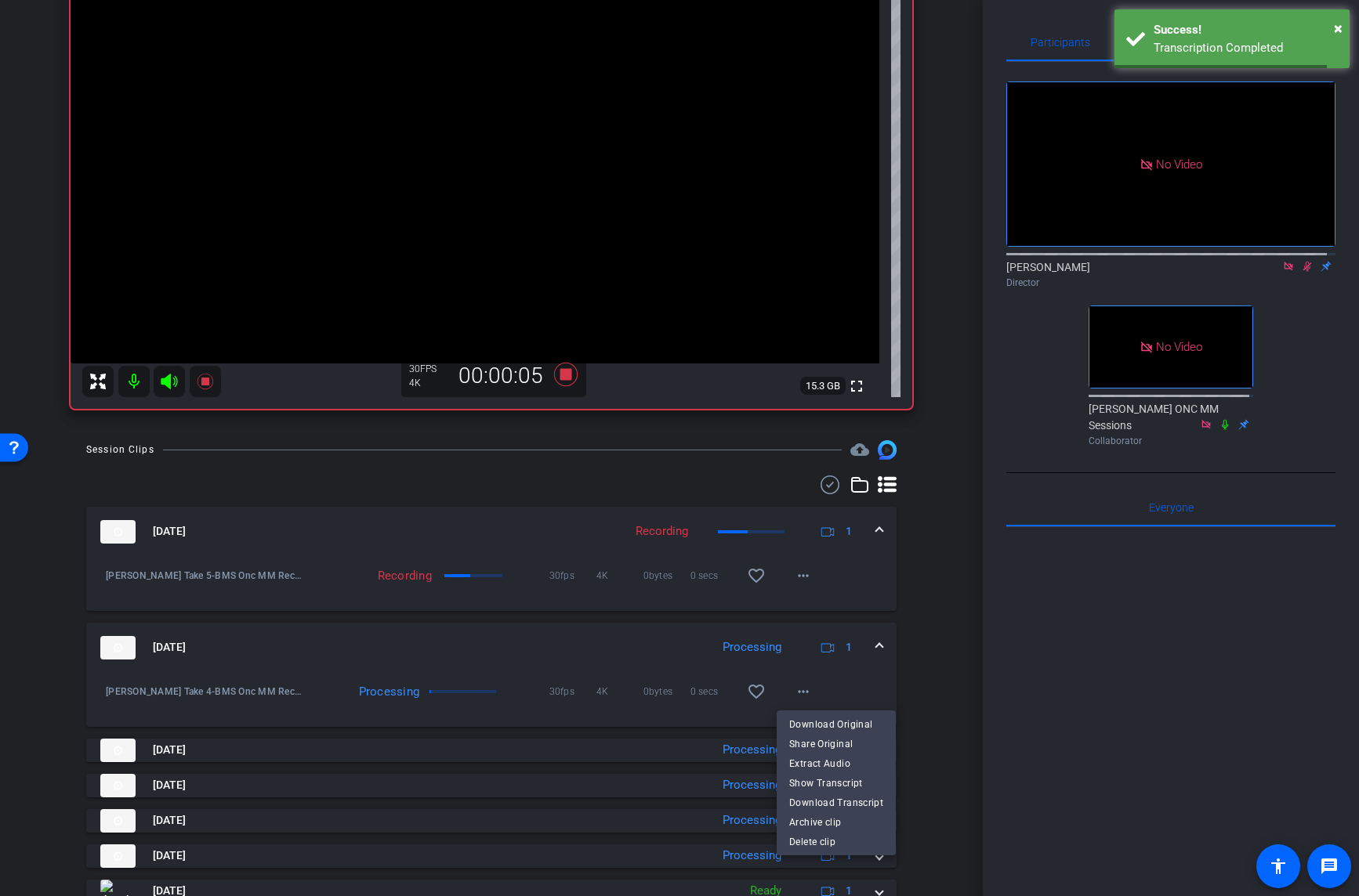
click at [1301, 281] on div at bounding box center [680, 448] width 1359 height 896
click at [1303, 272] on icon at bounding box center [1307, 266] width 9 height 10
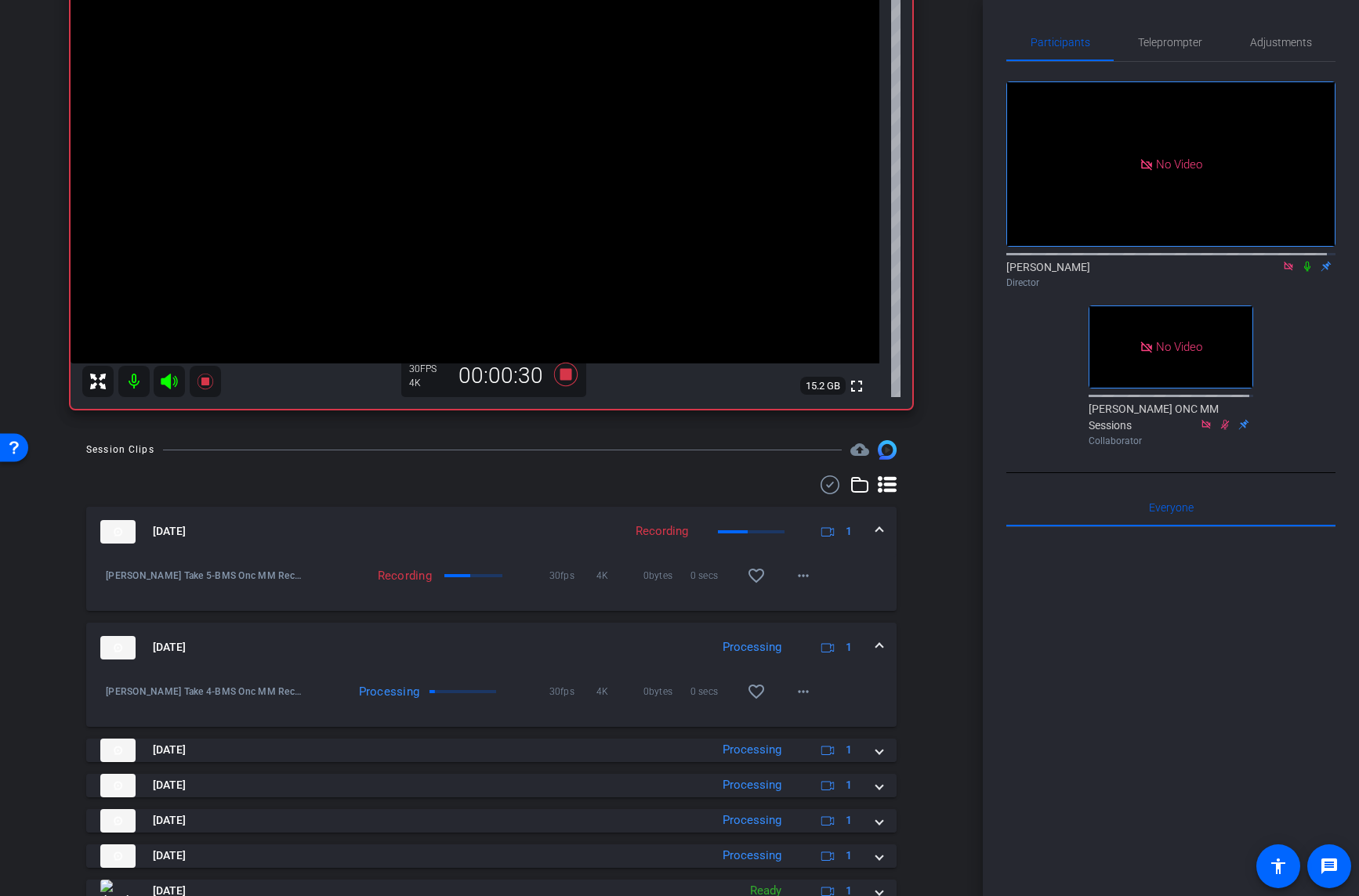
click at [1301, 272] on icon at bounding box center [1306, 266] width 13 height 11
click at [904, 562] on div "Session Clips cloud_upload Sep 5, 2025 Recording 1 Jess Take 5-BMS Onc MM Recor…" at bounding box center [491, 753] width 905 height 624
click at [796, 688] on mat-icon "more_horiz" at bounding box center [802, 691] width 19 height 19
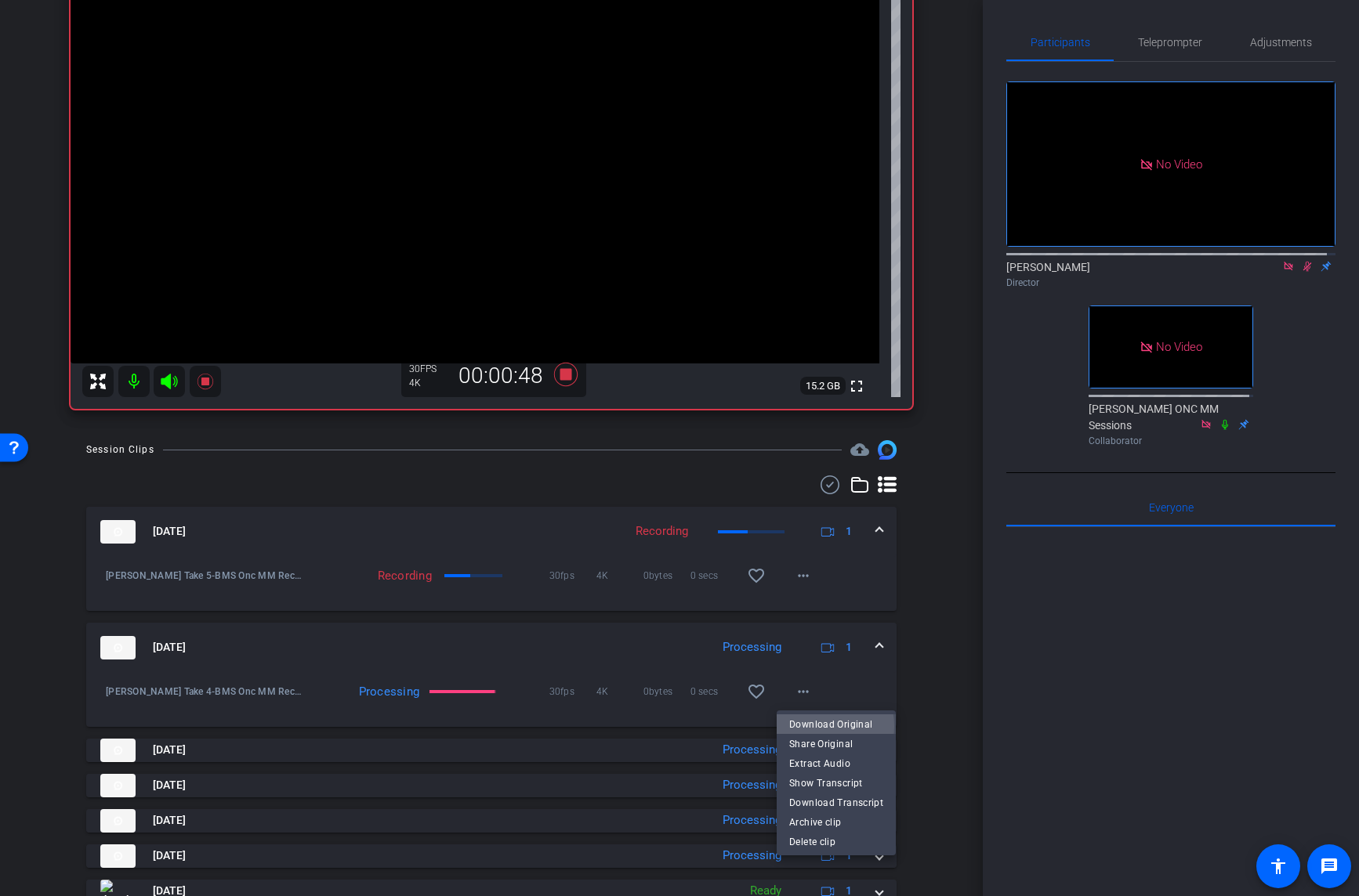
click at [822, 726] on span "Download Original" at bounding box center [835, 723] width 94 height 19
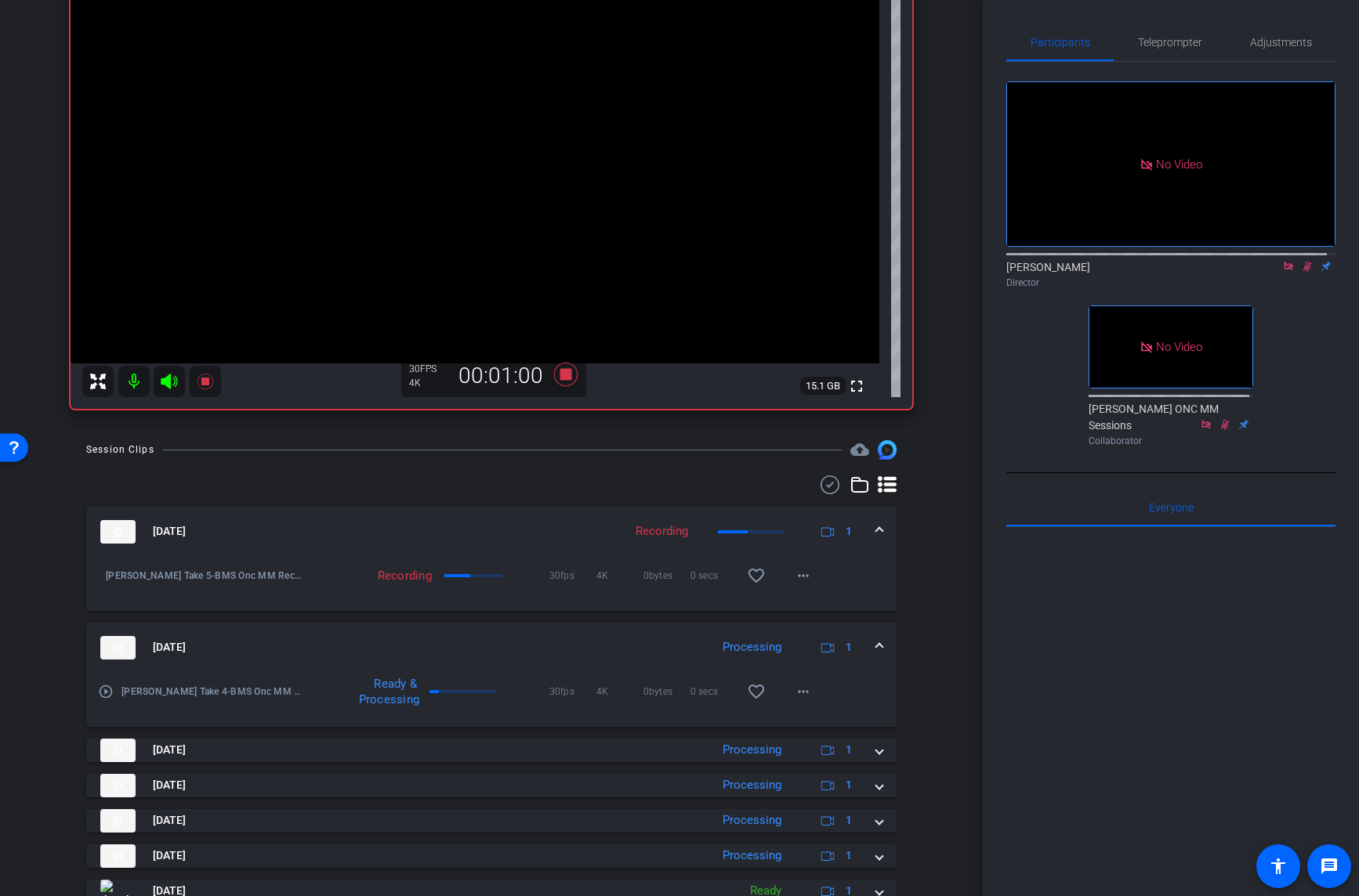
click at [923, 209] on div "iPhone 15 Pro iPhone 15 Pro info ROOM ID: 534799959 40% battery_std fullscreen …" at bounding box center [491, 166] width 905 height 519
click at [567, 373] on icon at bounding box center [565, 374] width 38 height 28
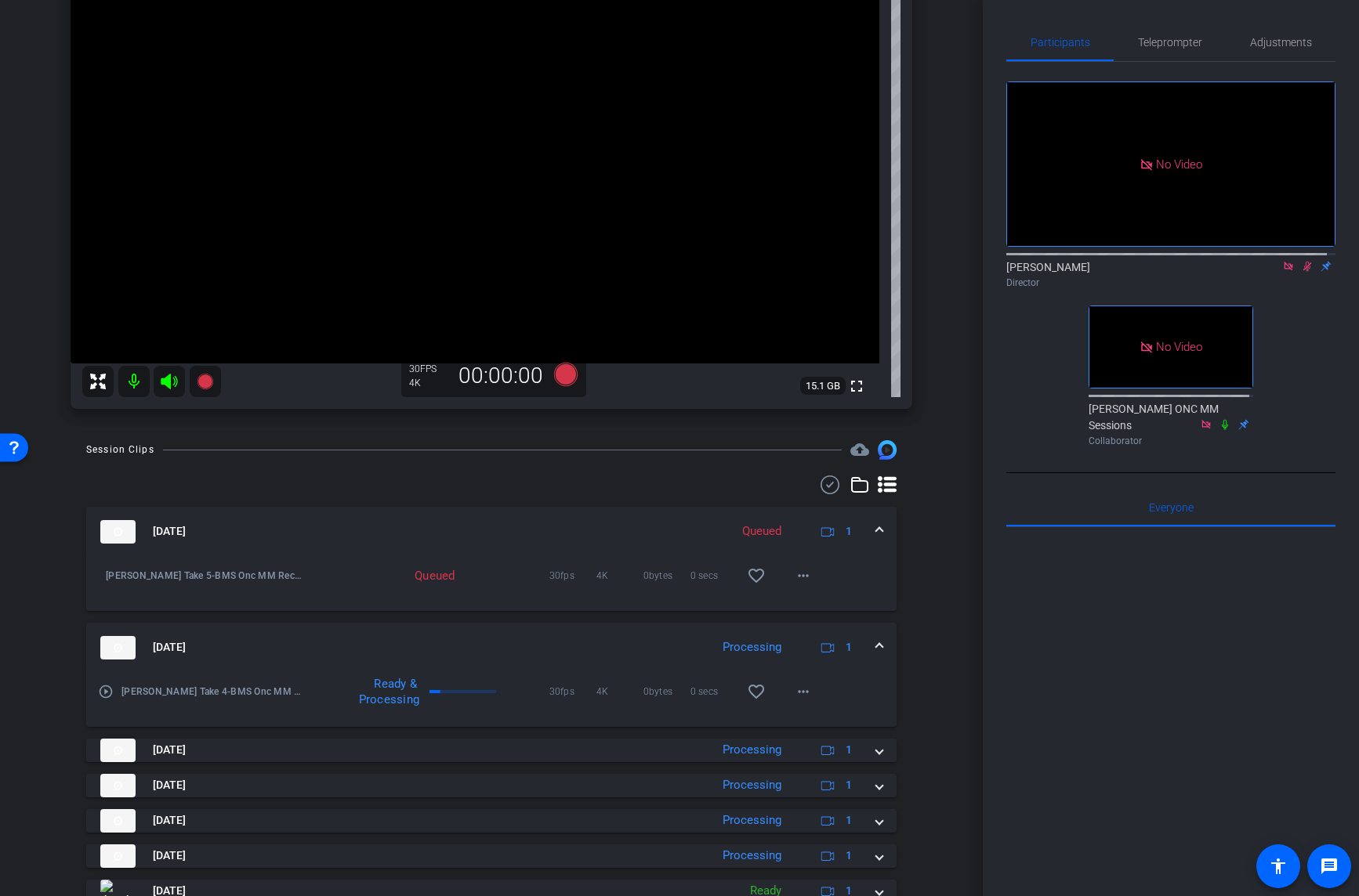
click at [1301, 272] on icon at bounding box center [1306, 266] width 13 height 11
click at [1282, 272] on icon at bounding box center [1288, 266] width 13 height 11
click at [800, 573] on mat-icon "more_horiz" at bounding box center [802, 575] width 19 height 19
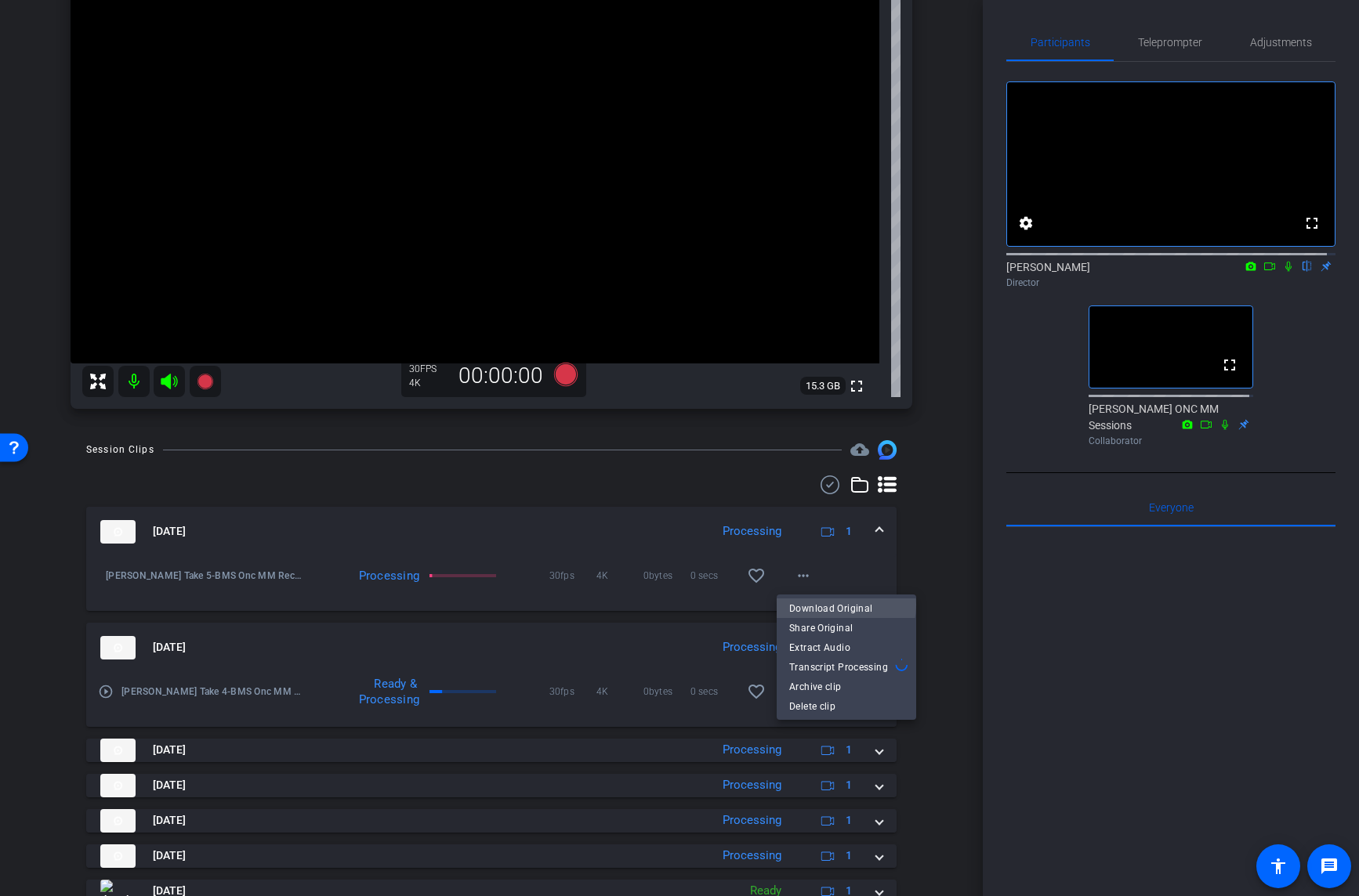
click at [831, 604] on span "Download Original" at bounding box center [845, 607] width 114 height 19
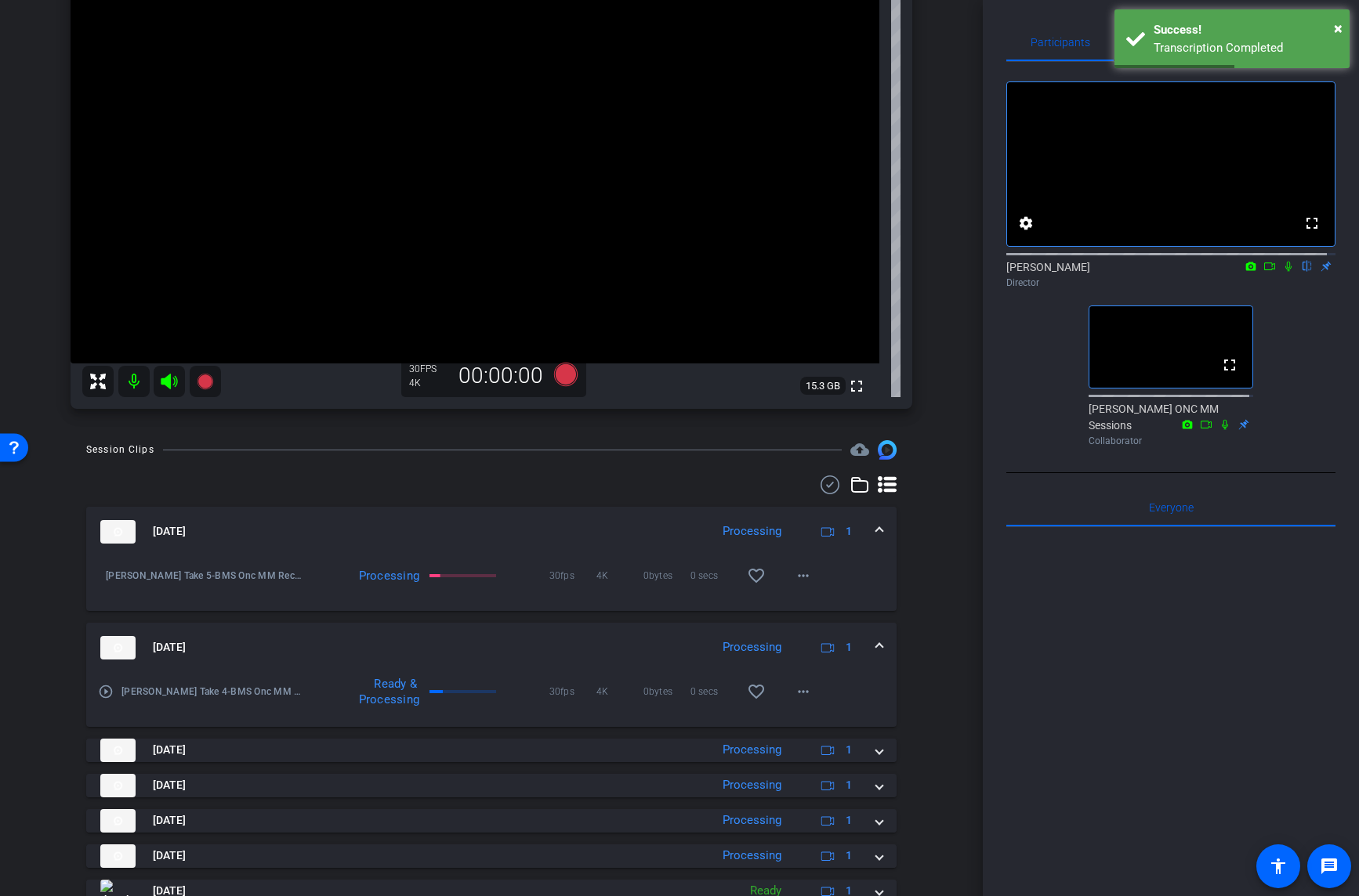
click at [936, 79] on div "arrow_back BMS Onc MM Recordings Back to project Send invite account_box grid_o…" at bounding box center [491, 244] width 983 height 896
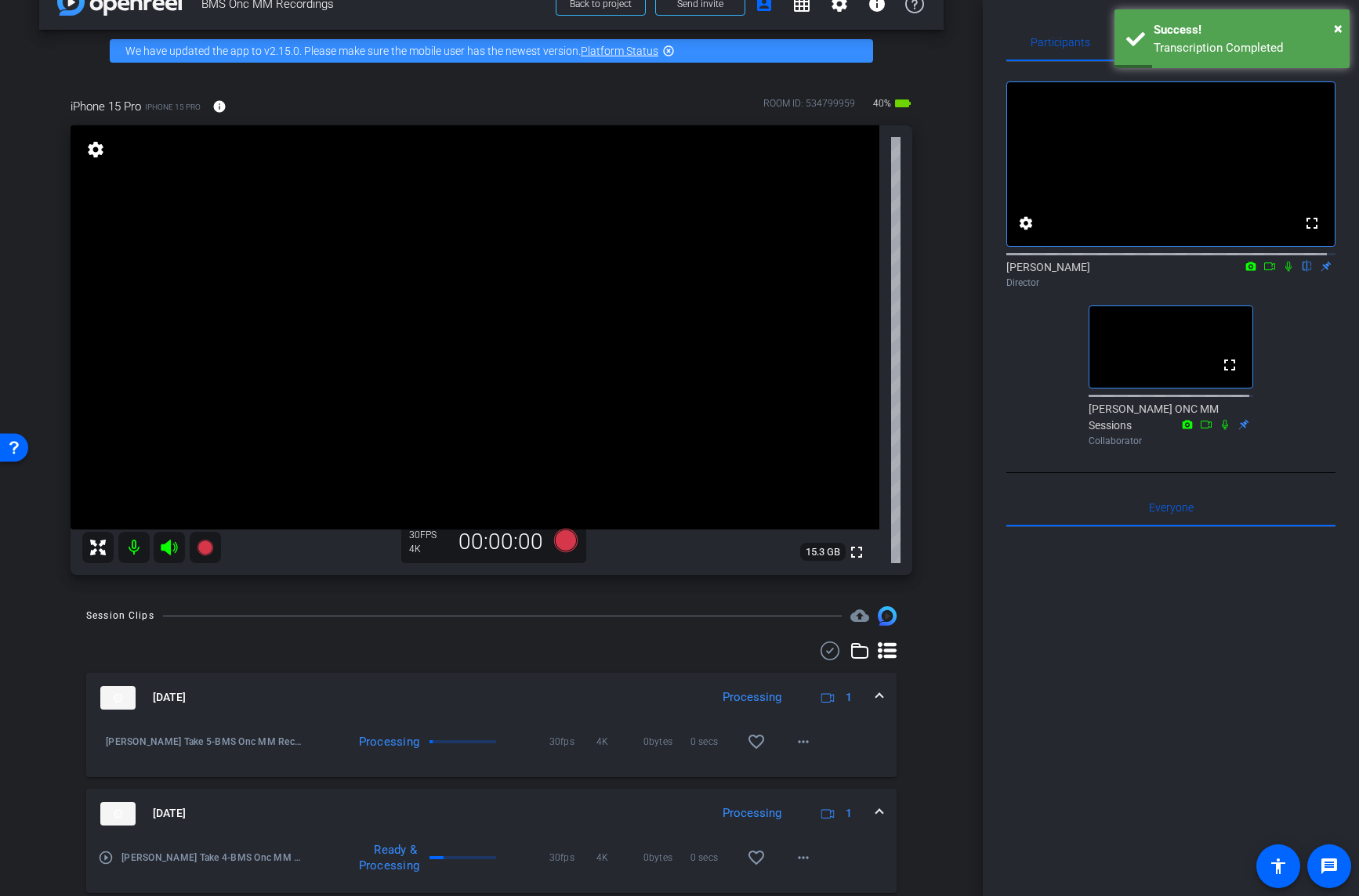
scroll to position [0, 0]
